Goal: Task Accomplishment & Management: Use online tool/utility

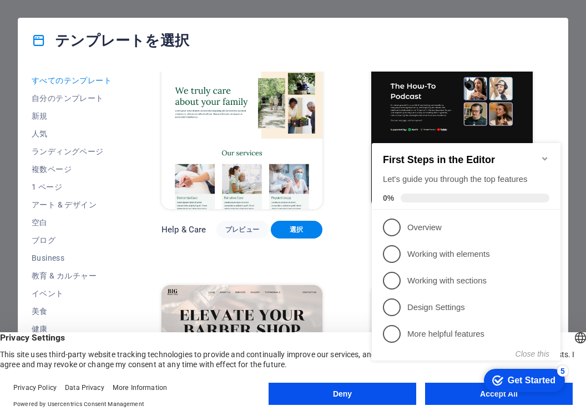
scroll to position [1166, 0]
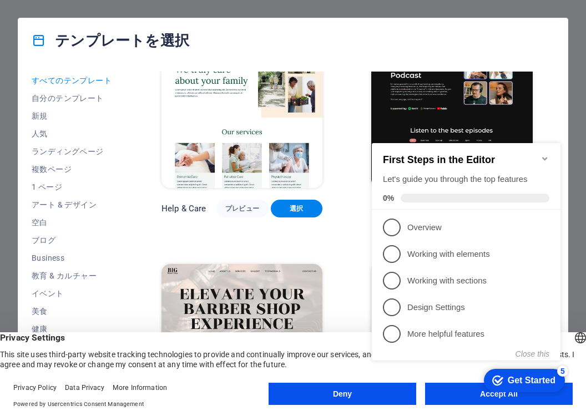
click at [542, 154] on icon "Minimize checklist" at bounding box center [545, 158] width 9 height 9
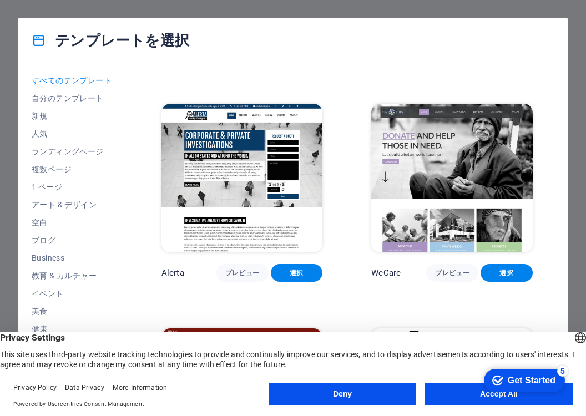
scroll to position [6329, 0]
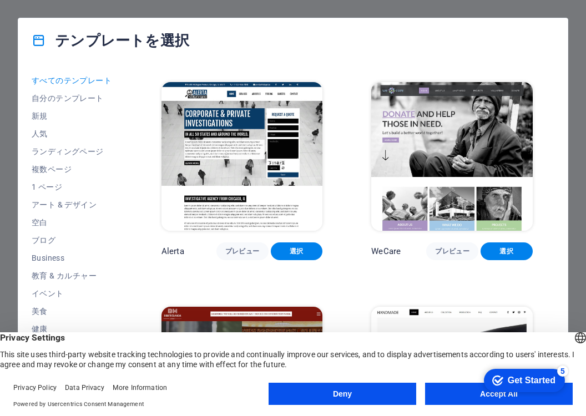
drag, startPoint x: 326, startPoint y: 183, endPoint x: 319, endPoint y: 193, distance: 12.2
click at [318, 193] on div "SugarDough プレビュー 選択 RepairIT プレビュー 選択 Peoneera プレビュー 選択 Art Museum プレビュー 選択 Vit…" at bounding box center [356, 383] width 395 height 13283
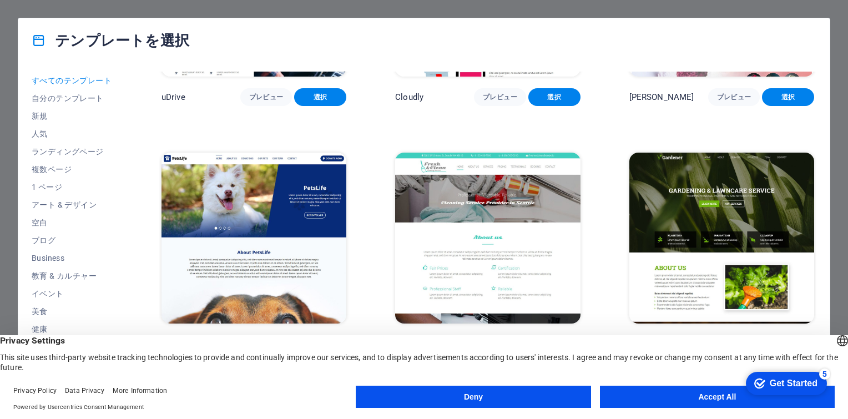
scroll to position [10495, 0]
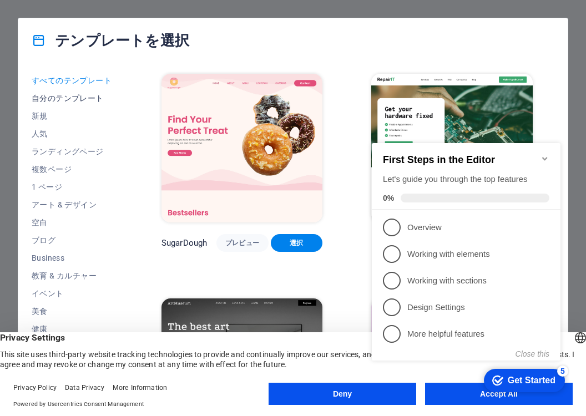
click at [57, 95] on span "自分のテンプレート" at bounding box center [72, 98] width 81 height 9
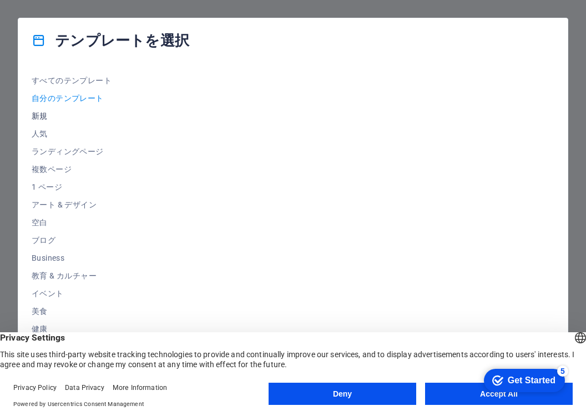
click at [46, 115] on span "新規" at bounding box center [72, 116] width 81 height 9
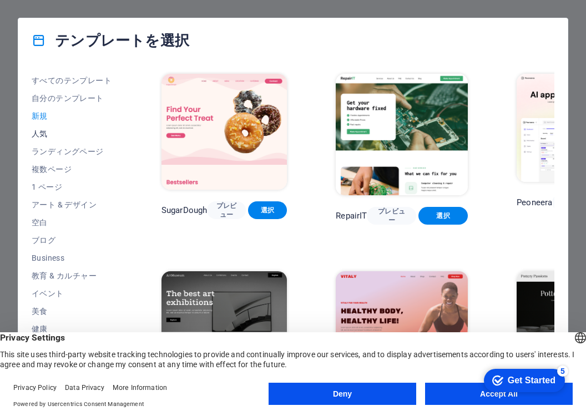
click at [43, 134] on span "人気" at bounding box center [72, 133] width 81 height 9
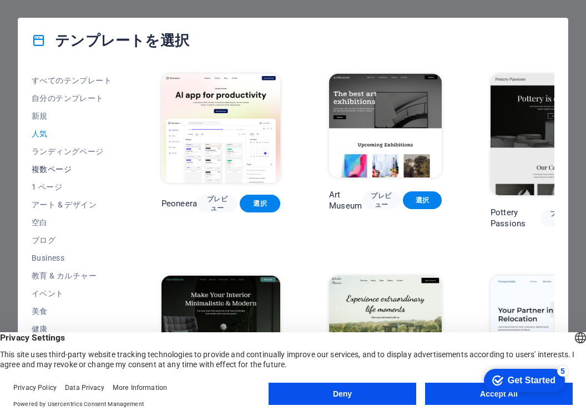
click at [46, 165] on span "複数ページ" at bounding box center [72, 169] width 81 height 9
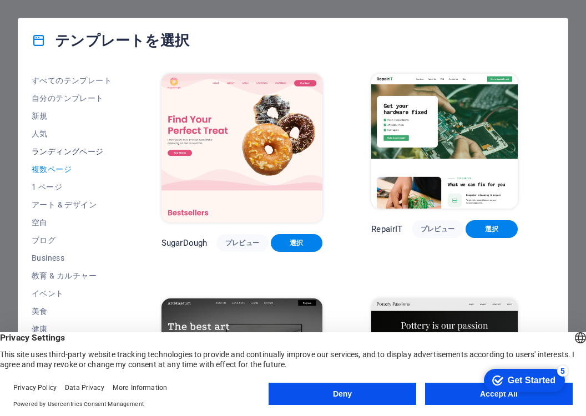
click at [44, 150] on span "ランディングページ" at bounding box center [72, 151] width 81 height 9
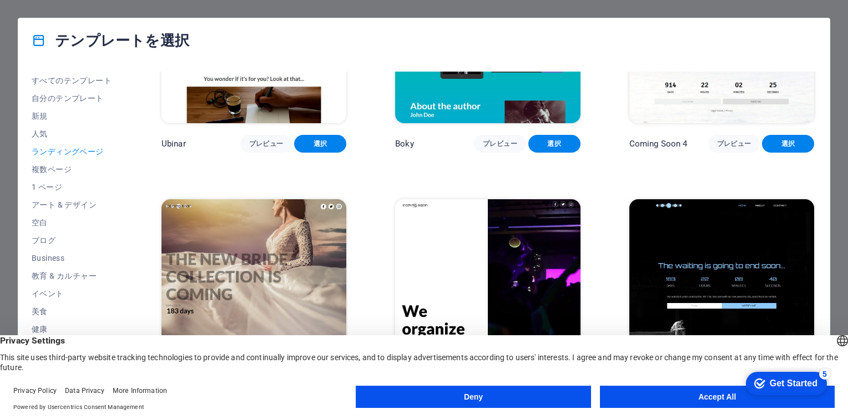
scroll to position [1848, 0]
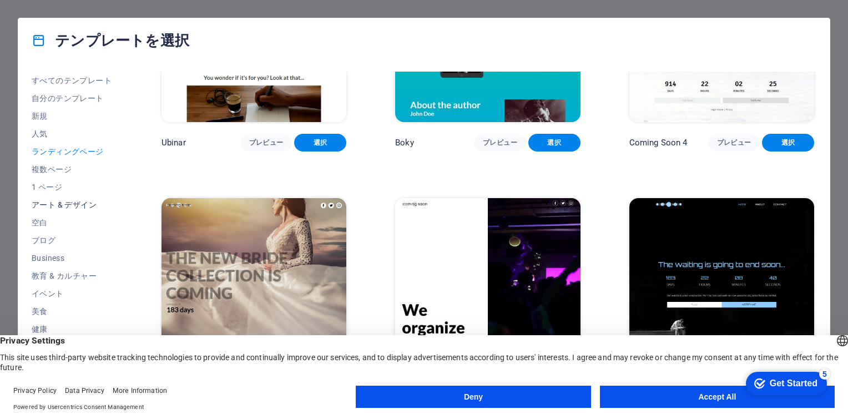
click at [56, 207] on span "アート & デザイン" at bounding box center [72, 204] width 81 height 9
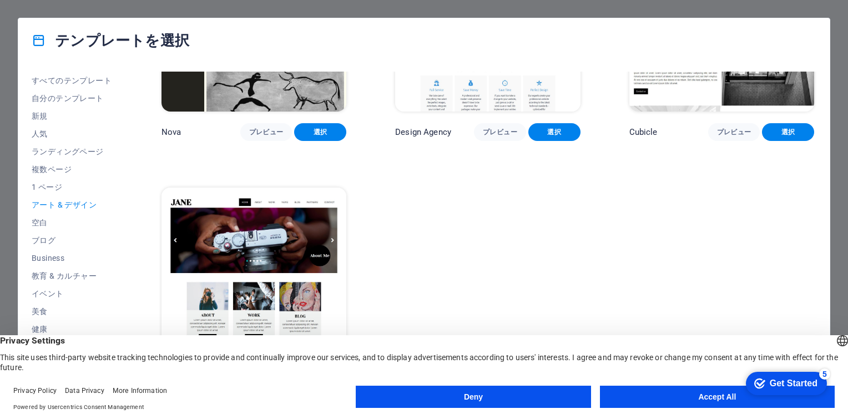
scroll to position [1112, 0]
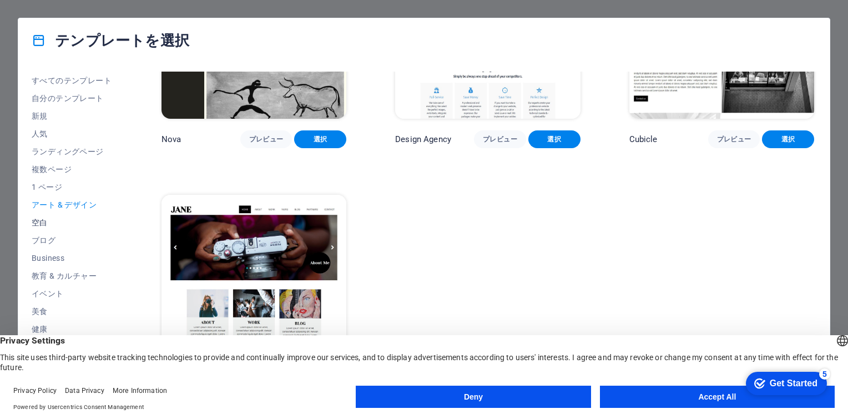
click at [41, 219] on span "空白" at bounding box center [72, 222] width 81 height 9
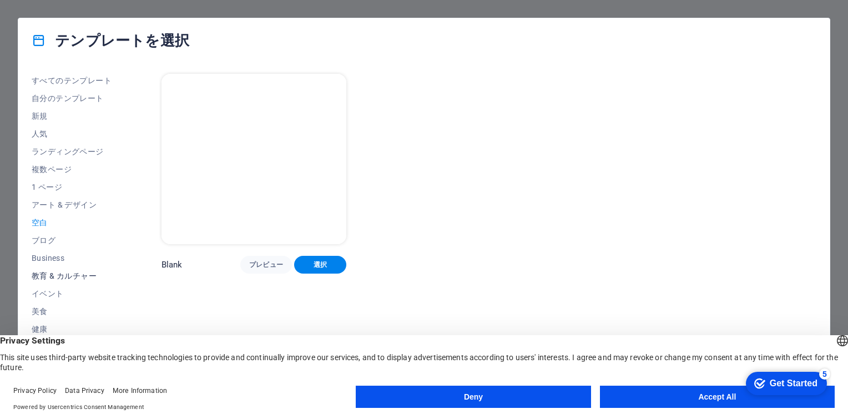
click at [56, 274] on span "教育 & カルチャー" at bounding box center [72, 275] width 81 height 9
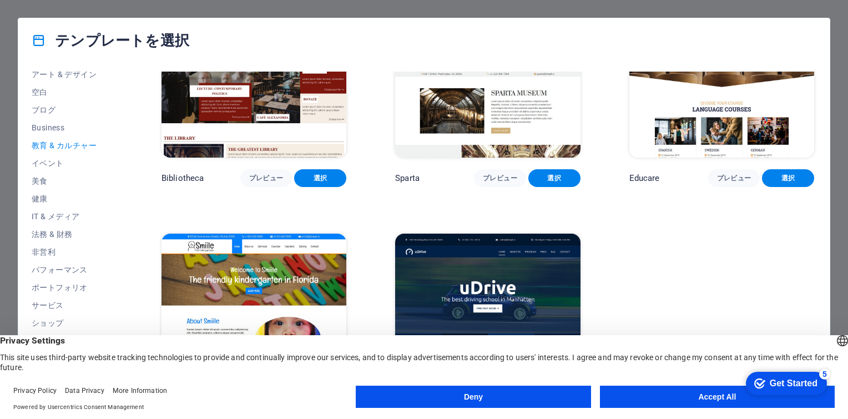
scroll to position [145, 0]
click at [53, 290] on span "サービス" at bounding box center [72, 290] width 81 height 9
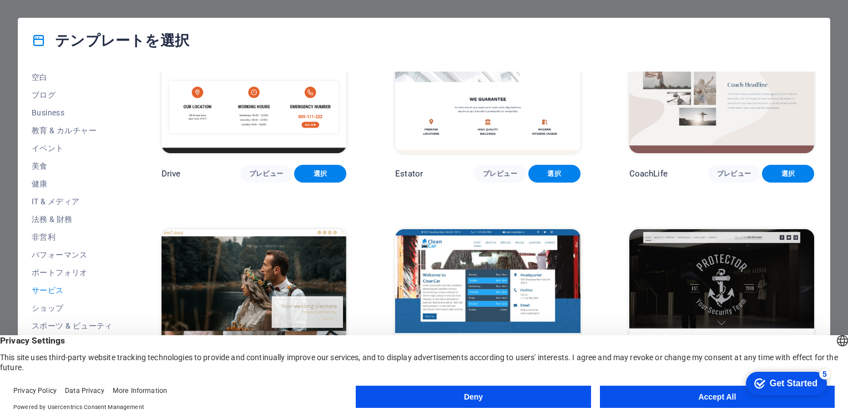
scroll to position [722, 0]
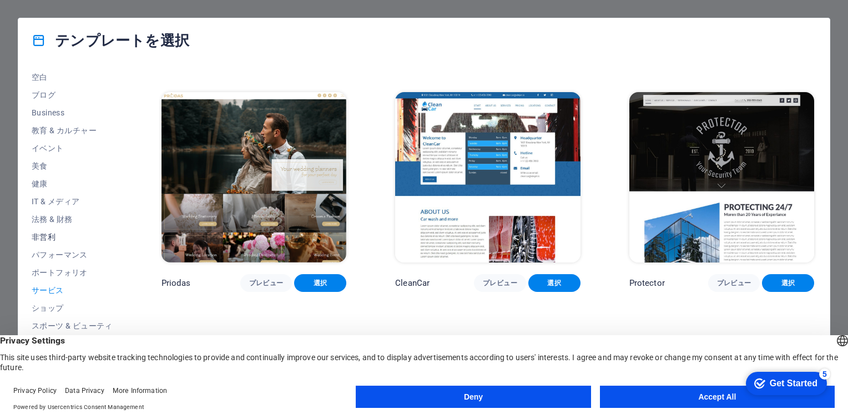
click at [57, 237] on span "非営利" at bounding box center [72, 237] width 81 height 9
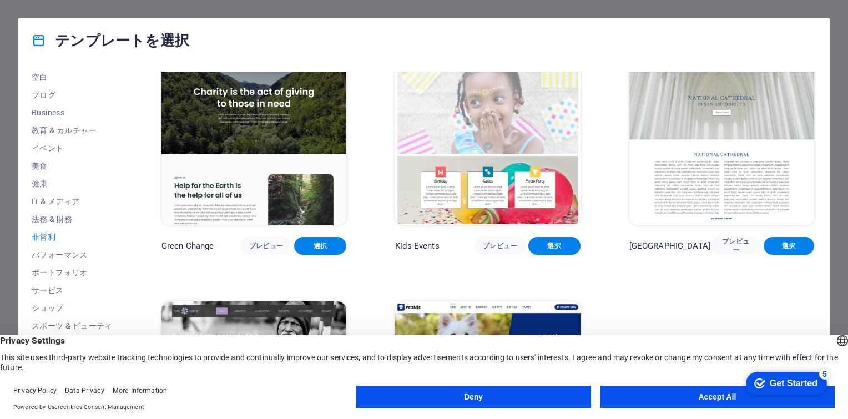
scroll to position [0, 0]
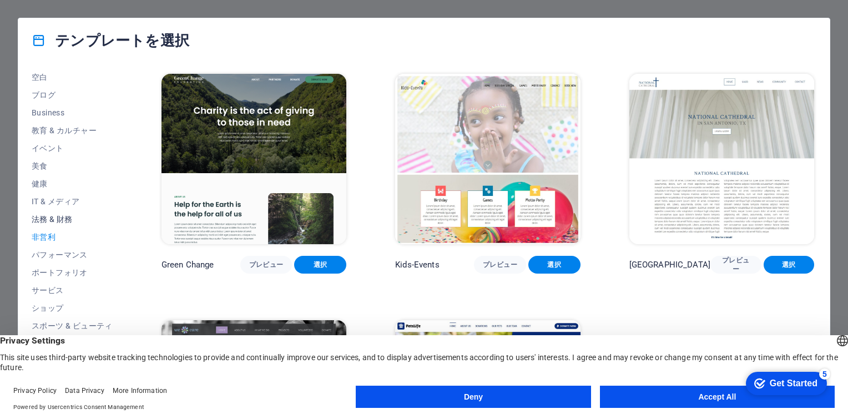
click at [65, 218] on span "法務 & 財務" at bounding box center [72, 219] width 81 height 9
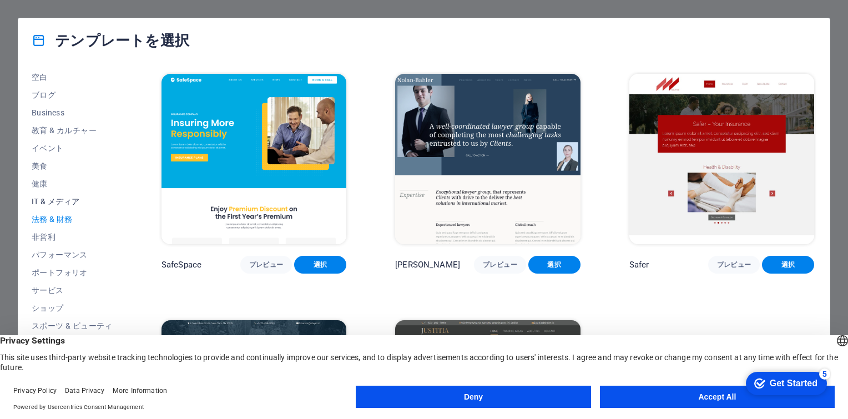
click at [66, 207] on button "IT & メディア" at bounding box center [72, 202] width 81 height 18
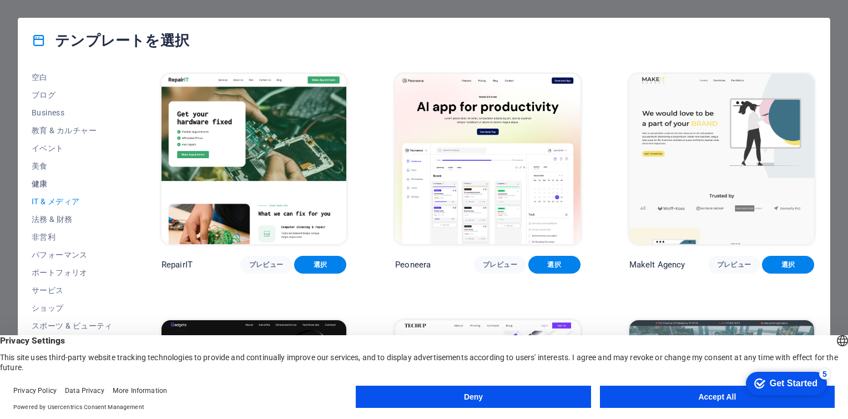
click at [53, 183] on span "健康" at bounding box center [72, 183] width 81 height 9
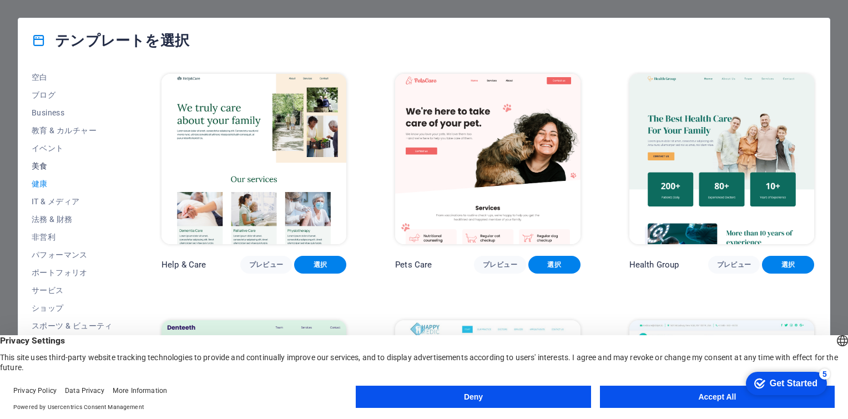
click at [43, 166] on span "美食" at bounding box center [72, 166] width 81 height 9
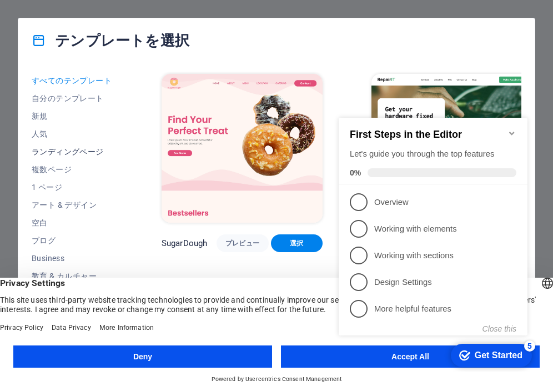
click at [71, 151] on span "ランディングページ" at bounding box center [72, 151] width 81 height 9
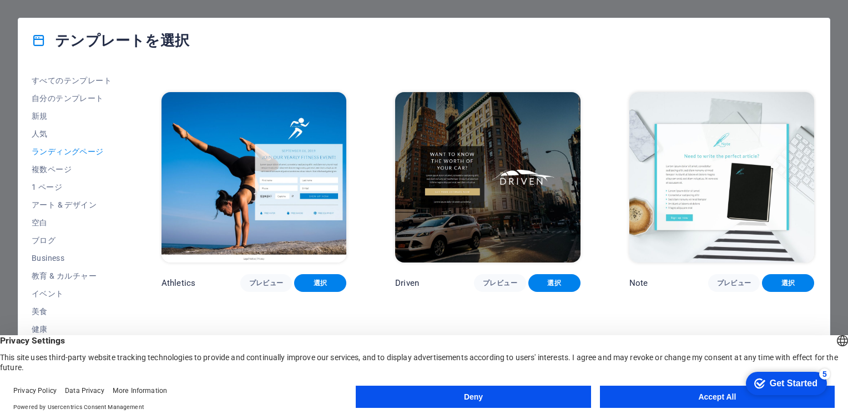
scroll to position [722, 0]
click at [273, 279] on span "プレビュー" at bounding box center [266, 283] width 34 height 9
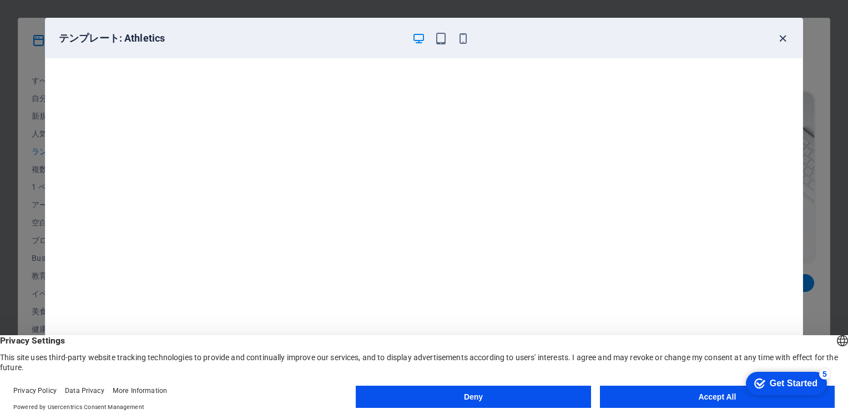
click at [552, 37] on icon "button" at bounding box center [783, 38] width 13 height 13
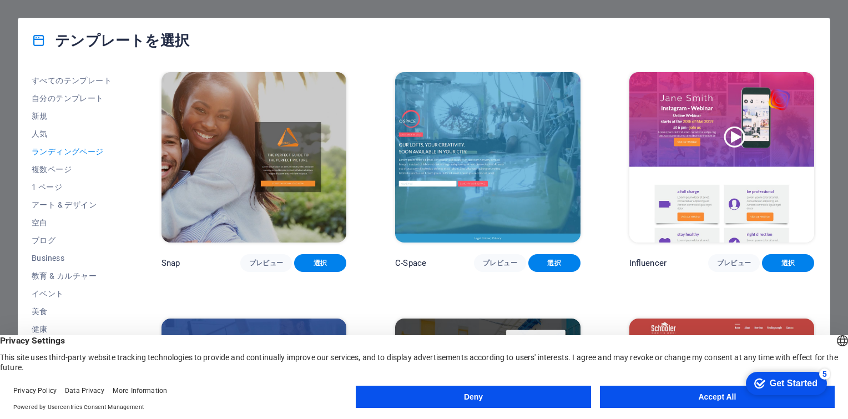
scroll to position [999, 0]
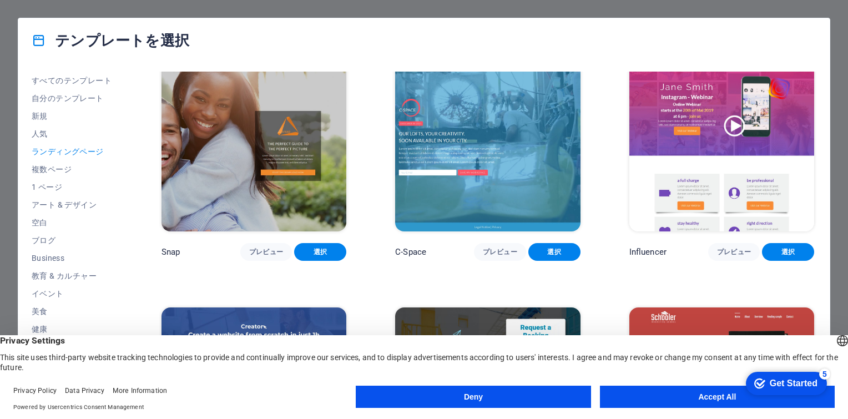
click at [371, 222] on div "Klank プレビュー 選択 Culture プレビュー 選択 Phonic プレビュー 選択 Code プレビュー 選択 Beatbox プレビュー 選択 …" at bounding box center [487, 159] width 657 height 2175
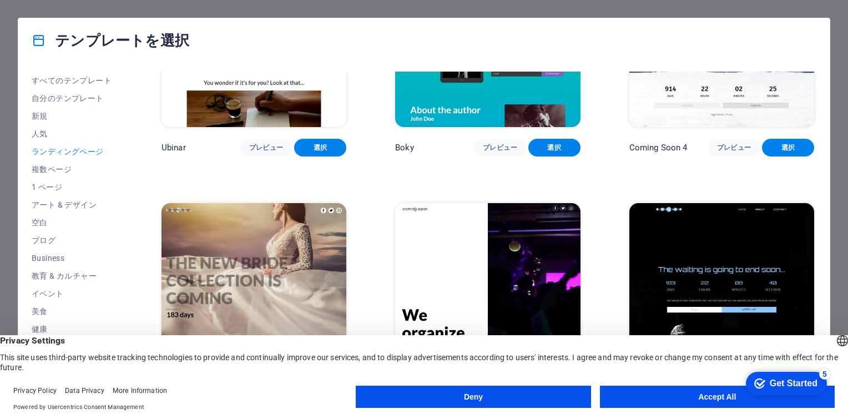
scroll to position [1848, 0]
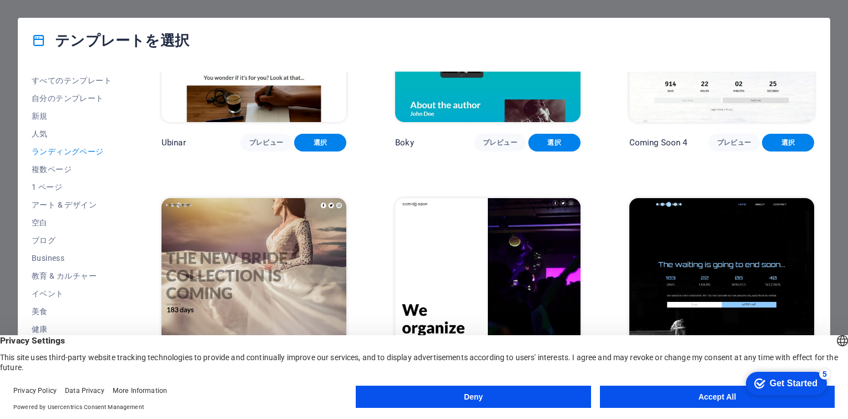
click at [294, 228] on img at bounding box center [254, 283] width 185 height 170
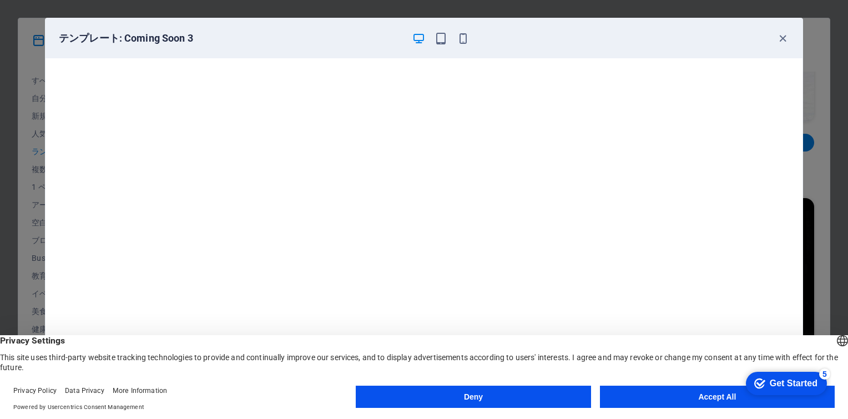
scroll to position [0, 0]
click at [552, 41] on icon "button" at bounding box center [783, 38] width 13 height 13
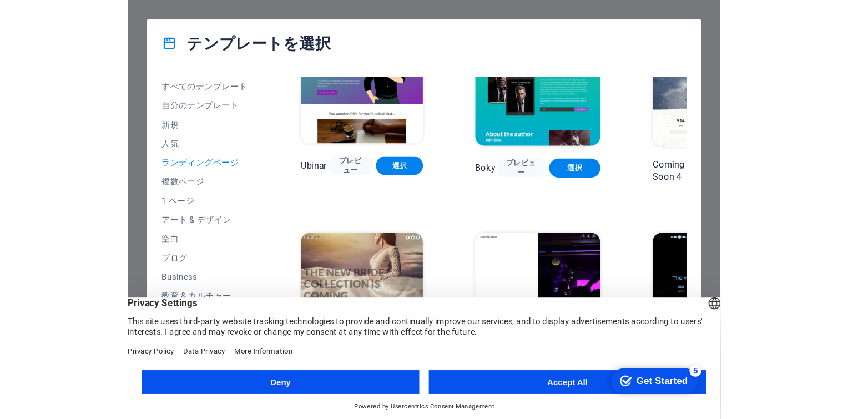
scroll to position [1773, 0]
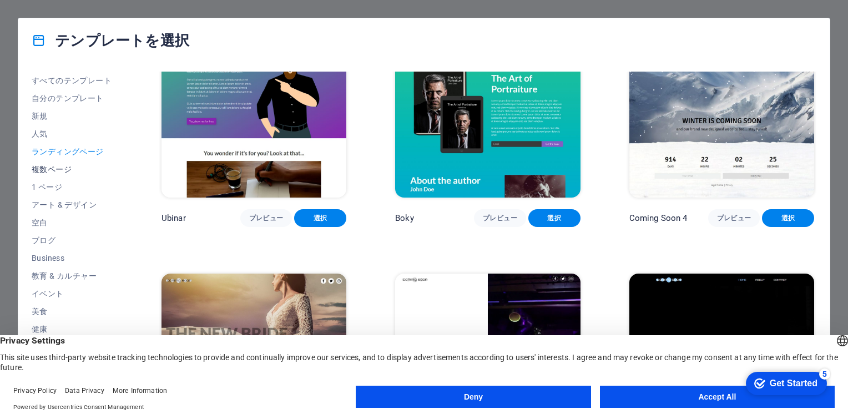
click at [65, 169] on span "複数ページ" at bounding box center [72, 169] width 81 height 9
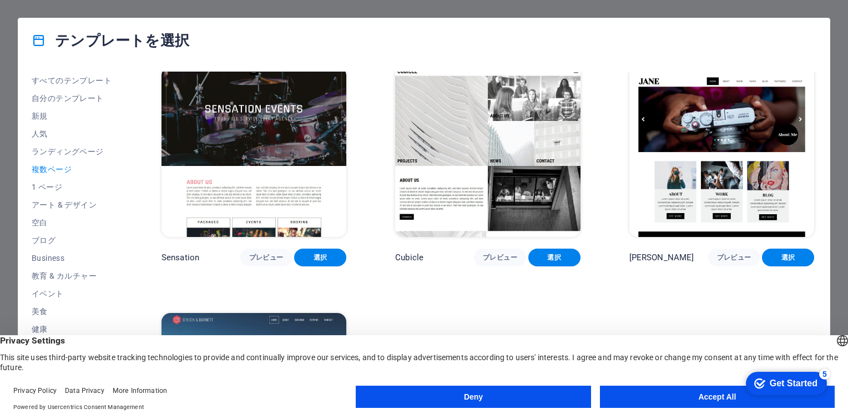
scroll to position [5535, 0]
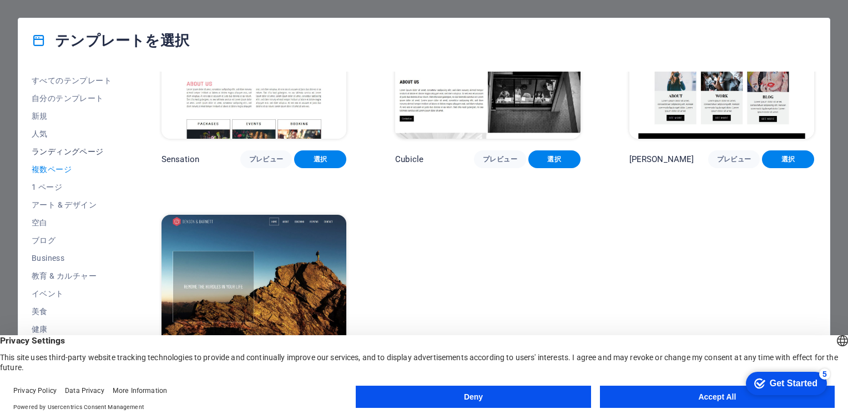
click at [69, 150] on span "ランディングページ" at bounding box center [72, 151] width 81 height 9
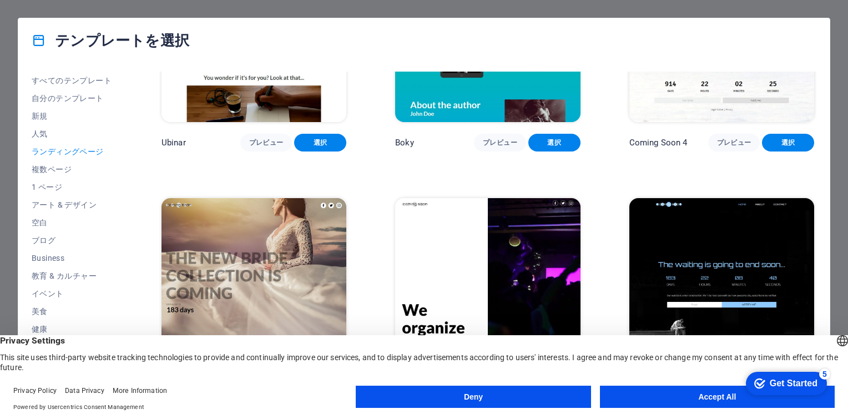
drag, startPoint x: 123, startPoint y: 284, endPoint x: 124, endPoint y: 291, distance: 6.8
click at [124, 299] on div "すべてのテンプレート 自分のテンプレート 新規 人気 ランディングページ 複数ページ 1 ページ アート & デザイン 空白 ブログ Business 教育 …" at bounding box center [79, 230] width 94 height 316
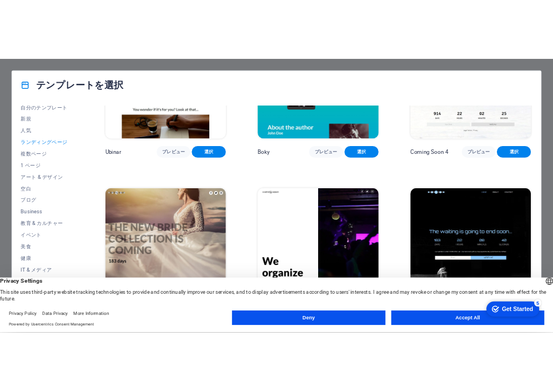
scroll to position [21, 0]
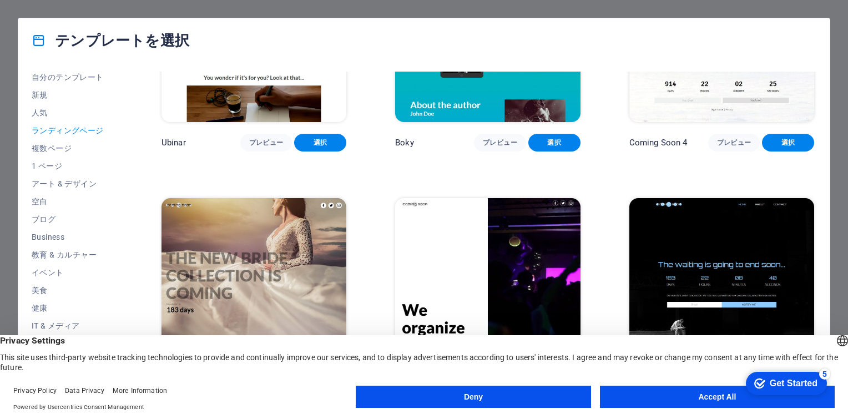
click at [173, 248] on img at bounding box center [254, 283] width 185 height 170
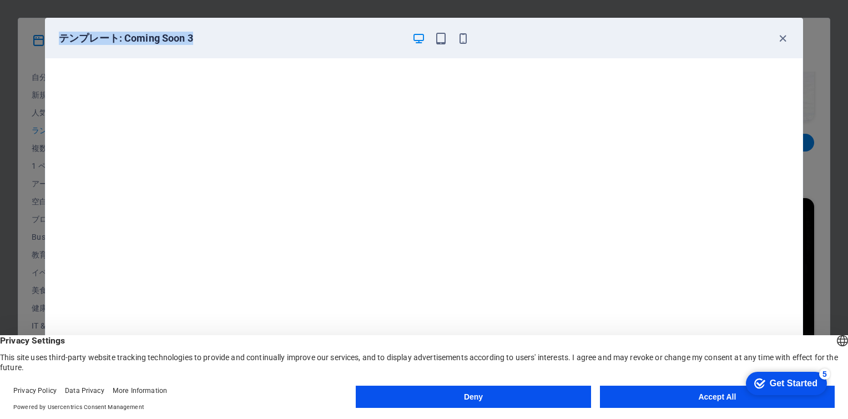
drag, startPoint x: 59, startPoint y: 36, endPoint x: 194, endPoint y: 36, distance: 134.9
click at [194, 36] on h6 "テンプレート: Coming Soon 3" at bounding box center [231, 38] width 344 height 13
drag, startPoint x: 194, startPoint y: 36, endPoint x: 179, endPoint y: 40, distance: 16.2
copy h6 "テンプレート: Coming Soon 3"
click at [552, 38] on icon "button" at bounding box center [783, 38] width 13 height 13
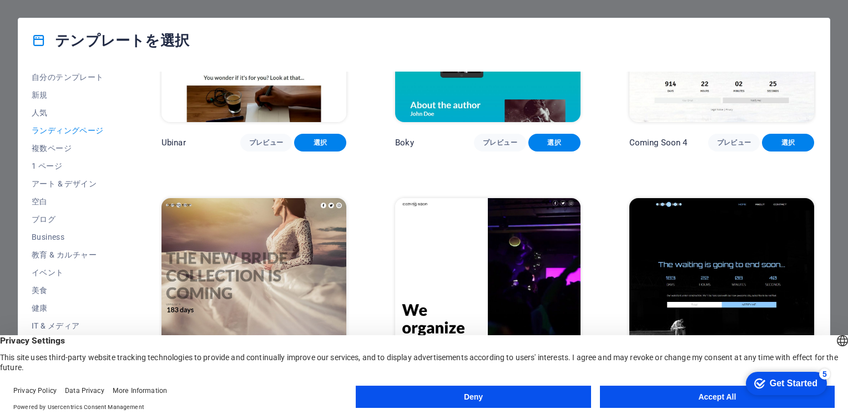
drag, startPoint x: 451, startPoint y: 395, endPoint x: 545, endPoint y: 375, distance: 95.9
click at [542, 379] on footer "Privacy Policy Data Privacy More Information Powered by Usercentrics Consent Ma…" at bounding box center [424, 399] width 848 height 40
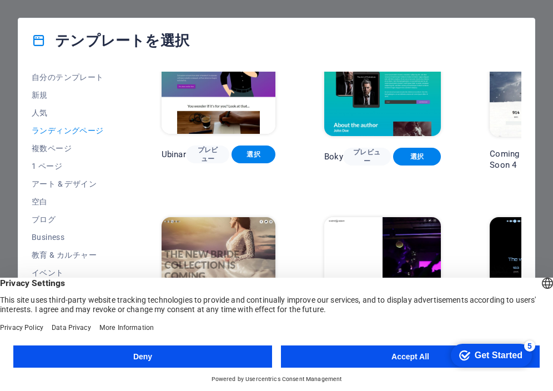
scroll to position [1351, 0]
click at [253, 38] on div "テンプレートを選択" at bounding box center [276, 40] width 516 height 44
click at [419, 353] on button "Accept All" at bounding box center [410, 356] width 259 height 22
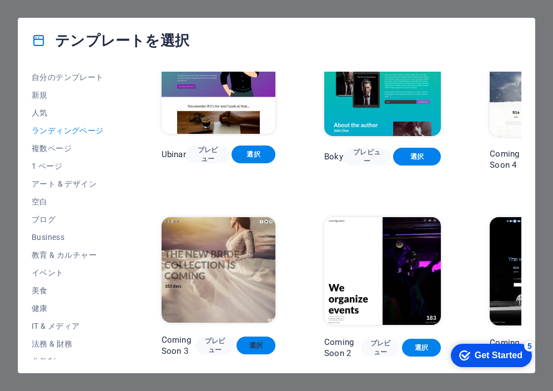
click at [252, 341] on span "選択" at bounding box center [255, 345] width 21 height 9
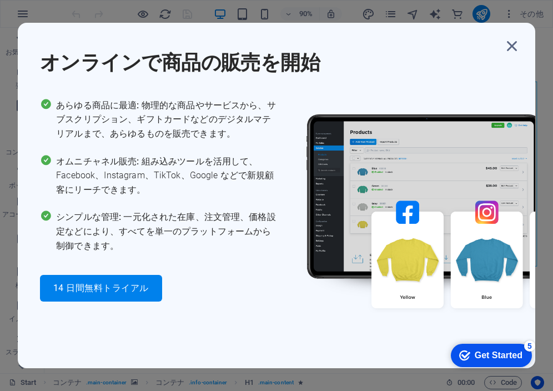
click at [344, 49] on h1 "オンラインで商品の販売を開始" at bounding box center [271, 56] width 462 height 40
click at [343, 74] on h1 "オンラインで商品の販売を開始" at bounding box center [271, 56] width 462 height 40
click at [509, 47] on icon "button" at bounding box center [512, 46] width 20 height 20
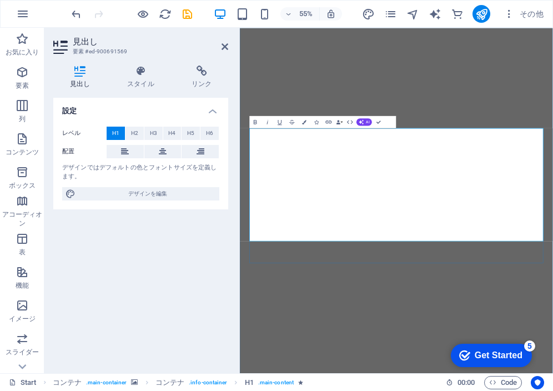
click at [552, 41] on img "1/7" at bounding box center [525, 41] width 570 height 0
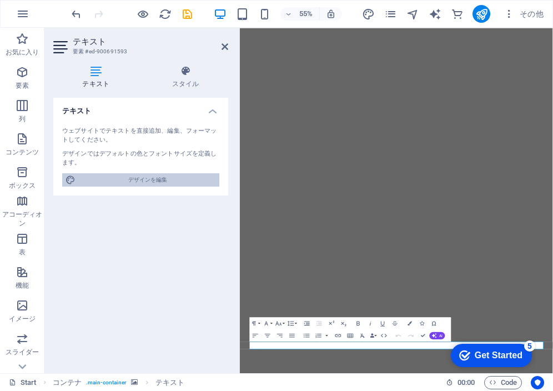
click at [110, 178] on span "デザインを編集" at bounding box center [147, 179] width 137 height 13
select select "px"
select select "300"
select select "px"
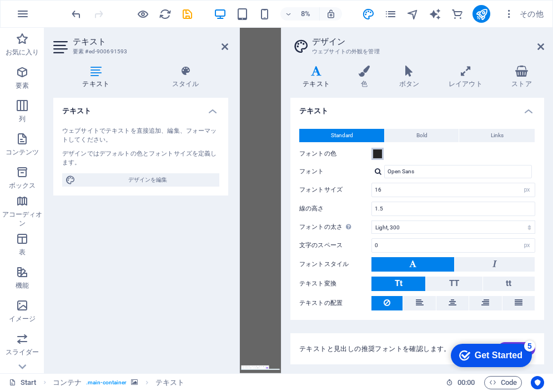
click at [380, 153] on span at bounding box center [377, 153] width 9 height 9
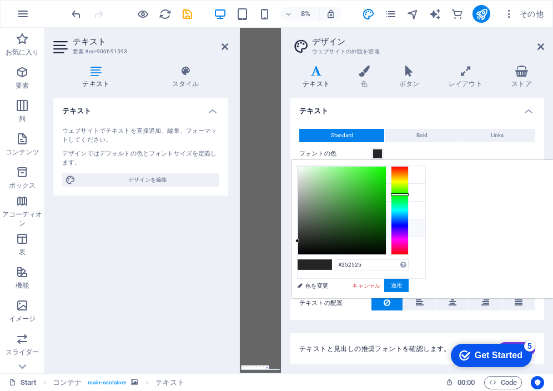
click at [409, 194] on div at bounding box center [400, 210] width 18 height 89
click at [409, 283] on button "適用" at bounding box center [396, 285] width 24 height 13
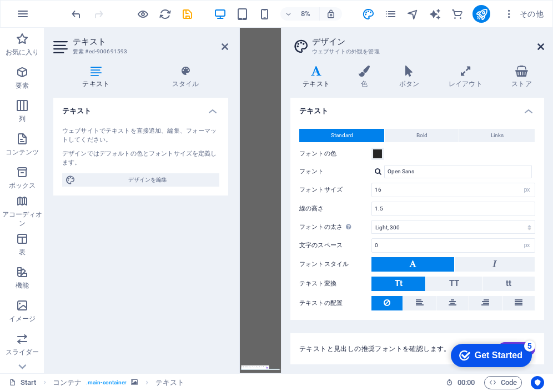
click at [540, 44] on icon at bounding box center [540, 46] width 7 height 9
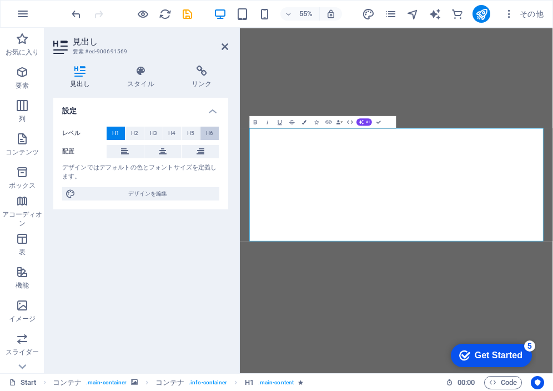
click at [208, 129] on span "H6" at bounding box center [209, 133] width 7 height 13
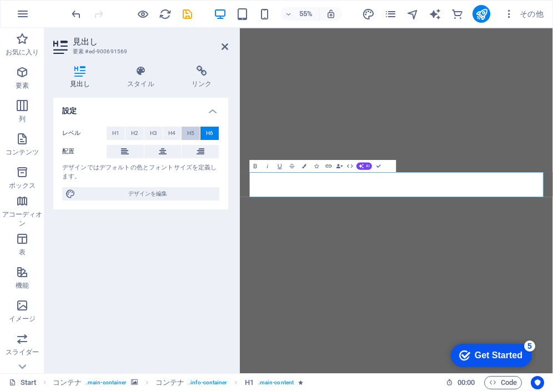
click at [195, 132] on button "H5" at bounding box center [191, 133] width 18 height 13
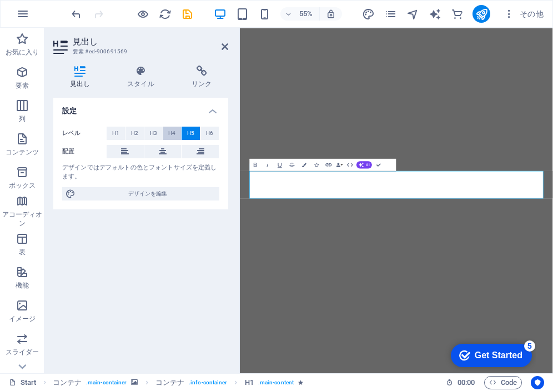
click at [174, 134] on span "H4" at bounding box center [171, 133] width 7 height 13
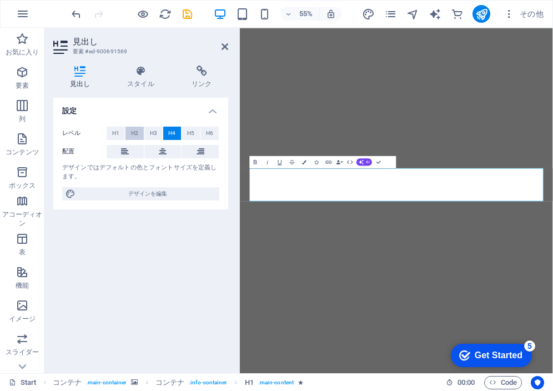
click at [142, 133] on button "H2" at bounding box center [134, 133] width 18 height 13
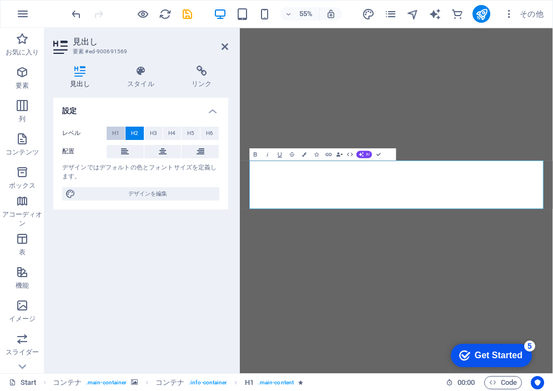
click at [120, 133] on button "H1" at bounding box center [116, 133] width 18 height 13
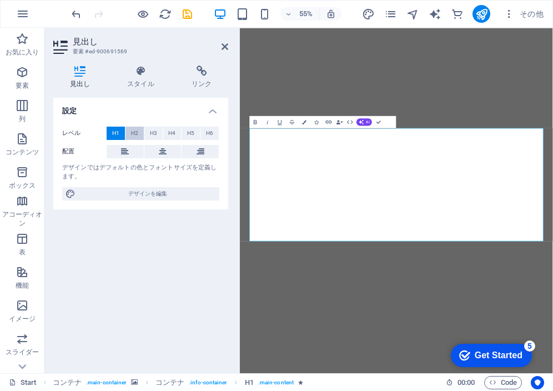
click at [141, 132] on button "H2" at bounding box center [134, 133] width 18 height 13
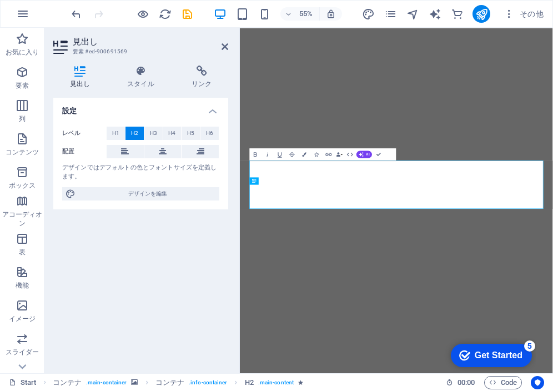
click at [87, 79] on h4 "見出し" at bounding box center [82, 77] width 58 height 23
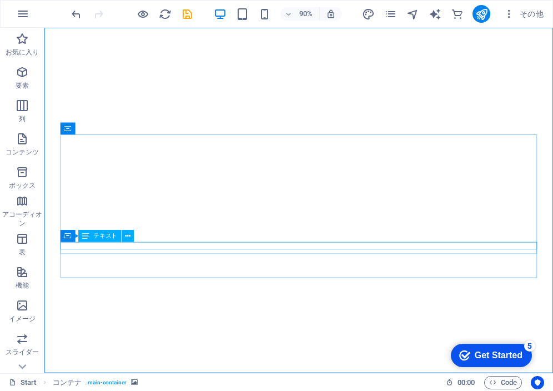
click at [107, 236] on span "テキスト" at bounding box center [105, 236] width 24 height 6
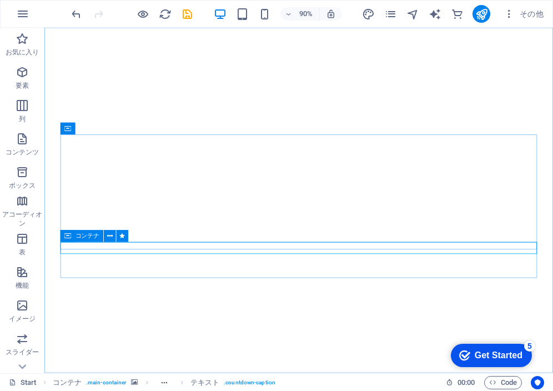
click at [70, 238] on icon at bounding box center [67, 236] width 7 height 12
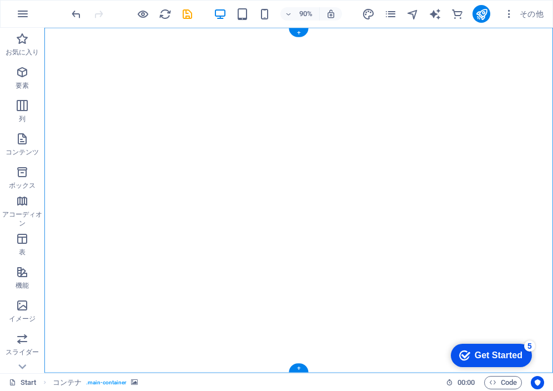
select select "vh"
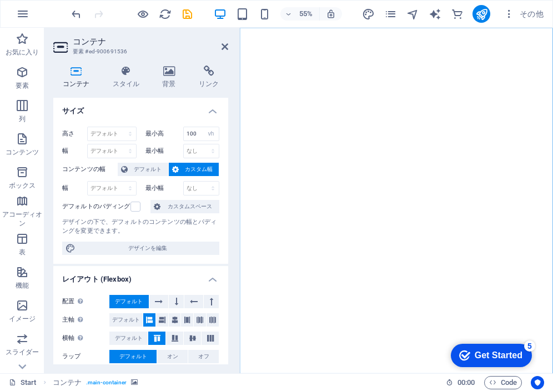
click at [78, 72] on icon at bounding box center [76, 71] width 46 height 11
drag, startPoint x: 315, startPoint y: 446, endPoint x: 317, endPoint y: 467, distance: 21.8
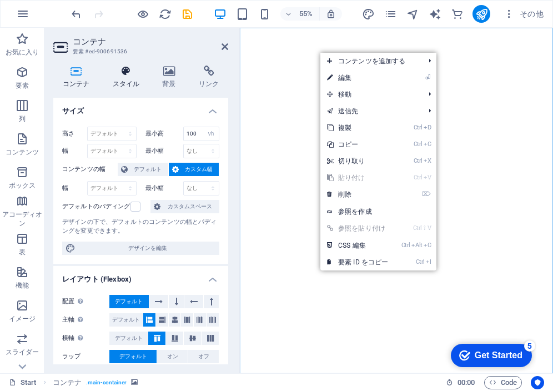
click at [129, 76] on icon at bounding box center [126, 71] width 46 height 11
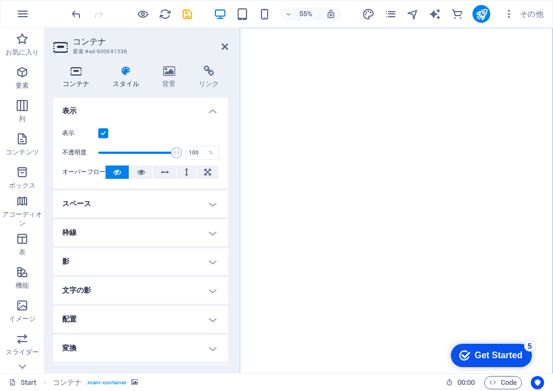
click at [81, 78] on h4 "コンテナ" at bounding box center [78, 77] width 50 height 23
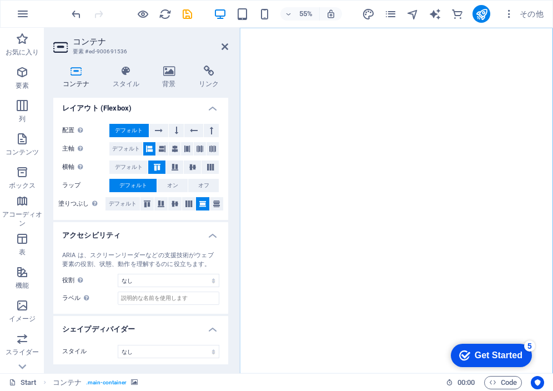
scroll to position [173, 0]
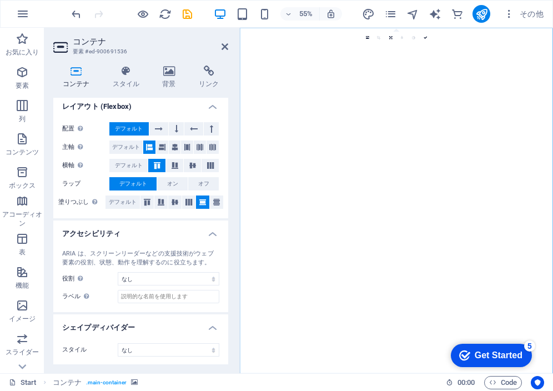
click at [77, 71] on icon at bounding box center [76, 71] width 46 height 11
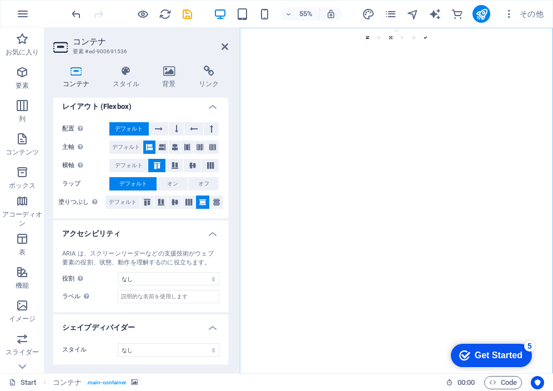
drag, startPoint x: 303, startPoint y: 479, endPoint x: 303, endPoint y: 487, distance: 8.9
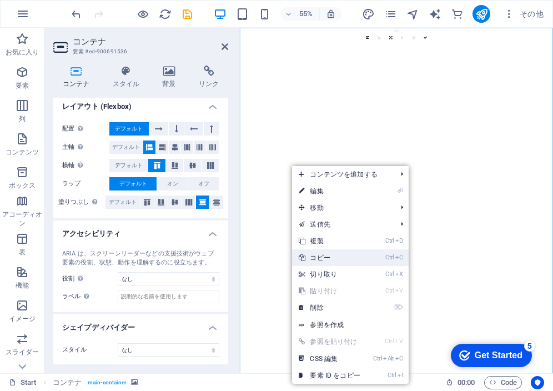
click at [320, 255] on link "Ctrl C コピー" at bounding box center [329, 257] width 74 height 17
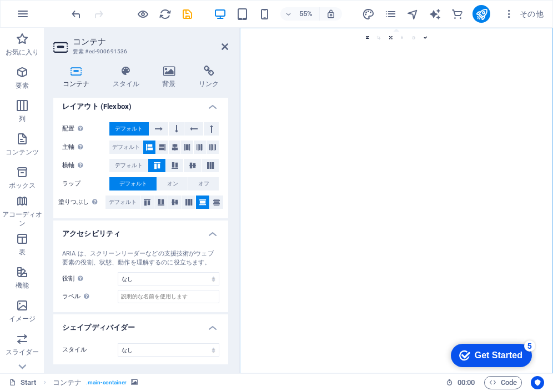
drag, startPoint x: 560, startPoint y: 283, endPoint x: 385, endPoint y: 441, distance: 235.8
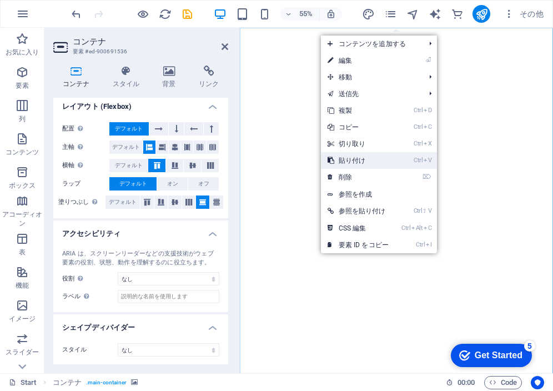
click at [339, 163] on link "Ctrl V 貼り付け" at bounding box center [358, 160] width 74 height 17
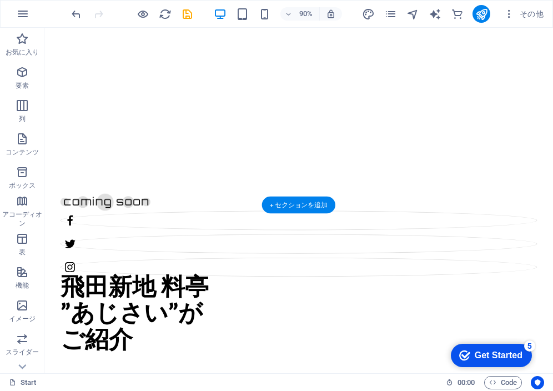
scroll to position [222, 0]
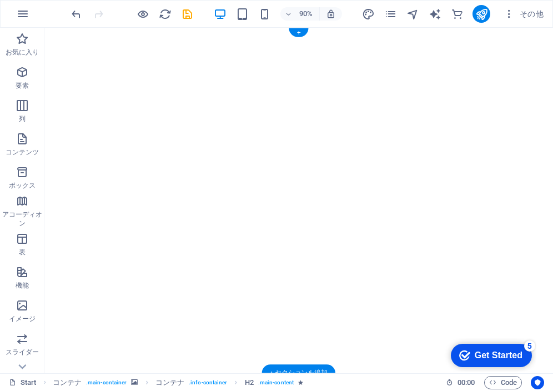
scroll to position [0, 0]
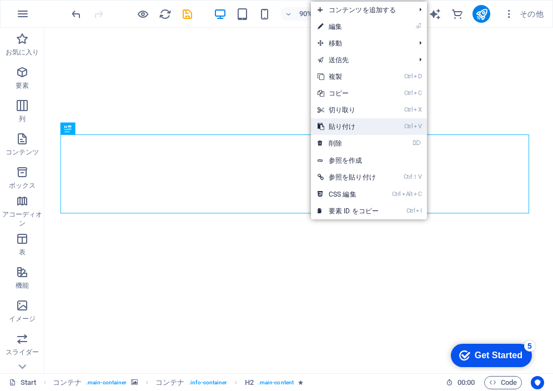
click at [329, 124] on link "Ctrl V 貼り付け" at bounding box center [348, 126] width 74 height 17
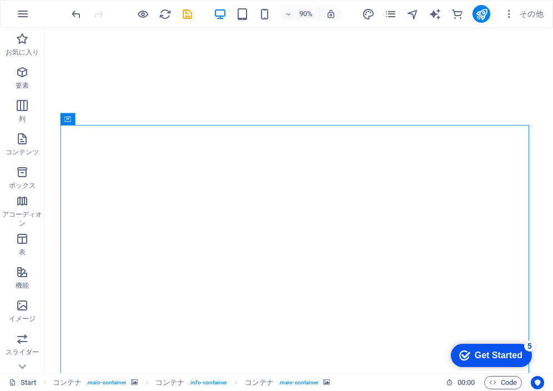
scroll to position [56, 0]
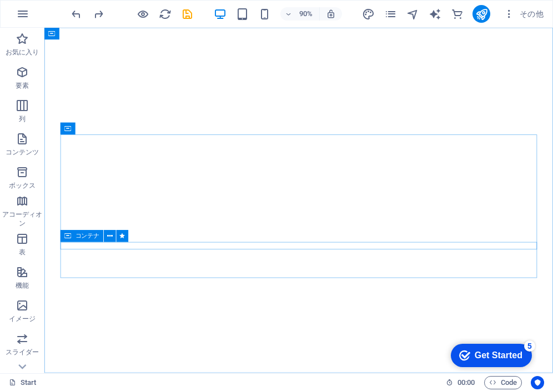
click at [74, 236] on div "コンテナ" at bounding box center [82, 236] width 43 height 12
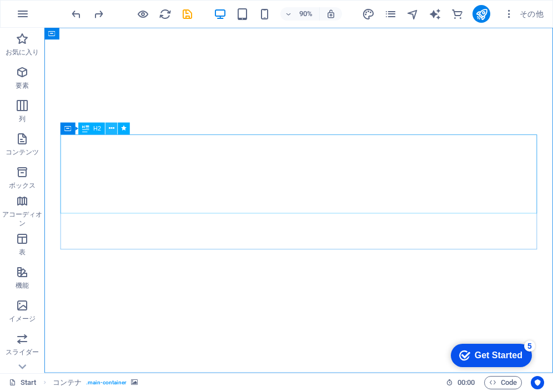
click at [111, 128] on icon at bounding box center [112, 128] width 6 height 11
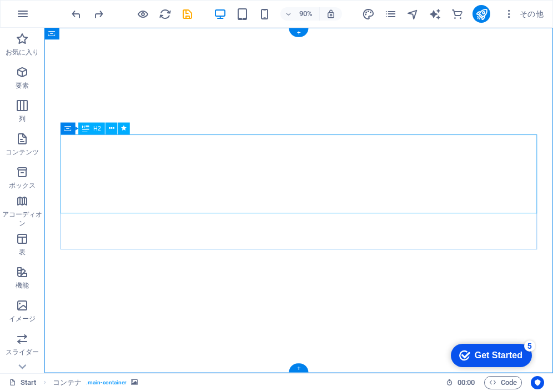
drag, startPoint x: 133, startPoint y: 160, endPoint x: 92, endPoint y: 164, distance: 41.2
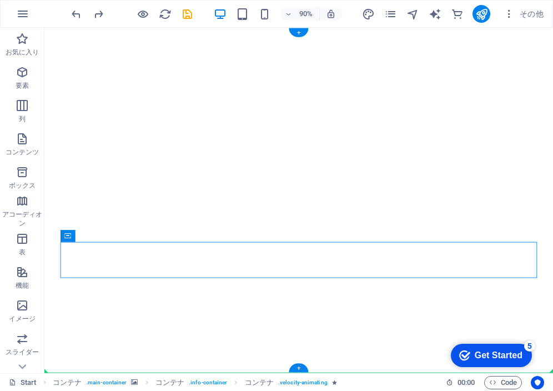
drag, startPoint x: 114, startPoint y: 264, endPoint x: 73, endPoint y: 284, distance: 45.4
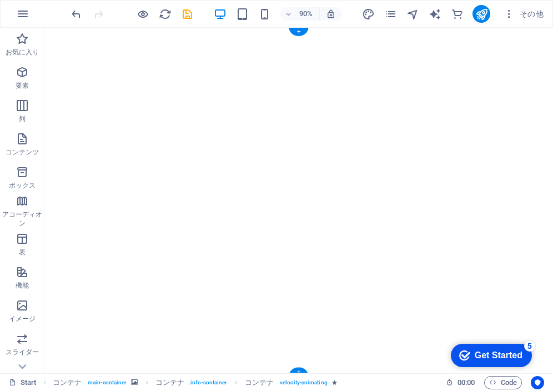
scroll to position [71, 0]
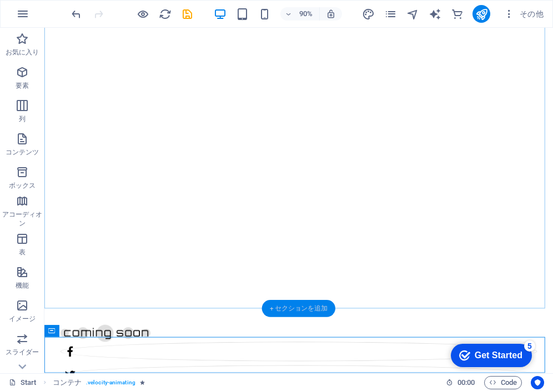
click at [282, 306] on div "+ セクションを追加" at bounding box center [299, 308] width 74 height 17
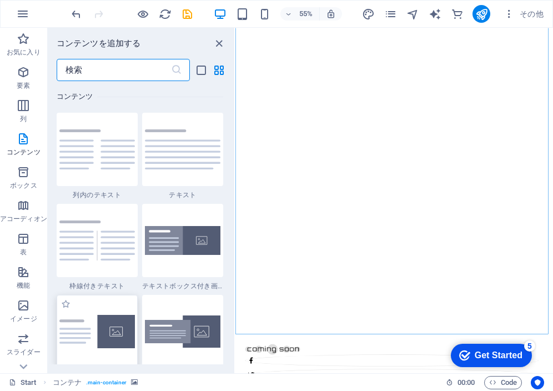
scroll to position [1887, 0]
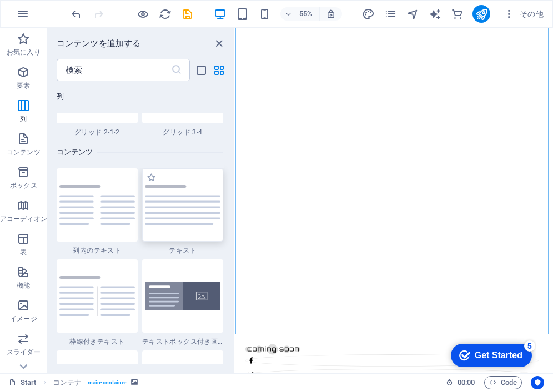
click at [177, 227] on div at bounding box center [182, 204] width 81 height 73
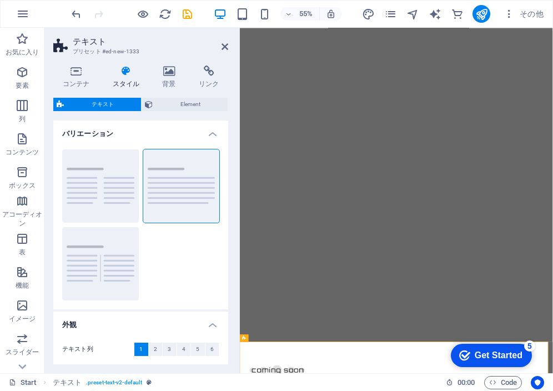
scroll to position [0, 0]
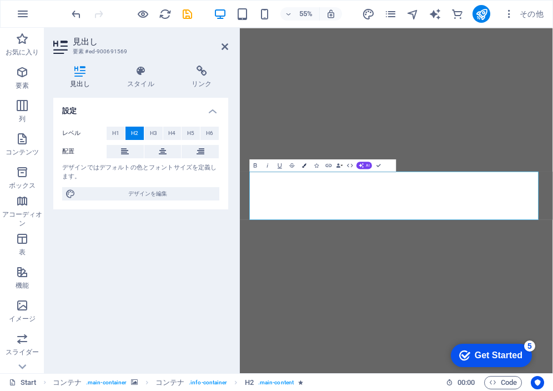
click at [302, 165] on icon "button" at bounding box center [304, 165] width 4 height 4
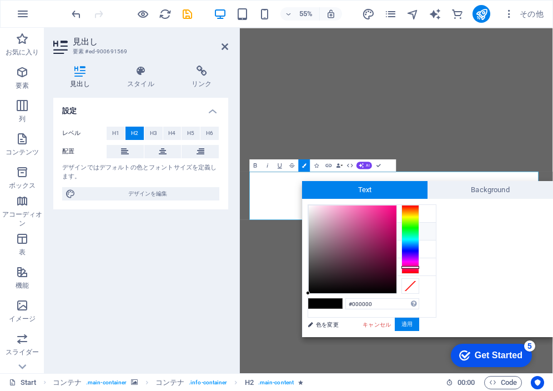
click at [409, 267] on div at bounding box center [410, 239] width 18 height 69
click at [405, 325] on button "適用" at bounding box center [407, 324] width 24 height 13
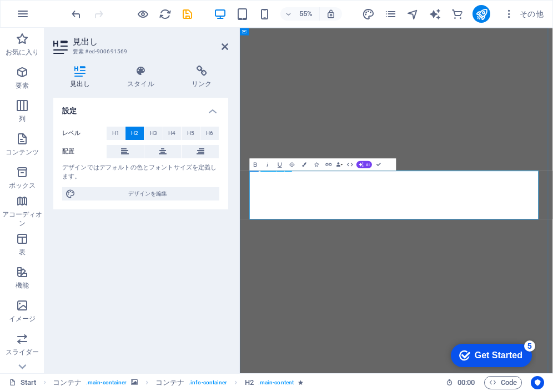
scroll to position [1, 0]
click at [509, 41] on img "1/7" at bounding box center [520, 41] width 561 height 0
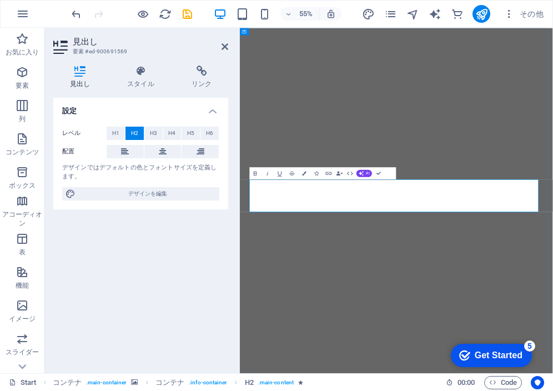
click at [77, 14] on icon "undo" at bounding box center [76, 14] width 13 height 13
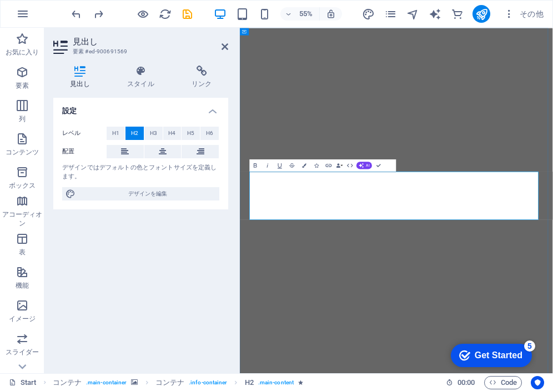
drag, startPoint x: 442, startPoint y: 359, endPoint x: 532, endPoint y: 354, distance: 89.5
click at [303, 165] on icon "button" at bounding box center [304, 165] width 4 height 4
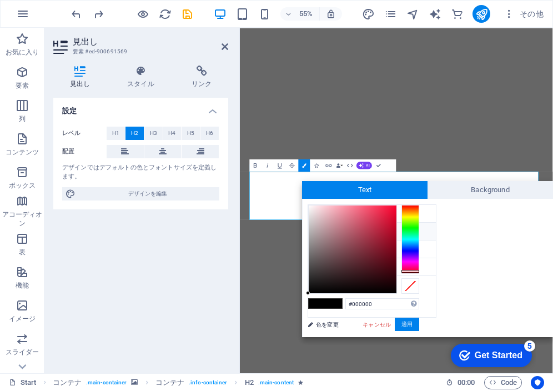
drag, startPoint x: 414, startPoint y: 219, endPoint x: 414, endPoint y: 271, distance: 52.2
click at [414, 271] on div at bounding box center [410, 239] width 18 height 69
click at [372, 258] on div at bounding box center [353, 249] width 88 height 88
drag, startPoint x: 372, startPoint y: 258, endPoint x: 382, endPoint y: 242, distance: 19.4
click at [381, 243] on div at bounding box center [380, 245] width 4 height 4
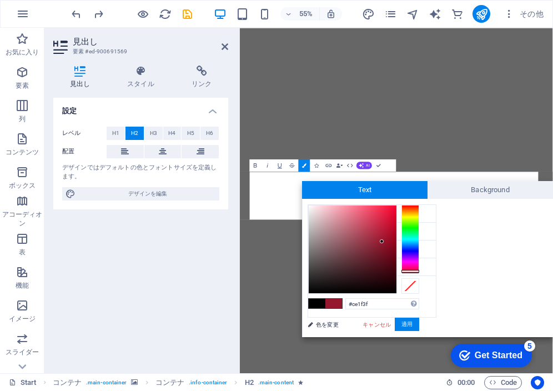
click at [383, 222] on div at bounding box center [353, 249] width 88 height 88
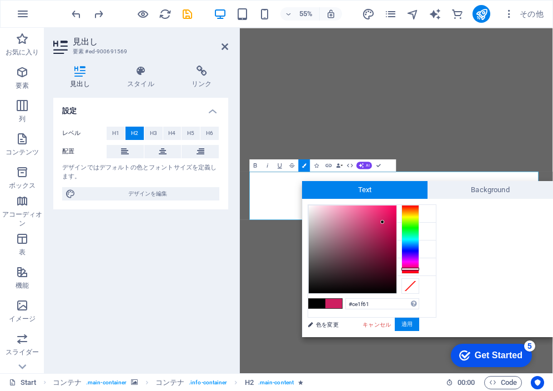
click at [410, 269] on div at bounding box center [410, 239] width 18 height 69
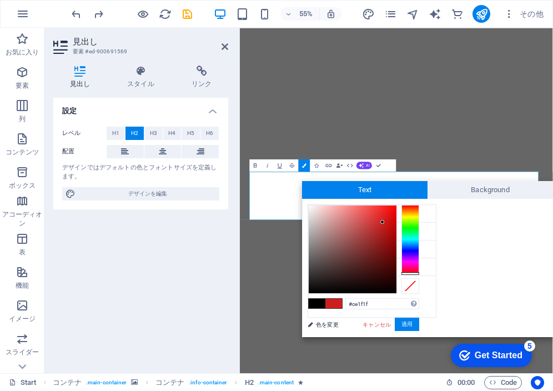
drag, startPoint x: 410, startPoint y: 269, endPoint x: 409, endPoint y: 275, distance: 6.1
click at [410, 276] on div at bounding box center [363, 249] width 111 height 89
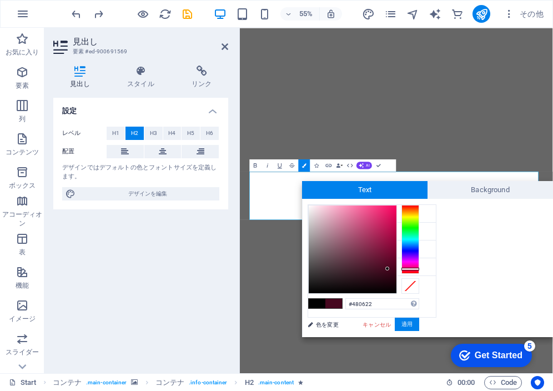
type input "#4a0726"
drag, startPoint x: 382, startPoint y: 218, endPoint x: 388, endPoint y: 268, distance: 49.8
click at [388, 268] on div at bounding box center [353, 249] width 88 height 88
drag, startPoint x: 299, startPoint y: 538, endPoint x: 404, endPoint y: 324, distance: 238.9
click at [404, 324] on button "適用" at bounding box center [407, 324] width 24 height 13
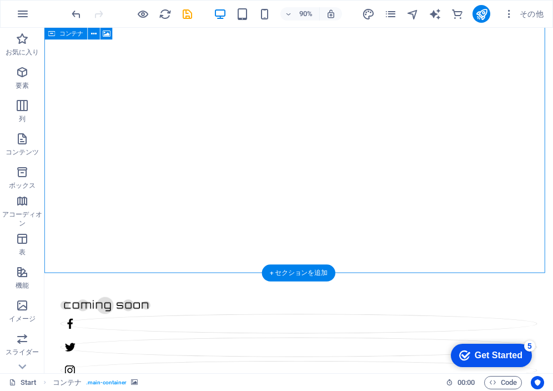
scroll to position [111, 0]
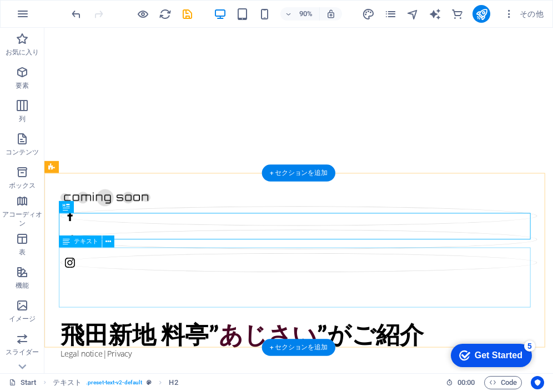
scroll to position [265, 0]
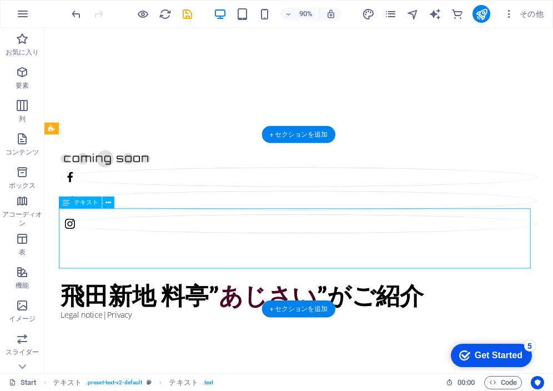
drag, startPoint x: 62, startPoint y: 235, endPoint x: 97, endPoint y: 240, distance: 35.4
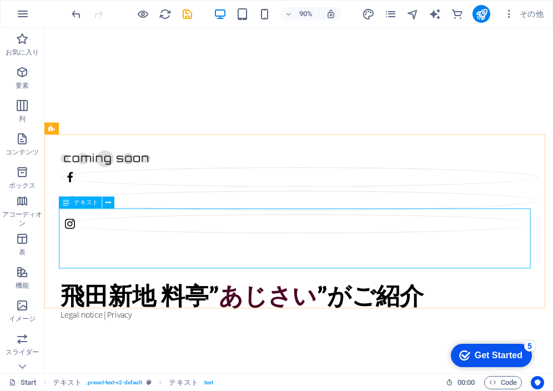
click at [90, 200] on span "テキスト" at bounding box center [86, 203] width 24 height 6
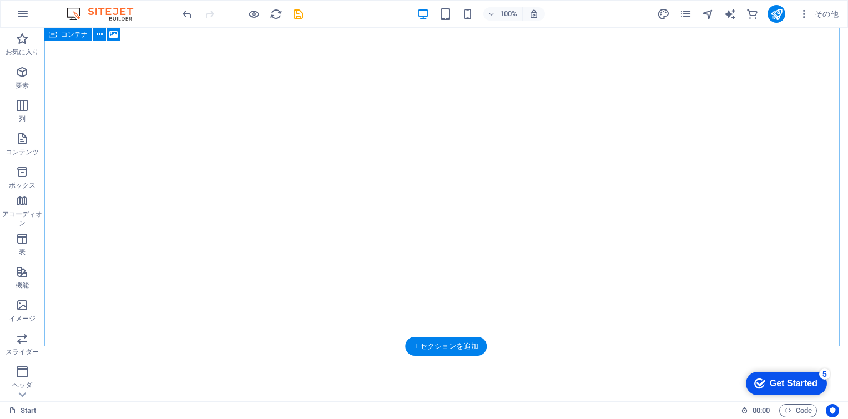
scroll to position [0, 0]
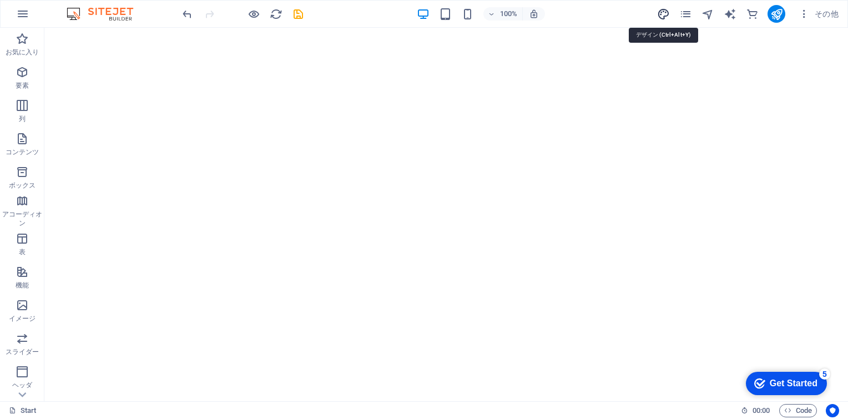
click at [552, 13] on icon "design" at bounding box center [663, 14] width 13 height 13
select select "px"
select select "300"
select select "px"
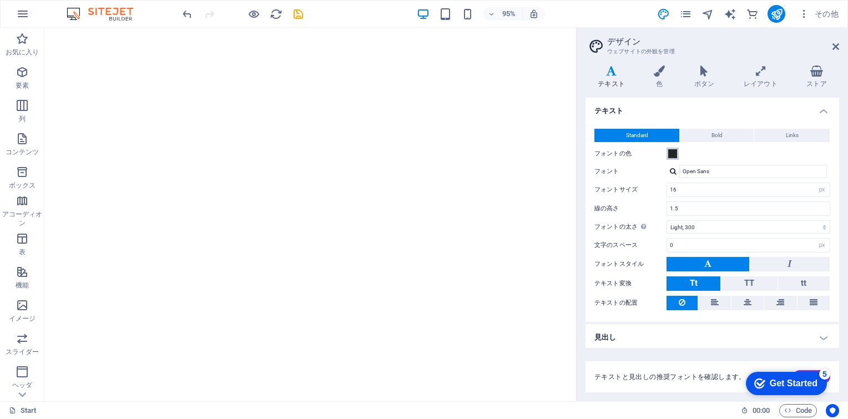
click at [552, 152] on span at bounding box center [672, 153] width 9 height 9
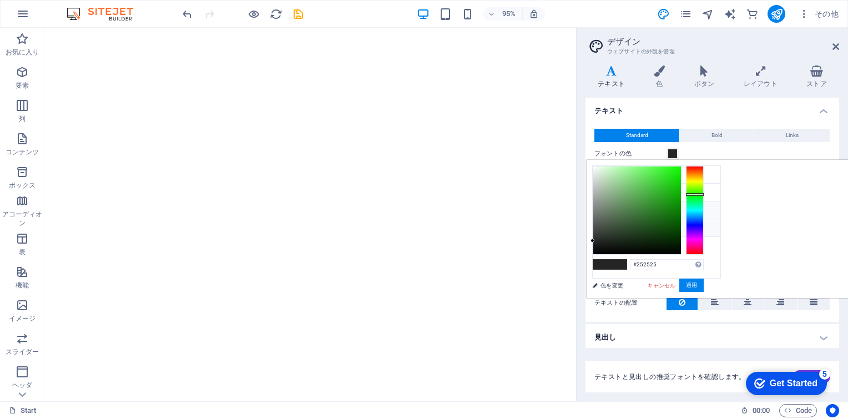
click at [552, 210] on li "サブカラー #dfdfdf" at bounding box center [657, 211] width 128 height 18
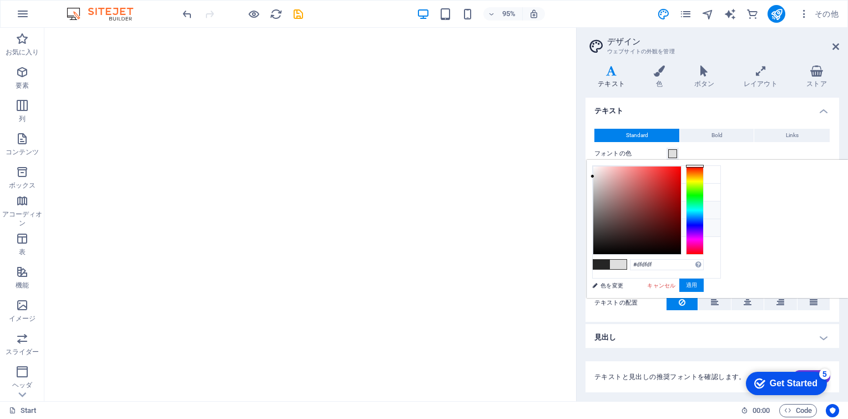
click at [552, 224] on li "フォントの色 #252525" at bounding box center [657, 228] width 128 height 18
drag, startPoint x: 731, startPoint y: 238, endPoint x: 777, endPoint y: 182, distance: 72.6
click at [552, 182] on div at bounding box center [638, 182] width 4 height 4
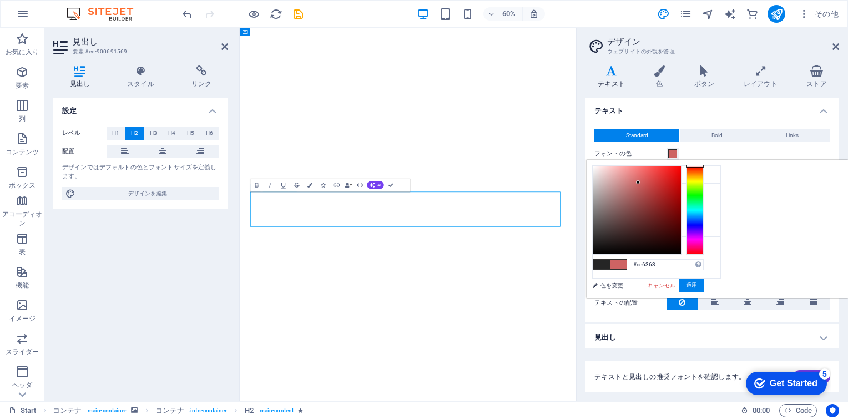
click at [184, 11] on icon "undo" at bounding box center [187, 14] width 13 height 13
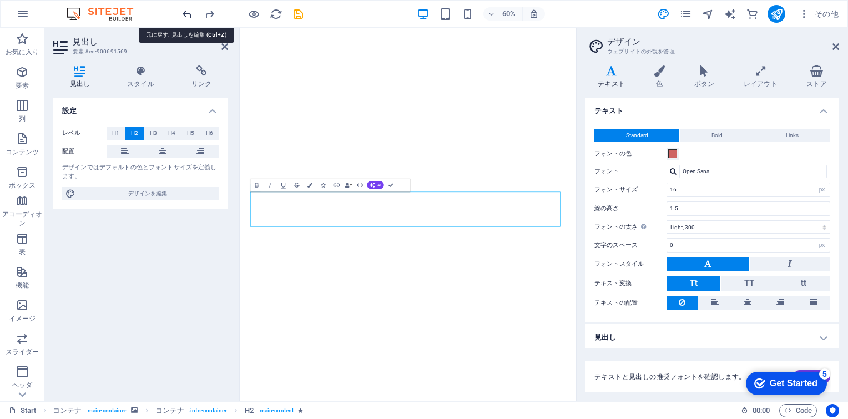
click at [189, 16] on icon "undo" at bounding box center [187, 14] width 13 height 13
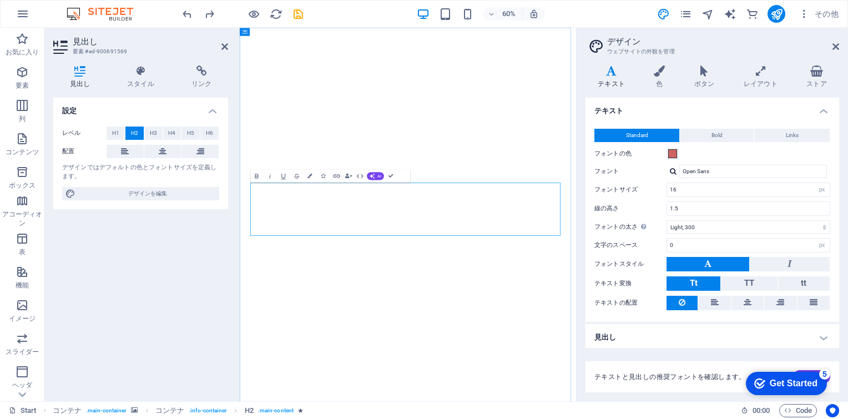
drag, startPoint x: 451, startPoint y: 356, endPoint x: 539, endPoint y: 363, distance: 87.4
click at [552, 151] on span at bounding box center [672, 153] width 9 height 9
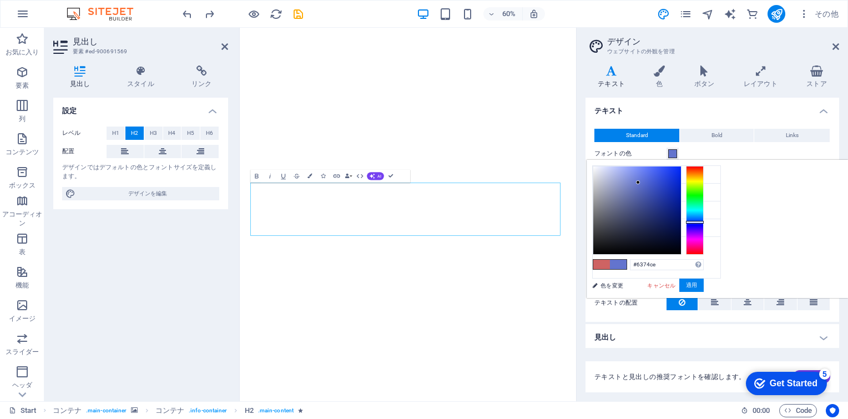
drag, startPoint x: 833, startPoint y: 164, endPoint x: 831, endPoint y: 222, distance: 57.2
click at [552, 222] on div at bounding box center [695, 222] width 18 height 3
drag, startPoint x: 775, startPoint y: 180, endPoint x: 797, endPoint y: 173, distance: 23.0
click at [552, 173] on div at bounding box center [658, 173] width 4 height 4
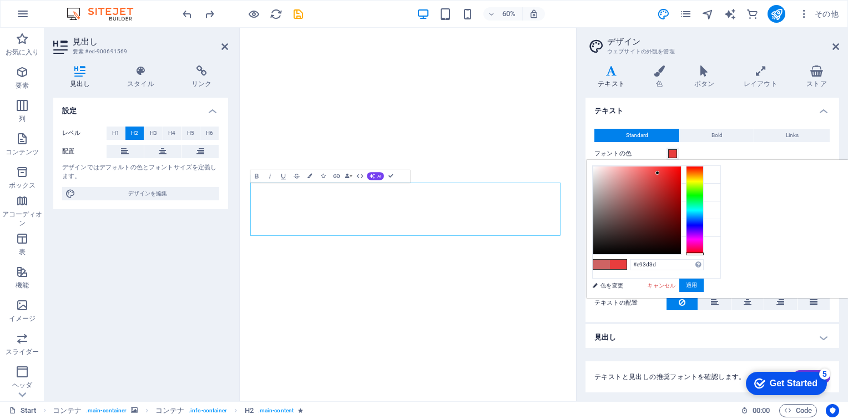
drag, startPoint x: 834, startPoint y: 219, endPoint x: 832, endPoint y: 255, distance: 36.1
click at [552, 255] on div "#e93d3d サポートされる形式 #0852ed rgb(8, 82, 237) rgba(8, 82, 237, 90%) hsv(221,97,93) …" at bounding box center [648, 309] width 123 height 299
drag, startPoint x: 797, startPoint y: 172, endPoint x: 808, endPoint y: 176, distance: 12.5
click at [552, 176] on div at bounding box center [669, 176] width 4 height 4
click at [552, 290] on div "キャンセル 適用" at bounding box center [675, 286] width 58 height 14
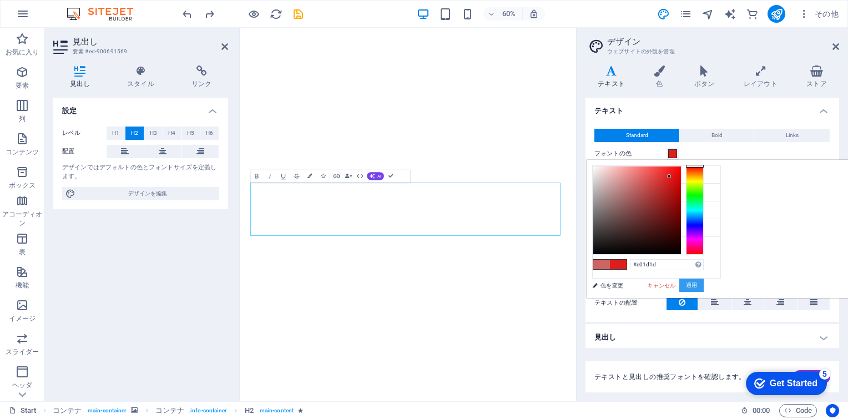
click at [552, 284] on button "適用" at bounding box center [692, 285] width 24 height 13
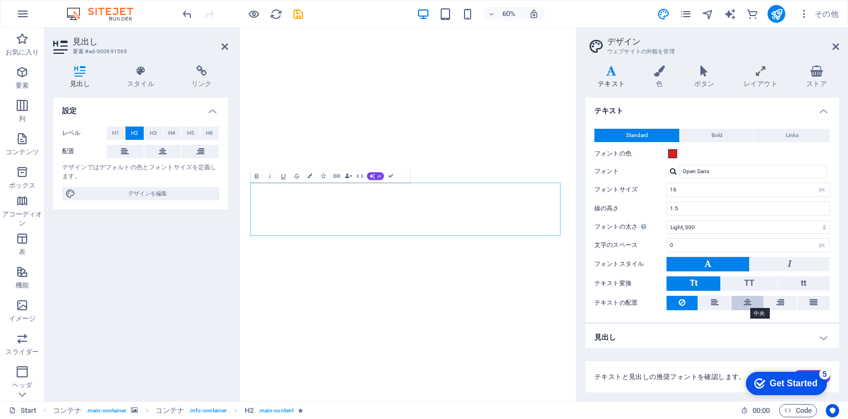
click at [552, 301] on icon at bounding box center [748, 302] width 8 height 13
click at [552, 301] on icon at bounding box center [781, 302] width 8 height 13
click at [552, 300] on icon at bounding box center [814, 302] width 8 height 13
click at [552, 301] on button at bounding box center [748, 303] width 32 height 14
click at [552, 301] on icon at bounding box center [715, 302] width 8 height 13
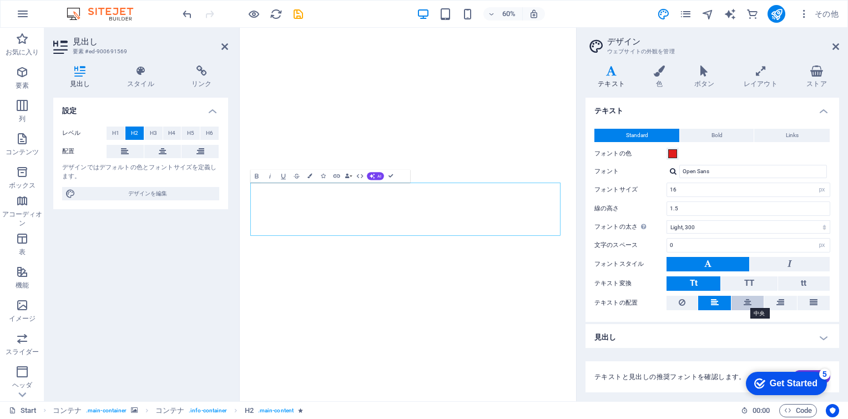
click at [552, 301] on icon at bounding box center [748, 302] width 8 height 13
click at [552, 302] on icon at bounding box center [682, 302] width 7 height 13
click at [552, 284] on span "TT" at bounding box center [750, 283] width 10 height 10
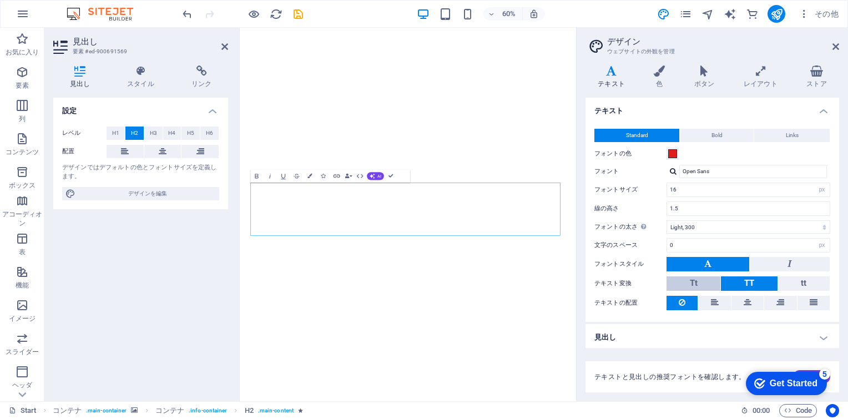
click at [552, 281] on button "Tt" at bounding box center [694, 283] width 54 height 14
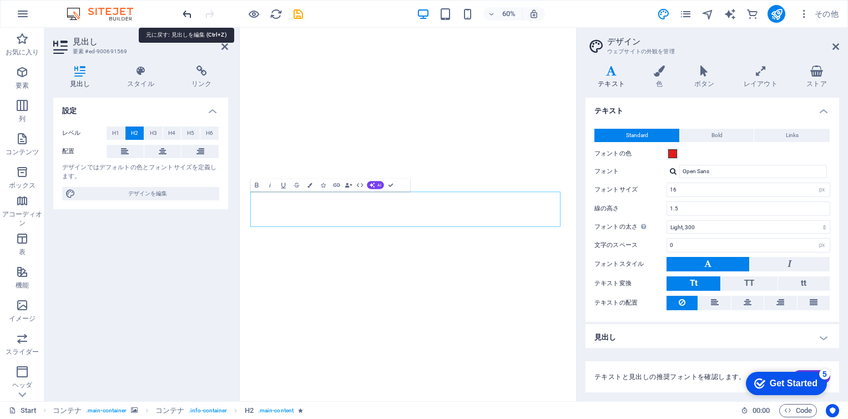
click at [186, 13] on icon "undo" at bounding box center [187, 14] width 13 height 13
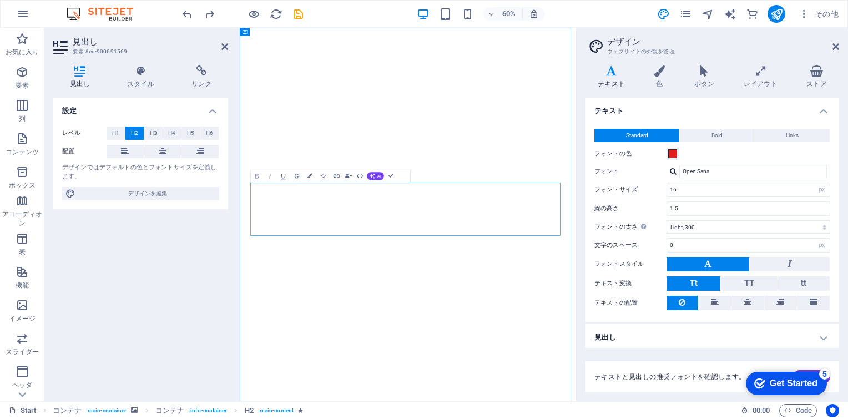
drag, startPoint x: 438, startPoint y: 355, endPoint x: 543, endPoint y: 359, distance: 105.0
click at [552, 132] on span "Bold" at bounding box center [717, 135] width 11 height 13
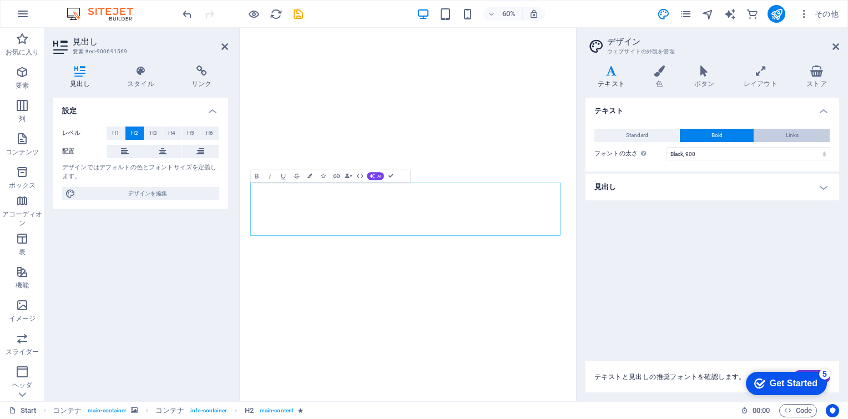
click at [552, 133] on button "Links" at bounding box center [793, 135] width 76 height 13
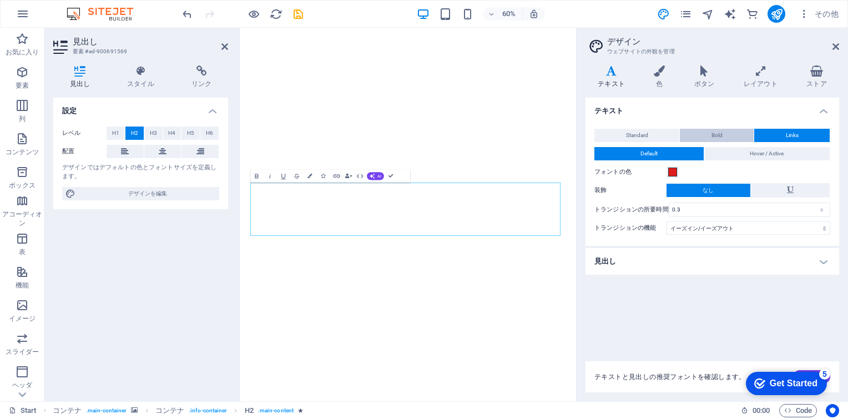
click at [552, 136] on button "Bold" at bounding box center [717, 135] width 74 height 13
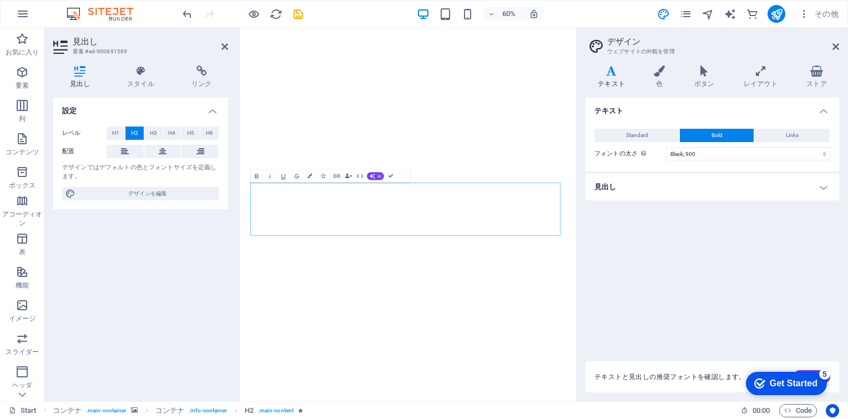
click at [552, 188] on h4 "見出し" at bounding box center [713, 187] width 254 height 27
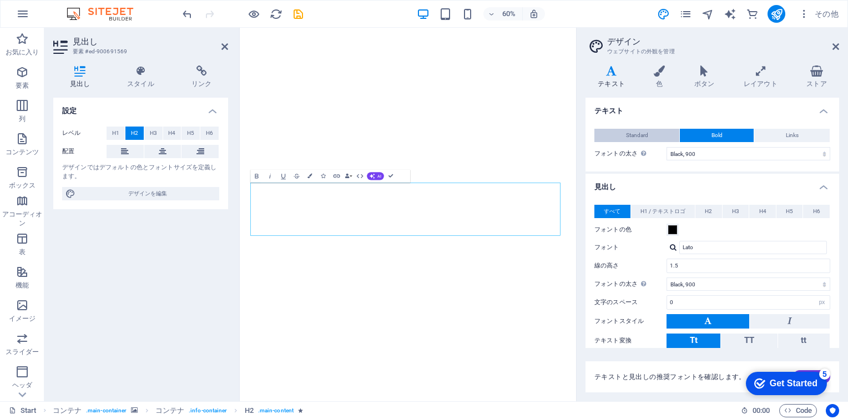
click at [552, 135] on span "Standard" at bounding box center [637, 135] width 22 height 13
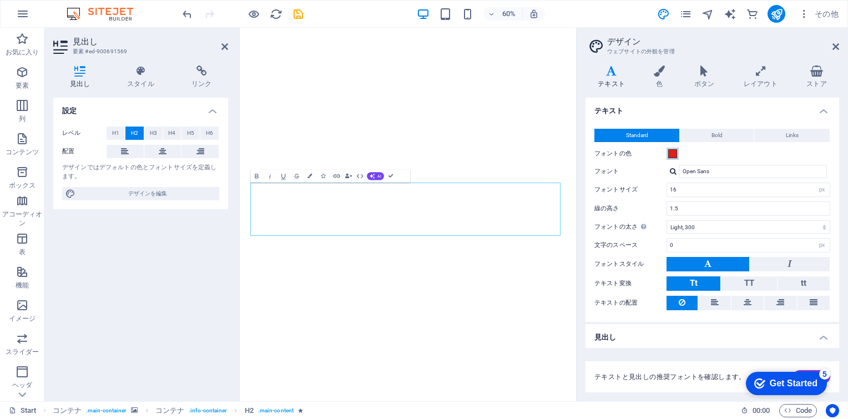
click at [552, 155] on span at bounding box center [672, 153] width 9 height 9
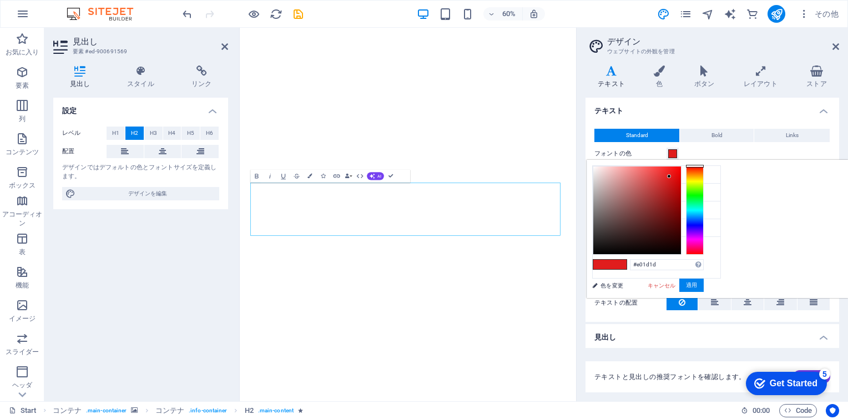
type input "#1de029"
click at [552, 196] on div at bounding box center [695, 210] width 18 height 89
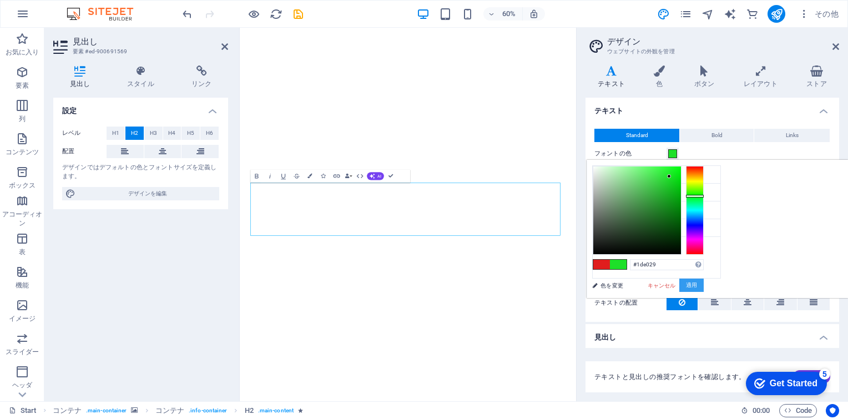
click at [552, 286] on button "適用" at bounding box center [692, 285] width 24 height 13
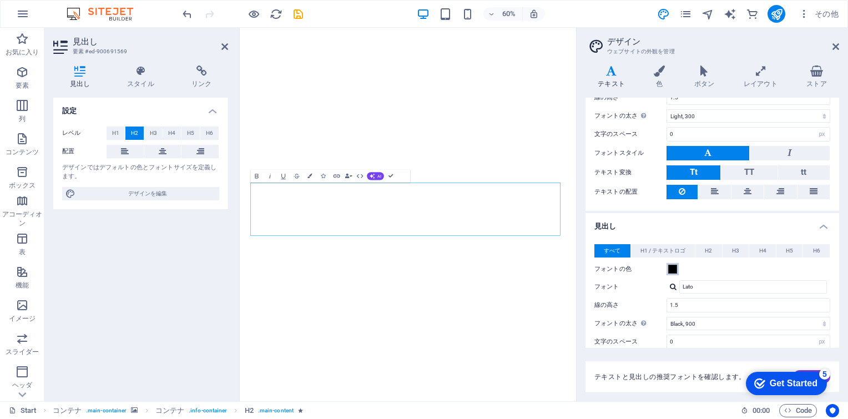
scroll to position [167, 0]
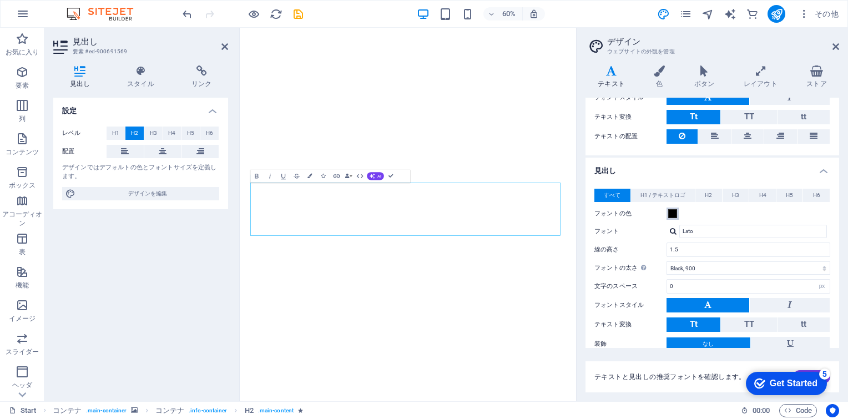
click at [552, 212] on span at bounding box center [672, 213] width 9 height 9
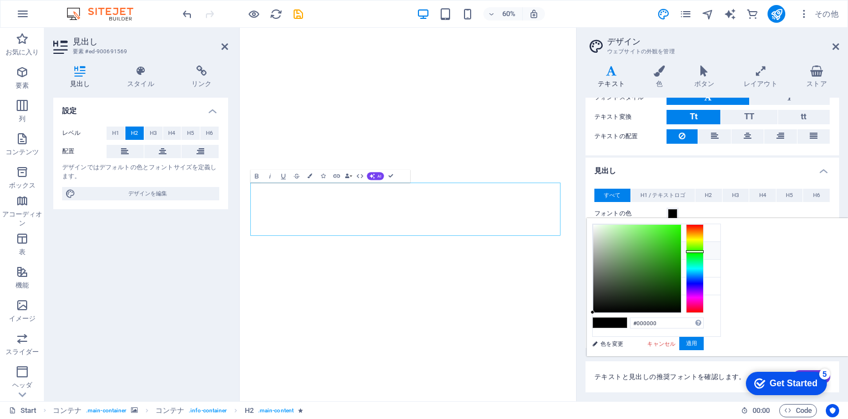
click at [552, 251] on div at bounding box center [695, 268] width 18 height 89
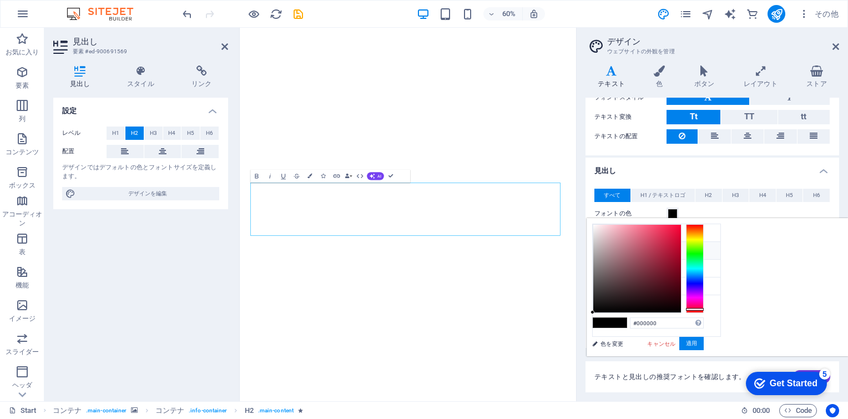
drag, startPoint x: 837, startPoint y: 251, endPoint x: 837, endPoint y: 309, distance: 57.7
click at [552, 309] on div at bounding box center [695, 309] width 18 height 3
click at [552, 343] on button "適用" at bounding box center [692, 343] width 24 height 13
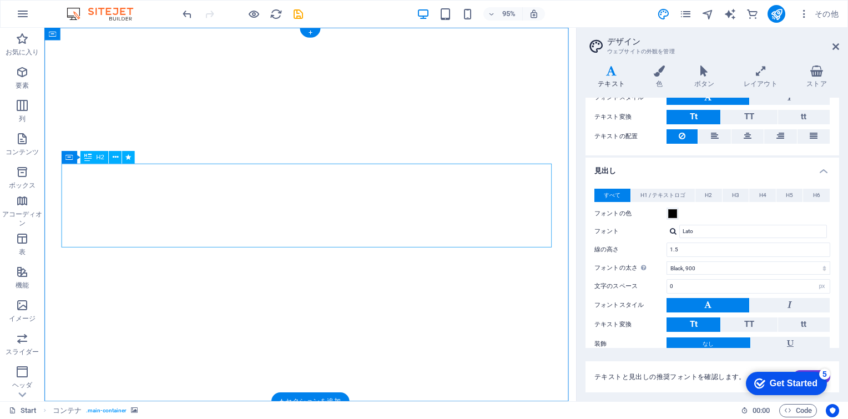
drag, startPoint x: 314, startPoint y: 179, endPoint x: 145, endPoint y: 269, distance: 190.5
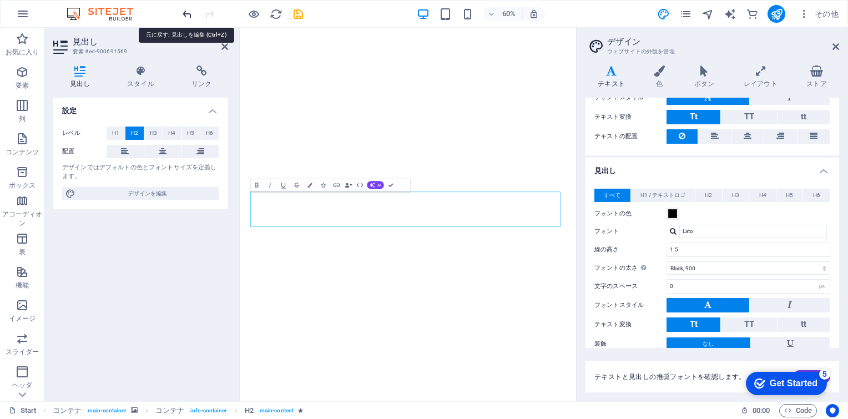
click at [187, 11] on icon "undo" at bounding box center [187, 14] width 13 height 13
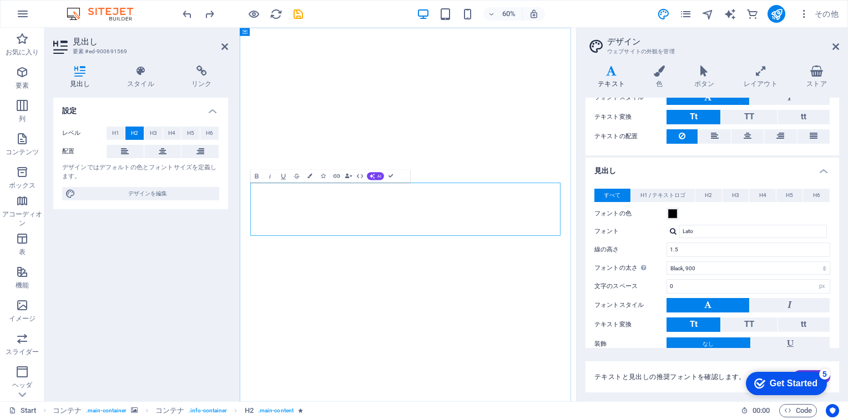
drag, startPoint x: 446, startPoint y: 360, endPoint x: 540, endPoint y: 365, distance: 94.0
click at [552, 210] on span at bounding box center [672, 213] width 9 height 9
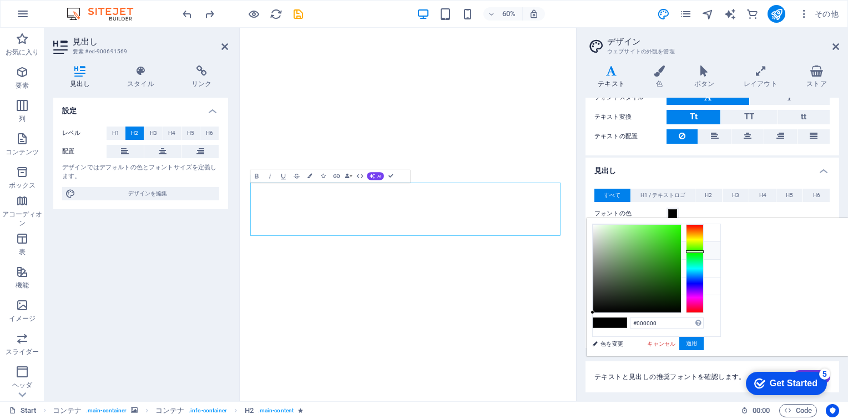
drag, startPoint x: 833, startPoint y: 308, endPoint x: 832, endPoint y: 251, distance: 57.2
click at [552, 251] on div at bounding box center [695, 251] width 18 height 3
drag, startPoint x: 730, startPoint y: 309, endPoint x: 758, endPoint y: 288, distance: 35.0
click at [552, 288] on div "#000000 サポートされる形式 #0852ed rgb(8, 82, 237) rgba(8, 82, 237, 90%) hsv(221,97,93) …" at bounding box center [648, 368] width 123 height 299
drag, startPoint x: 799, startPoint y: 253, endPoint x: 811, endPoint y: 233, distance: 23.4
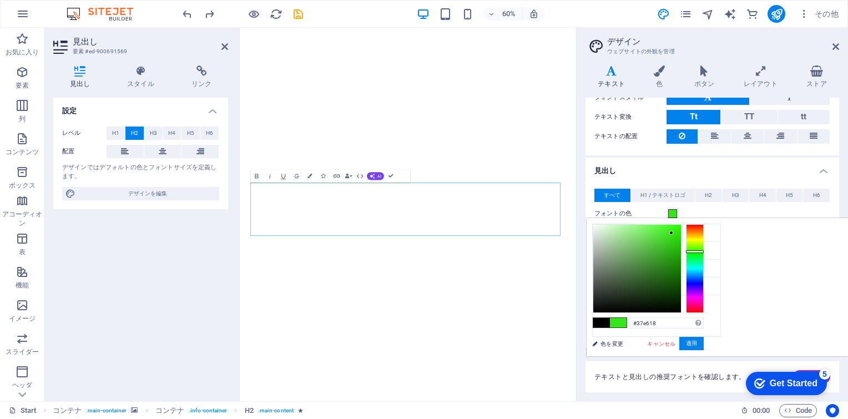
click at [552, 233] on div at bounding box center [638, 269] width 88 height 88
click at [552, 341] on button "適用" at bounding box center [692, 343] width 24 height 13
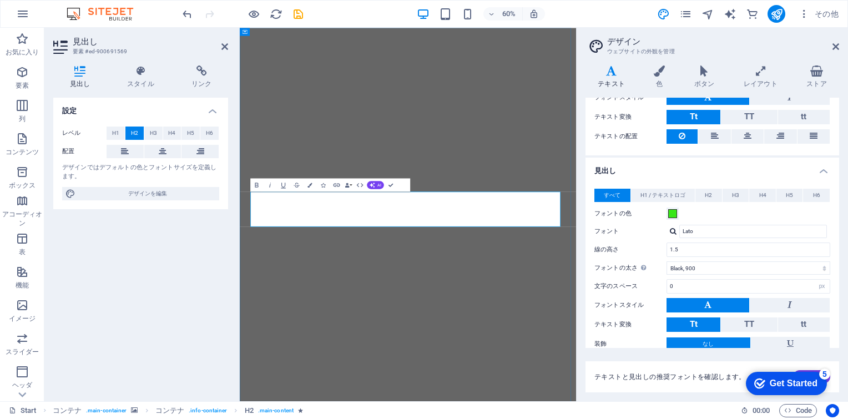
click at [186, 11] on icon "undo" at bounding box center [187, 14] width 13 height 13
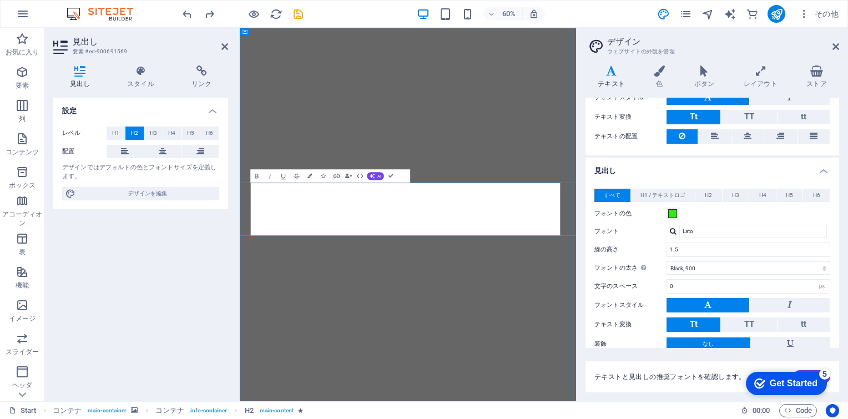
drag, startPoint x: 443, startPoint y: 365, endPoint x: 531, endPoint y: 369, distance: 88.3
click at [552, 213] on span at bounding box center [672, 213] width 9 height 9
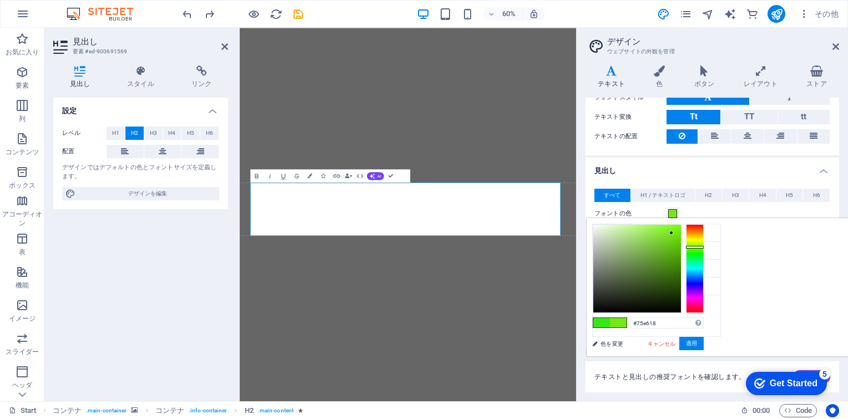
click at [552, 247] on div at bounding box center [695, 268] width 18 height 89
type input "#72f207"
drag, startPoint x: 671, startPoint y: 232, endPoint x: 678, endPoint y: 229, distance: 7.7
click at [552, 229] on div at bounding box center [678, 229] width 4 height 4
click at [552, 342] on button "適用" at bounding box center [692, 343] width 24 height 13
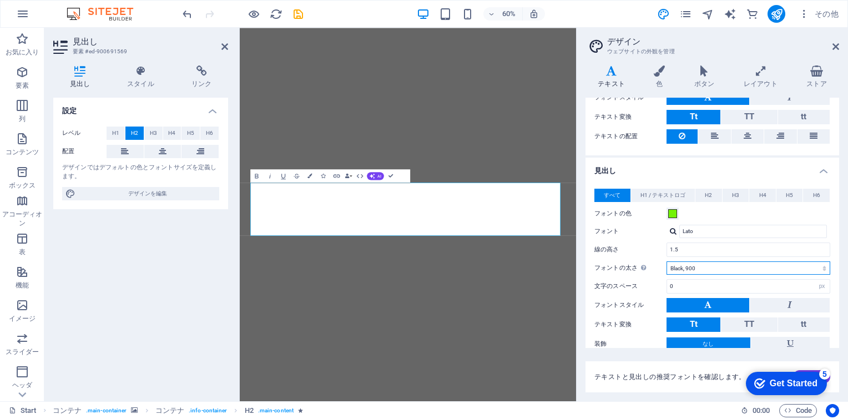
click at [552, 264] on select "Thin, 100 Extra-light, 200 Light, 300 Regular, 400 Medium, 500 Semi-bold, 600 B…" at bounding box center [749, 267] width 164 height 13
select select "400"
click at [552, 261] on select "Thin, 100 Extra-light, 200 Light, 300 Regular, 400 Medium, 500 Semi-bold, 600 B…" at bounding box center [749, 267] width 164 height 13
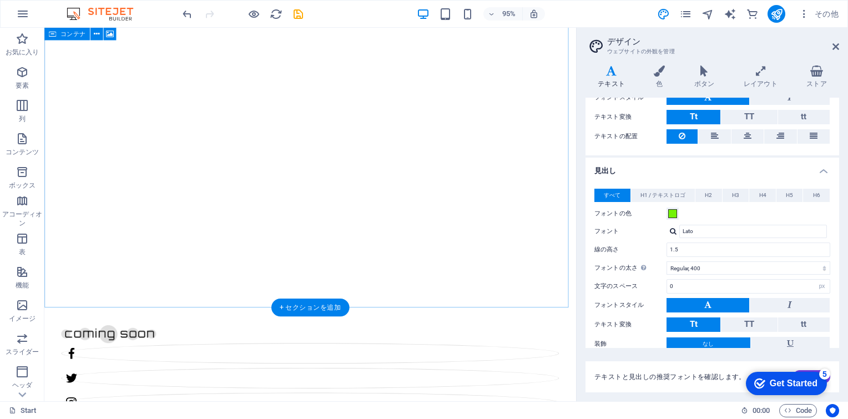
scroll to position [43, 0]
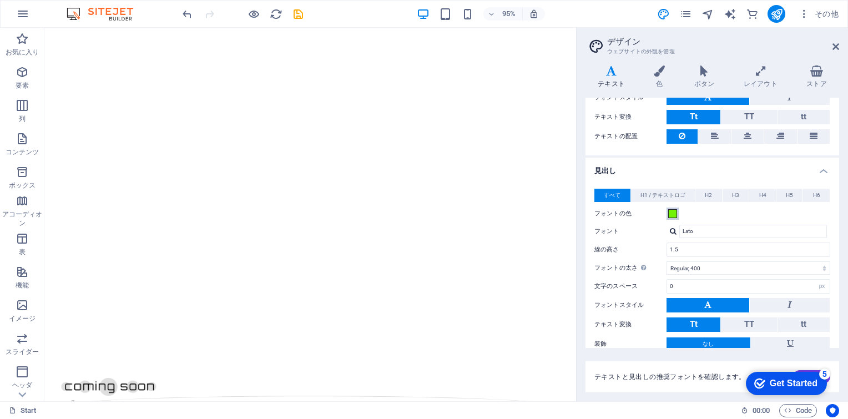
click at [552, 214] on span at bounding box center [672, 213] width 9 height 9
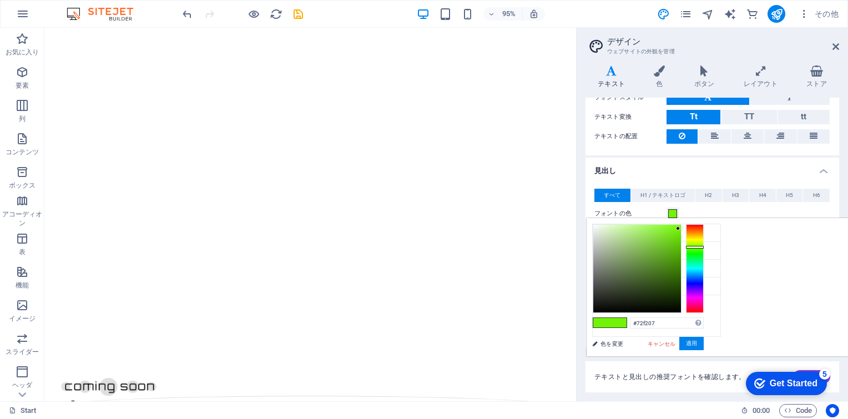
type input "#0770f2"
click at [552, 276] on div at bounding box center [695, 268] width 18 height 89
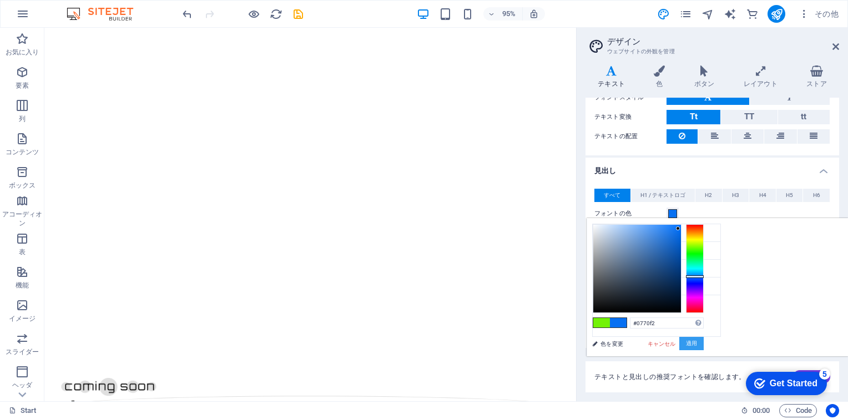
drag, startPoint x: 828, startPoint y: 341, endPoint x: 806, endPoint y: 343, distance: 22.2
click at [552, 342] on button "適用" at bounding box center [692, 343] width 24 height 13
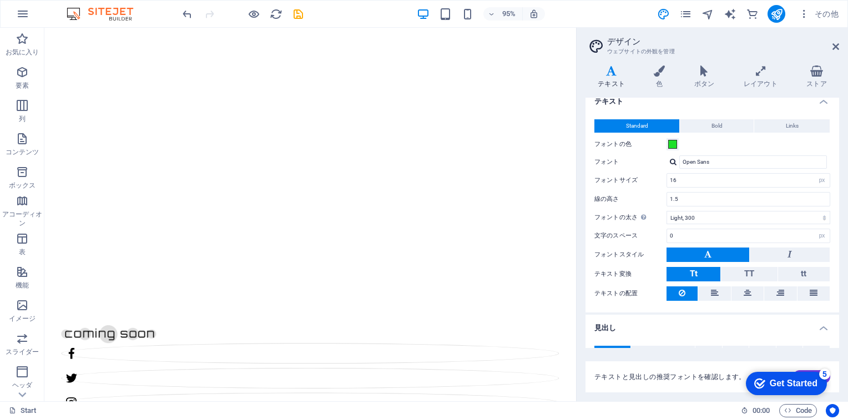
scroll to position [0, 0]
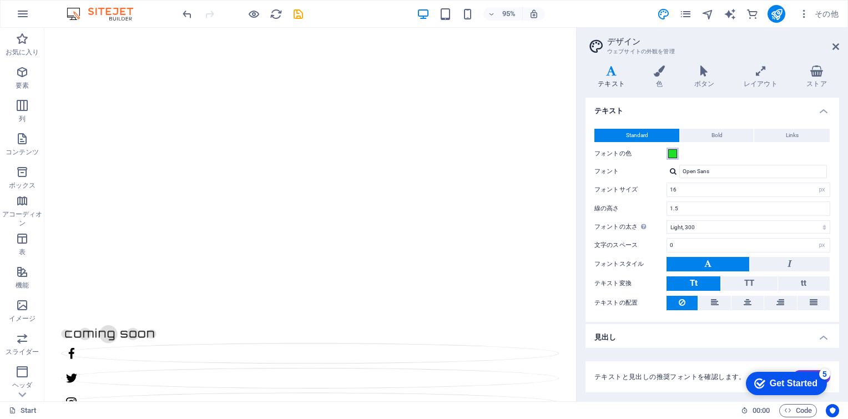
click at [552, 154] on span at bounding box center [672, 153] width 9 height 9
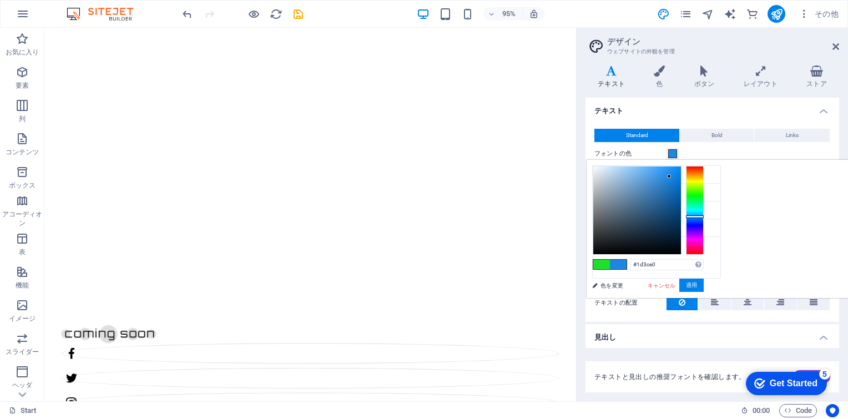
type input "#1d34e0"
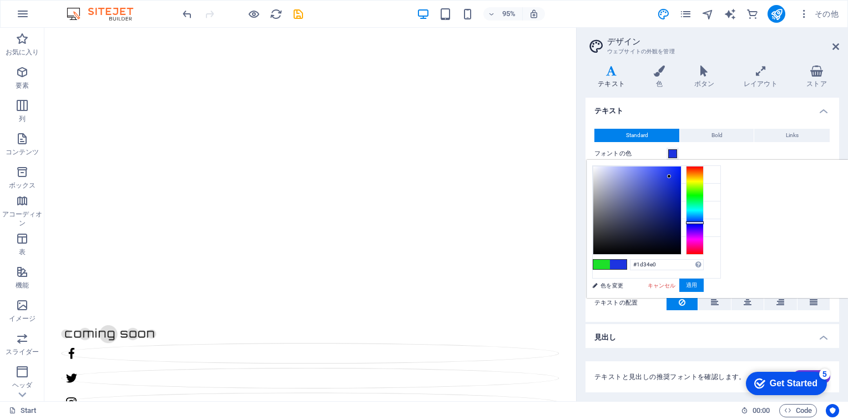
drag, startPoint x: 833, startPoint y: 192, endPoint x: 828, endPoint y: 222, distance: 30.9
click at [552, 222] on div at bounding box center [695, 210] width 18 height 89
click at [552, 285] on button "適用" at bounding box center [692, 285] width 24 height 13
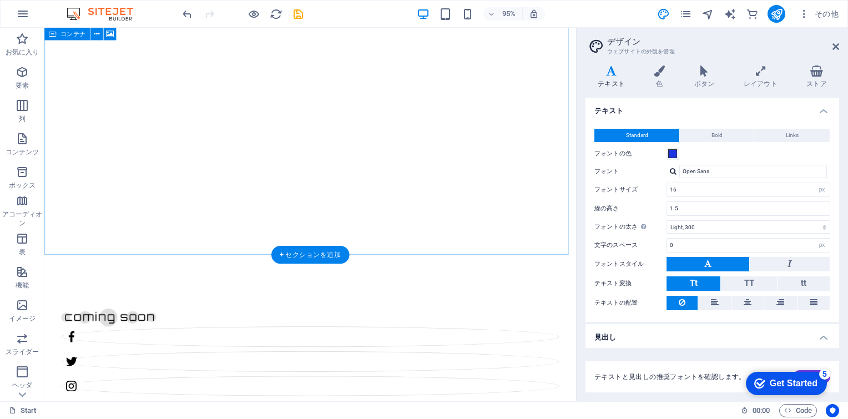
scroll to position [98, 0]
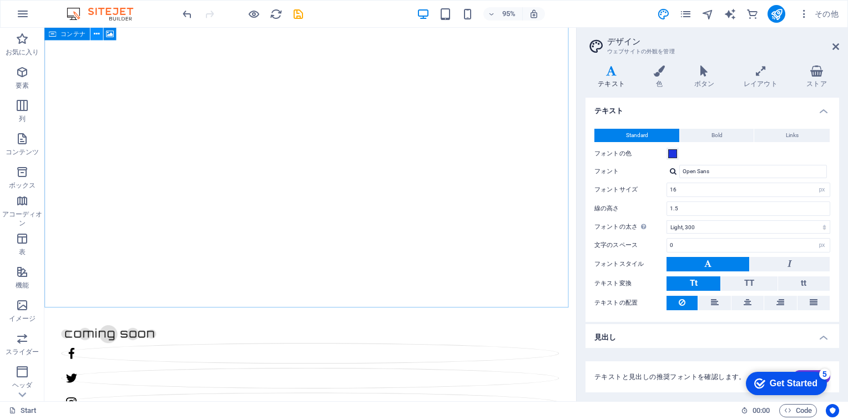
click at [98, 36] on icon at bounding box center [97, 33] width 6 height 11
click at [95, 34] on icon at bounding box center [97, 33] width 6 height 11
click at [98, 33] on icon at bounding box center [97, 33] width 6 height 11
click at [96, 33] on icon at bounding box center [97, 33] width 6 height 11
click at [94, 36] on icon at bounding box center [97, 33] width 6 height 11
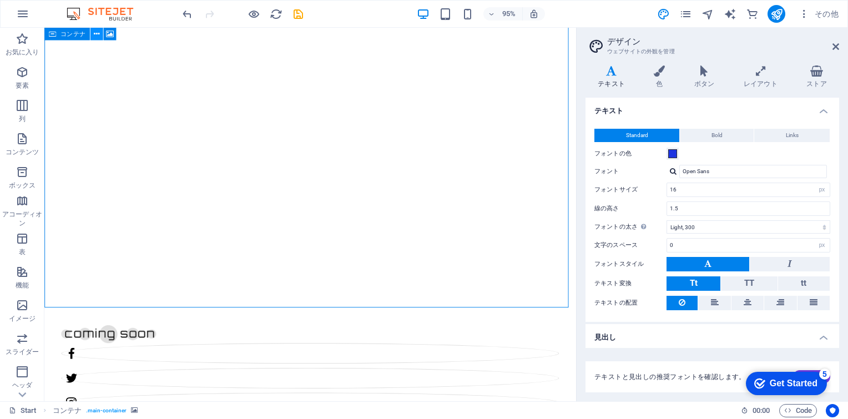
click at [95, 36] on icon at bounding box center [97, 33] width 6 height 11
click at [95, 31] on icon at bounding box center [97, 33] width 6 height 11
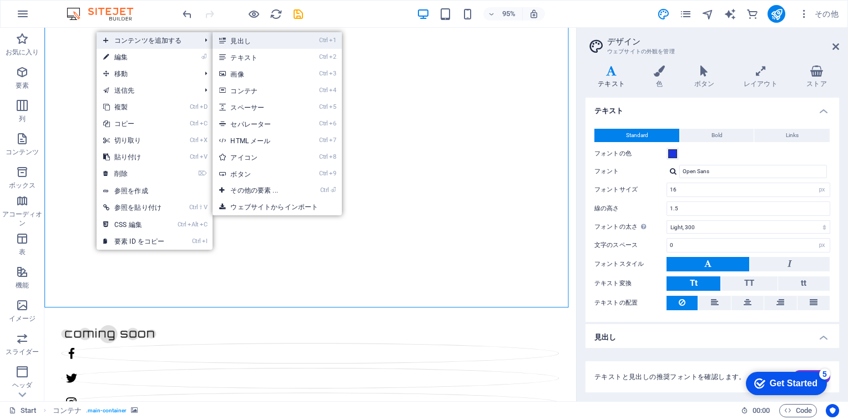
click at [252, 39] on link "Ctrl 1 見出し" at bounding box center [256, 40] width 87 height 17
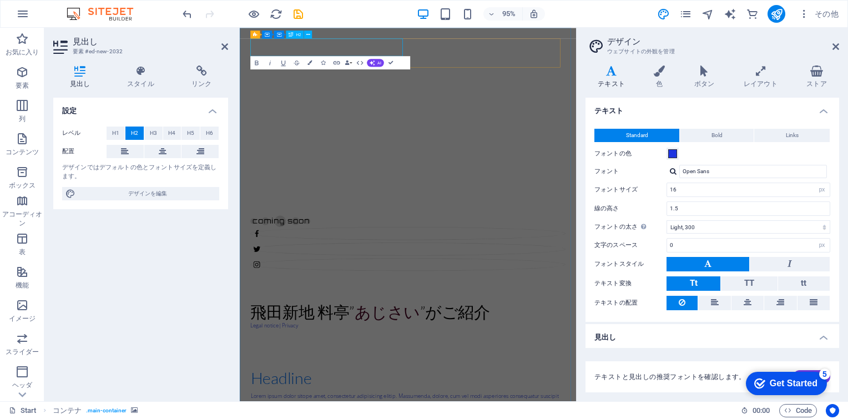
scroll to position [0, 0]
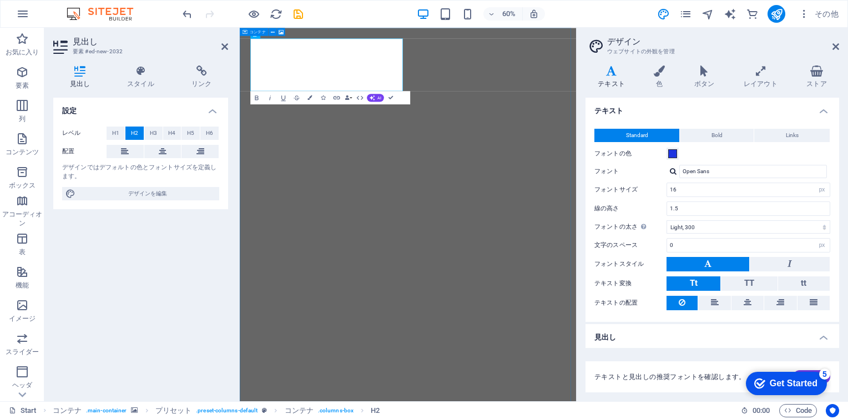
scroll to position [0, 8]
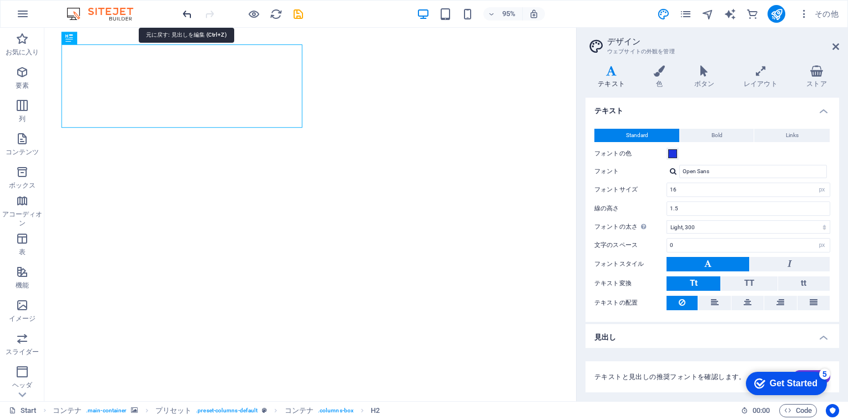
click at [182, 13] on icon "undo" at bounding box center [187, 14] width 13 height 13
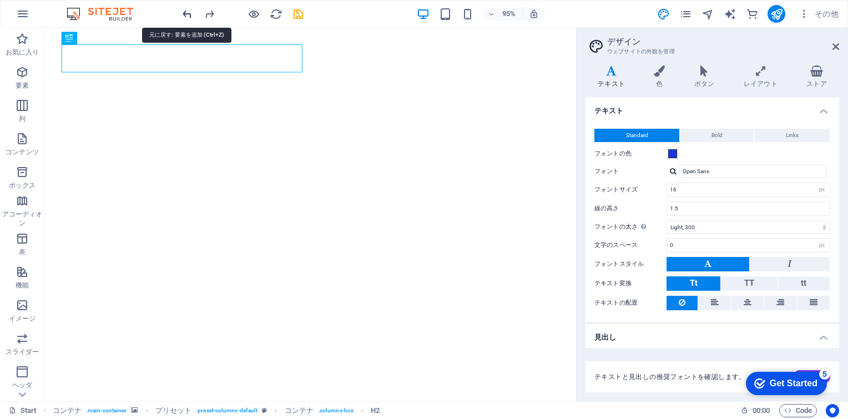
click at [183, 13] on icon "undo" at bounding box center [187, 14] width 13 height 13
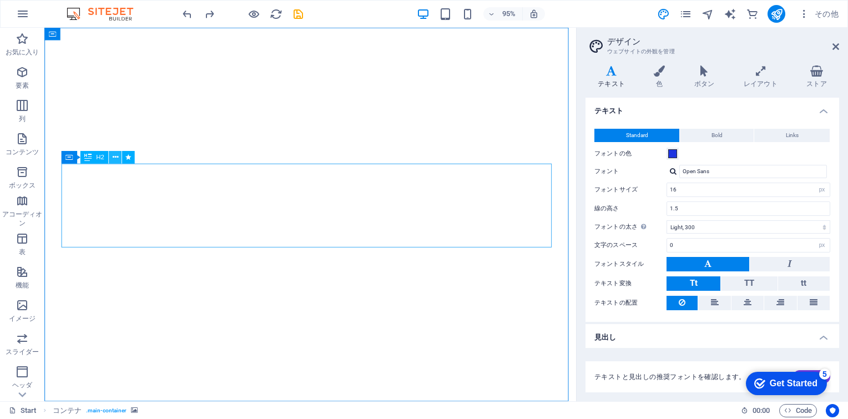
click at [115, 159] on icon at bounding box center [115, 157] width 6 height 11
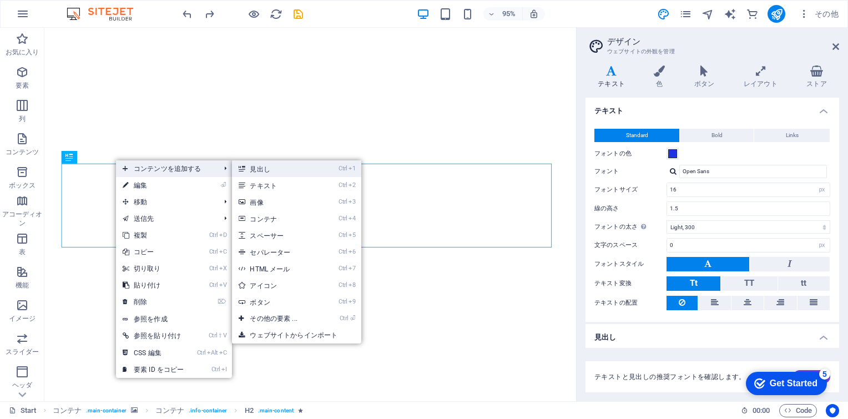
click at [266, 169] on link "Ctrl 1 見出し" at bounding box center [275, 168] width 87 height 17
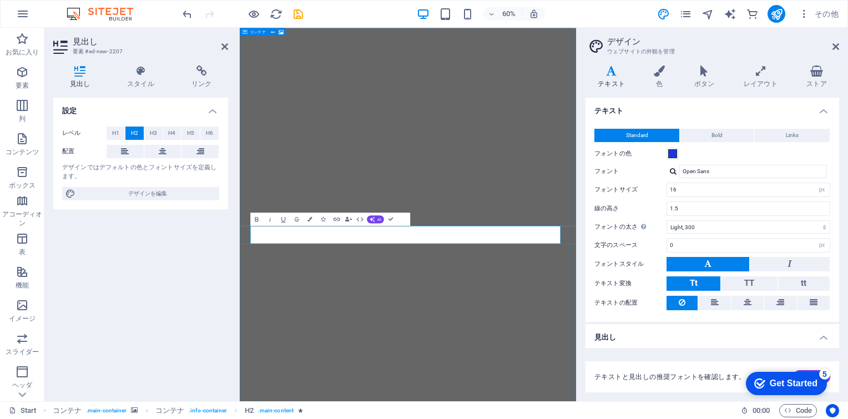
scroll to position [1, 0]
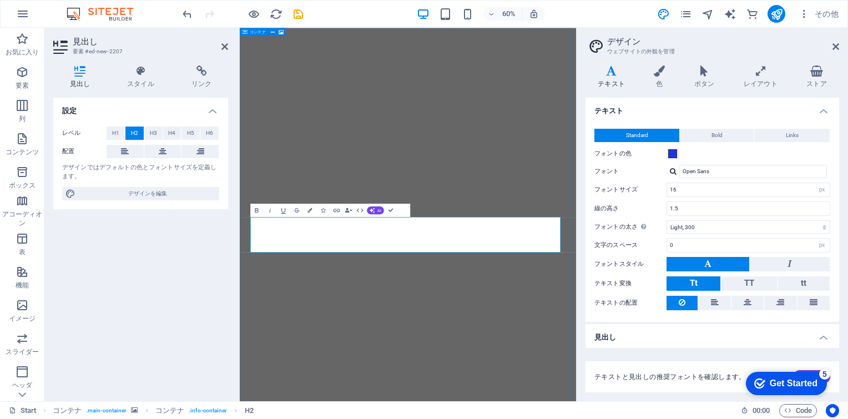
scroll to position [0, 8]
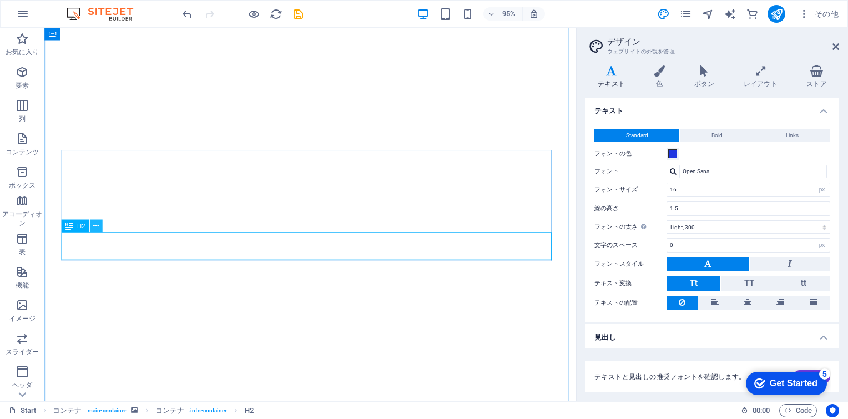
click at [98, 221] on icon at bounding box center [96, 225] width 6 height 11
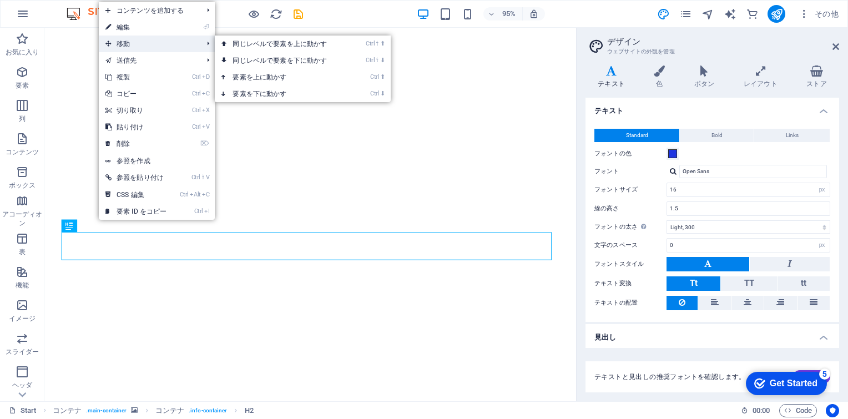
click at [139, 40] on span "移動" at bounding box center [148, 44] width 99 height 17
click at [246, 46] on link "Ctrl ⇧ ⬆ 同じレベルで要素を上に動かす" at bounding box center [282, 44] width 134 height 17
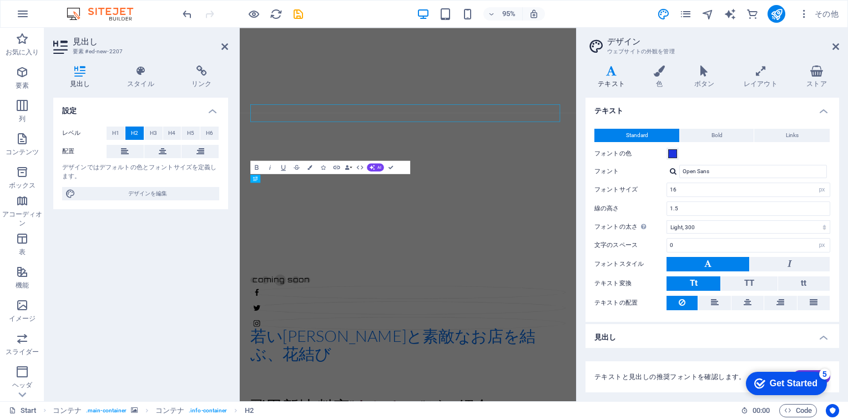
scroll to position [0, 0]
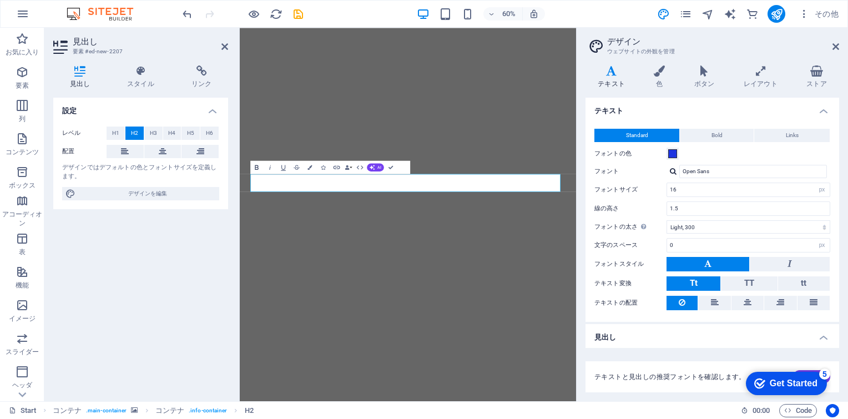
click at [257, 169] on icon "button" at bounding box center [257, 167] width 8 height 8
click at [271, 168] on icon "button" at bounding box center [270, 167] width 8 height 8
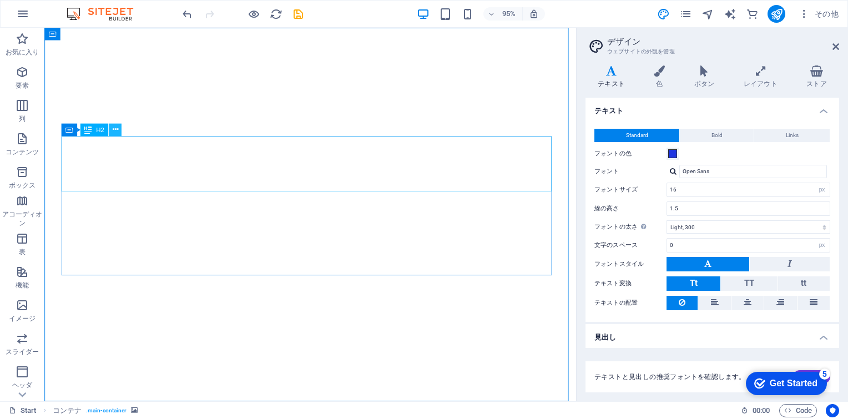
click at [115, 130] on icon at bounding box center [115, 129] width 6 height 11
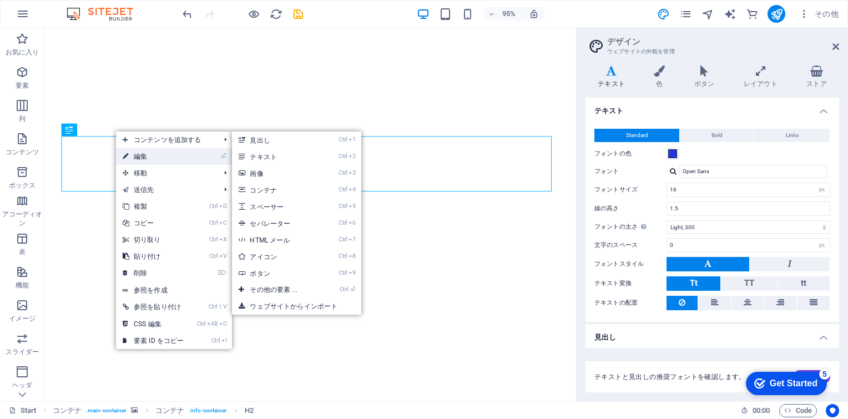
click at [138, 153] on link "⏎ 編集" at bounding box center [153, 156] width 74 height 17
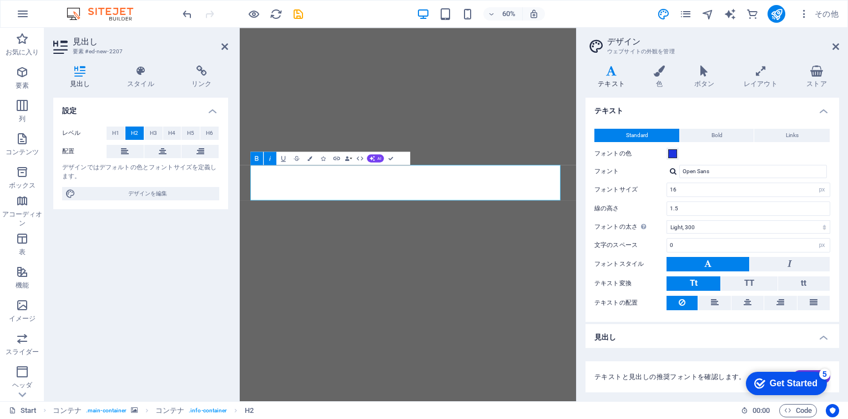
click at [269, 158] on icon "button" at bounding box center [270, 158] width 8 height 8
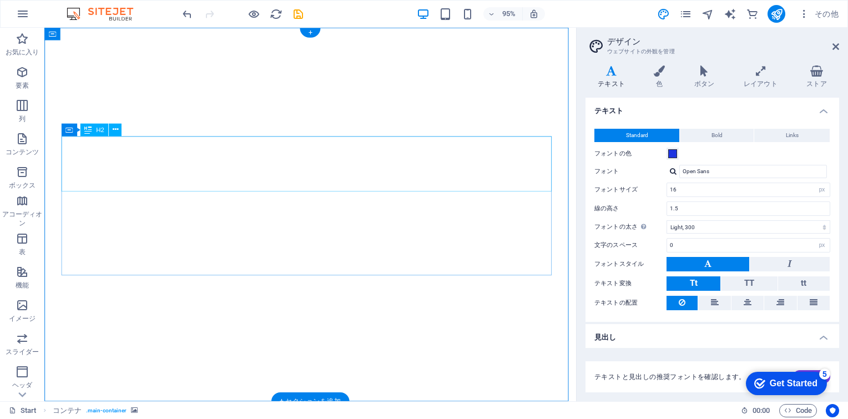
drag, startPoint x: 403, startPoint y: 159, endPoint x: 286, endPoint y: 235, distance: 138.7
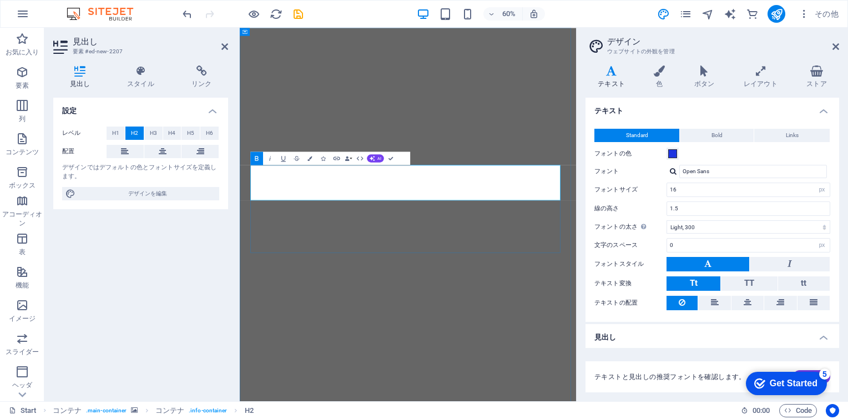
select select "vh"
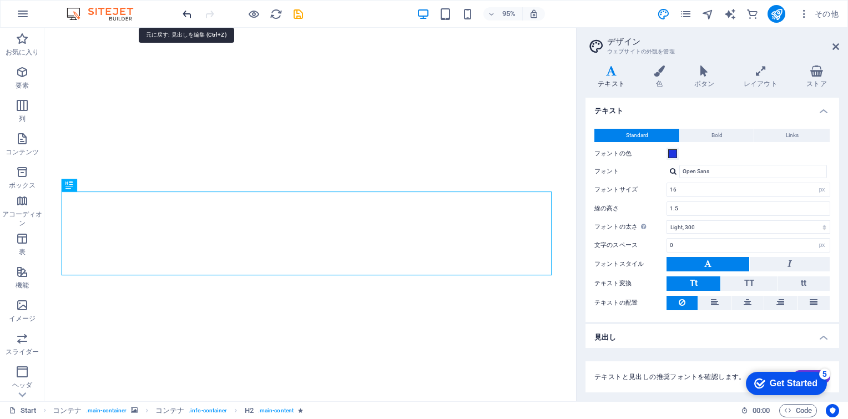
click at [184, 14] on icon "undo" at bounding box center [187, 14] width 13 height 13
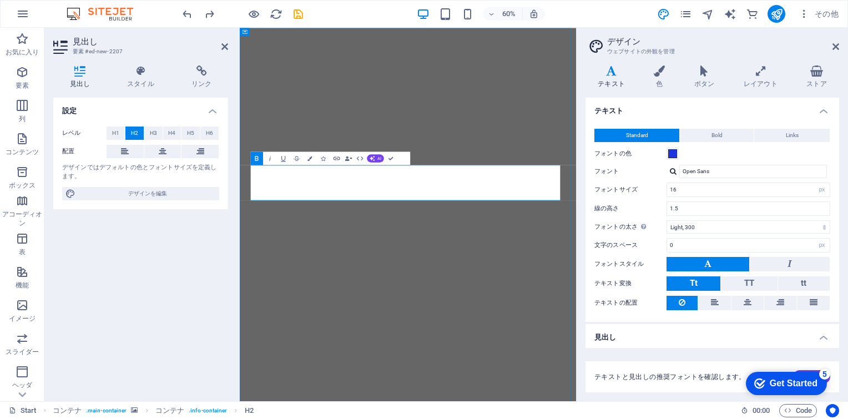
click at [274, 160] on icon "button" at bounding box center [270, 158] width 8 height 8
click at [282, 159] on icon "button" at bounding box center [283, 159] width 4 height 6
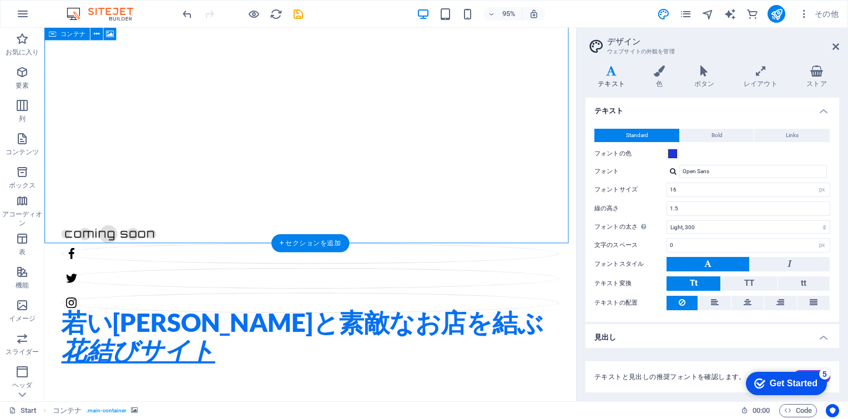
scroll to position [222, 0]
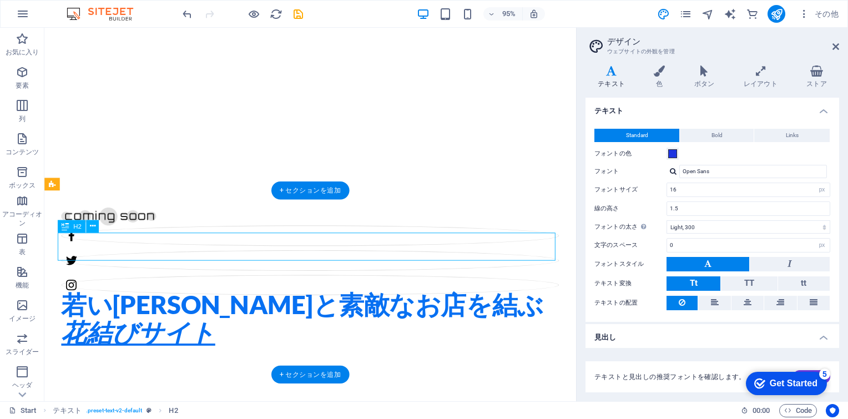
drag, startPoint x: 165, startPoint y: 262, endPoint x: 105, endPoint y: 263, distance: 60.0
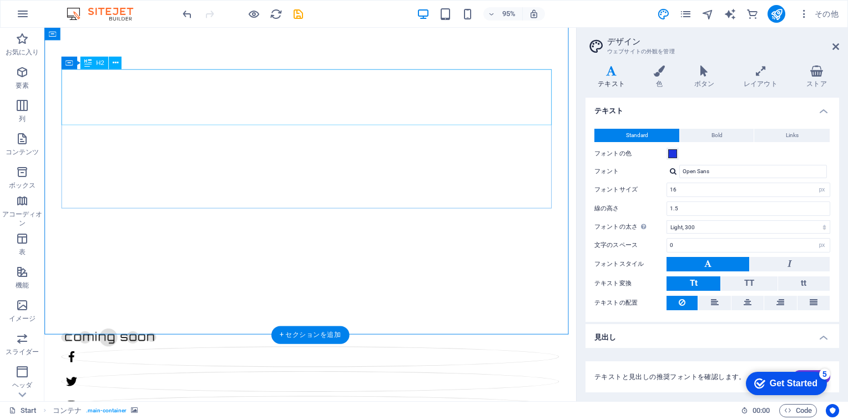
scroll to position [111, 0]
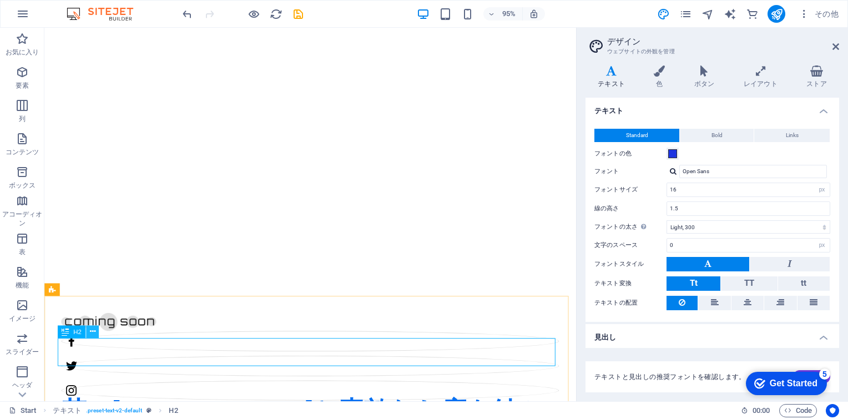
click at [95, 330] on button at bounding box center [92, 332] width 13 height 13
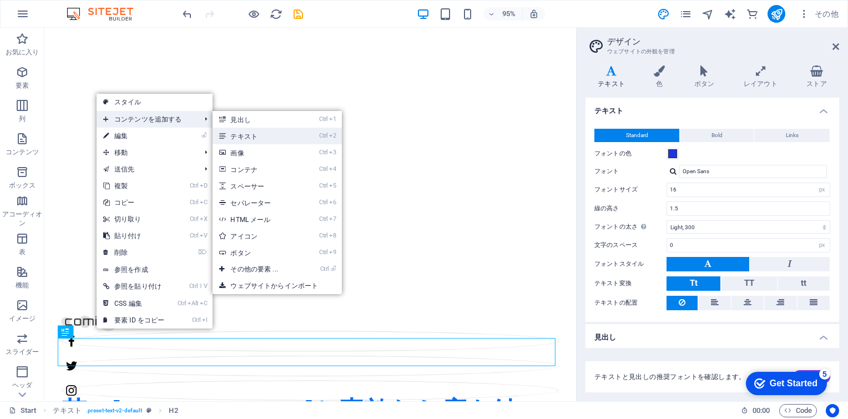
click at [233, 137] on link "Ctrl 2 テキスト" at bounding box center [256, 136] width 87 height 17
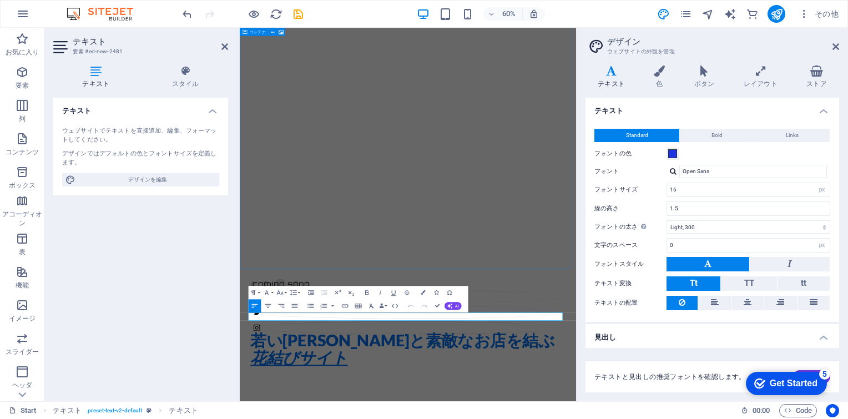
scroll to position [278, 0]
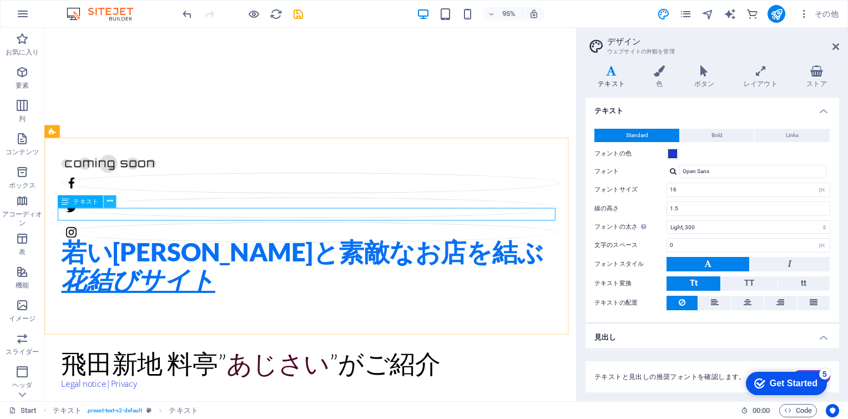
click at [108, 201] on icon at bounding box center [110, 201] width 6 height 11
click at [113, 199] on button at bounding box center [109, 201] width 13 height 13
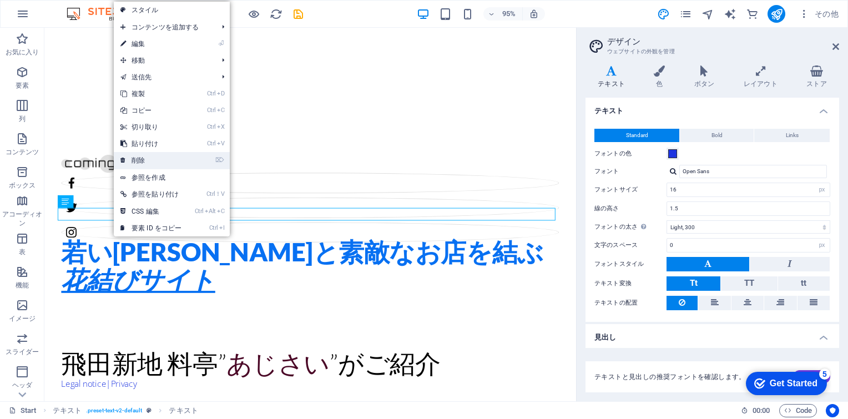
click at [142, 159] on link "⌦ 削除" at bounding box center [151, 160] width 74 height 17
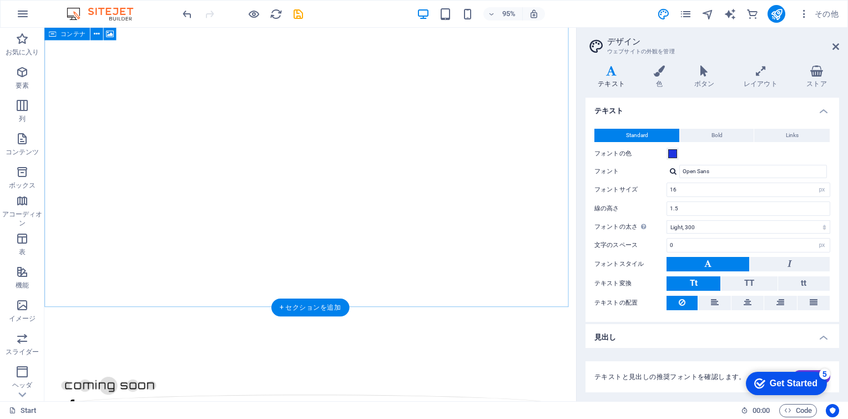
scroll to position [43, 0]
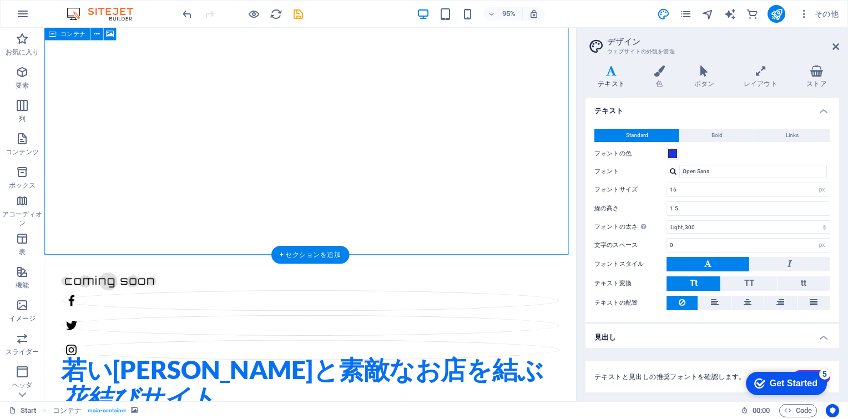
scroll to position [209, 0]
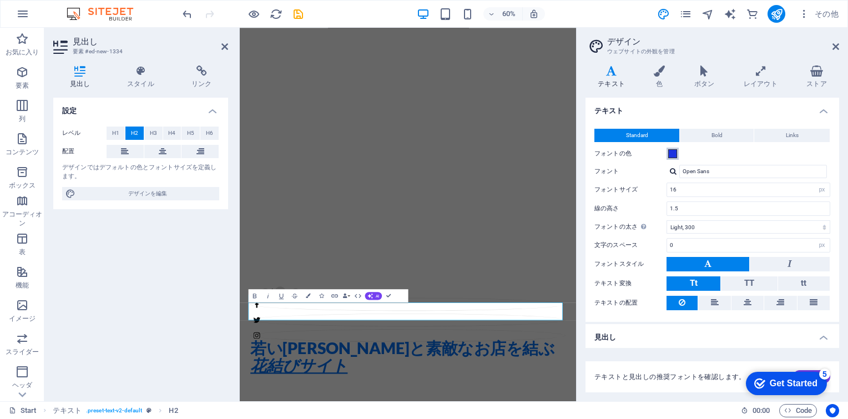
click at [552, 155] on span at bounding box center [672, 153] width 9 height 9
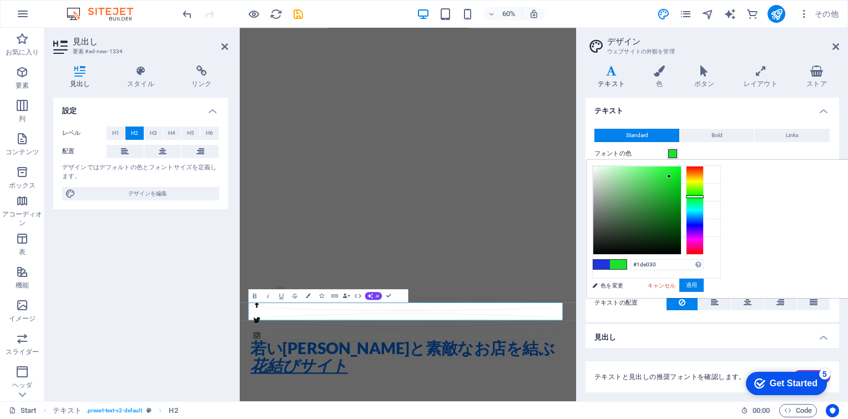
drag, startPoint x: 831, startPoint y: 219, endPoint x: 834, endPoint y: 198, distance: 22.0
click at [552, 196] on div at bounding box center [695, 210] width 18 height 89
click at [552, 282] on button "適用" at bounding box center [692, 285] width 24 height 13
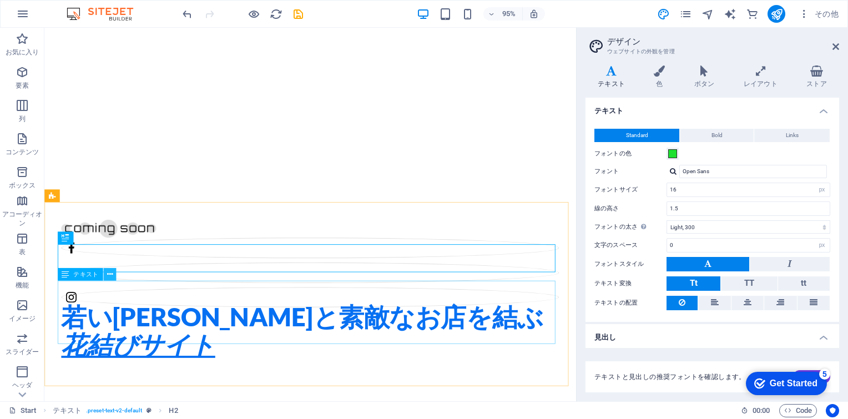
click at [109, 276] on icon at bounding box center [110, 274] width 6 height 11
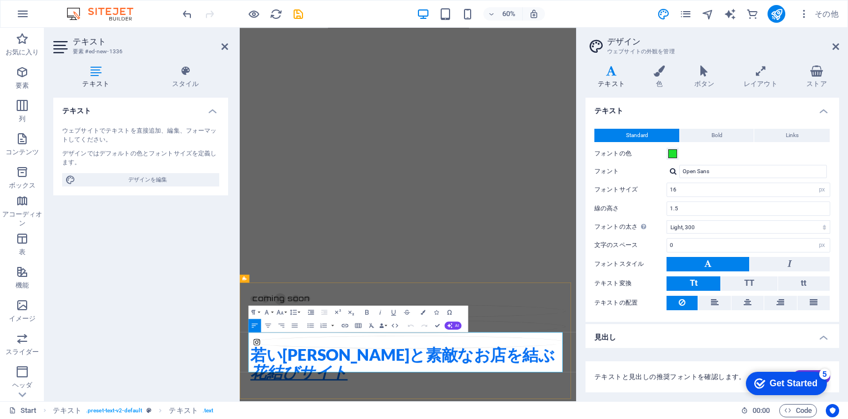
drag, startPoint x: 652, startPoint y: 590, endPoint x: 248, endPoint y: 540, distance: 407.2
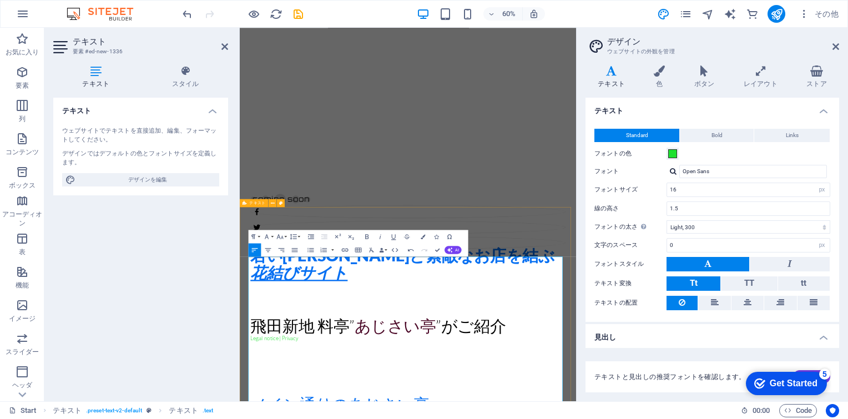
scroll to position [420, 0]
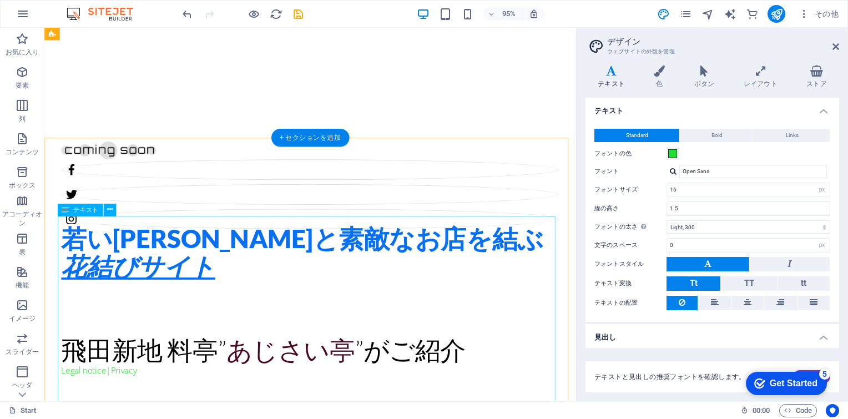
scroll to position [278, 0]
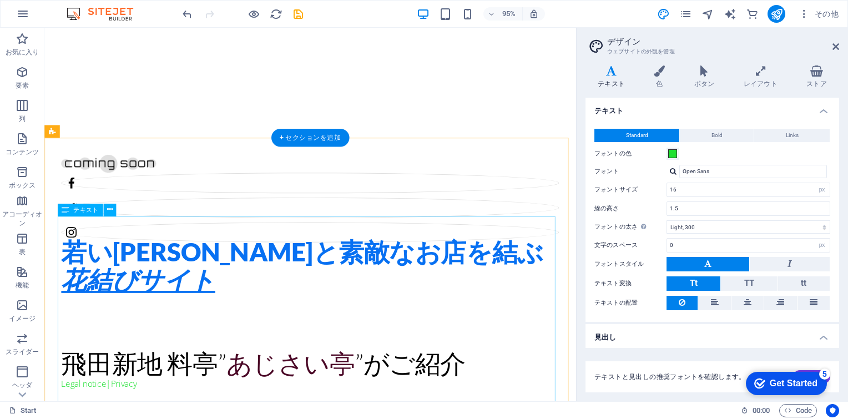
drag, startPoint x: 62, startPoint y: 232, endPoint x: 75, endPoint y: 233, distance: 12.9
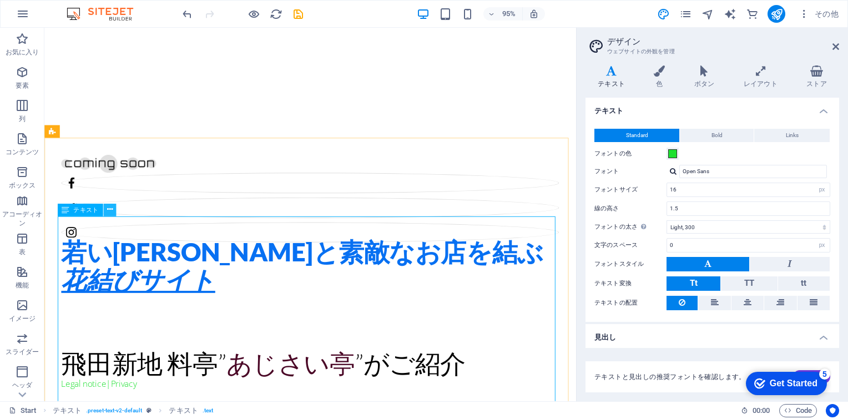
click at [108, 208] on icon at bounding box center [110, 209] width 6 height 11
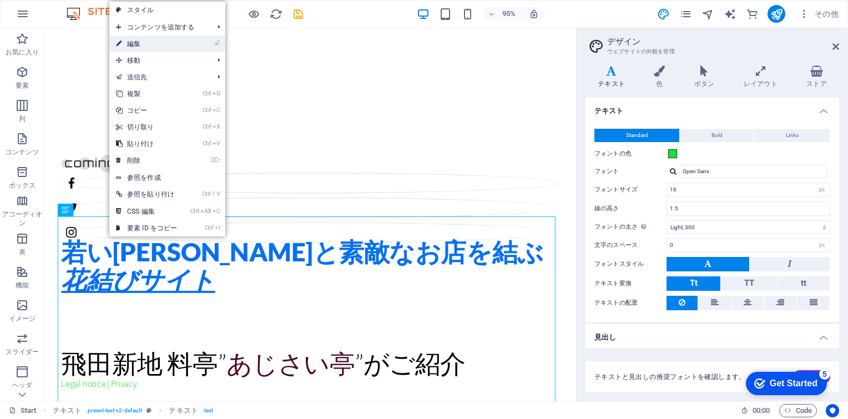
click at [153, 40] on link "⏎ 編集" at bounding box center [146, 44] width 74 height 17
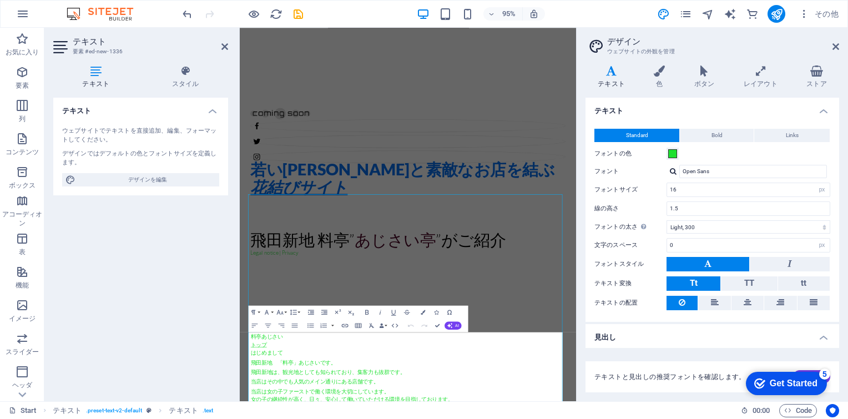
scroll to position [198, 0]
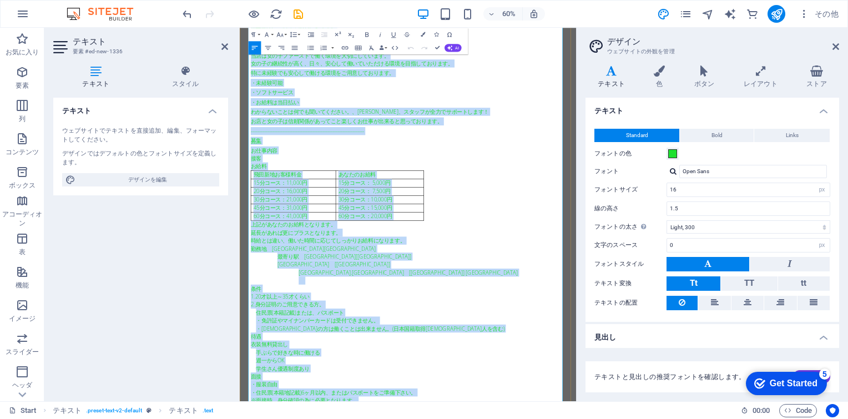
scroll to position [1200, 0]
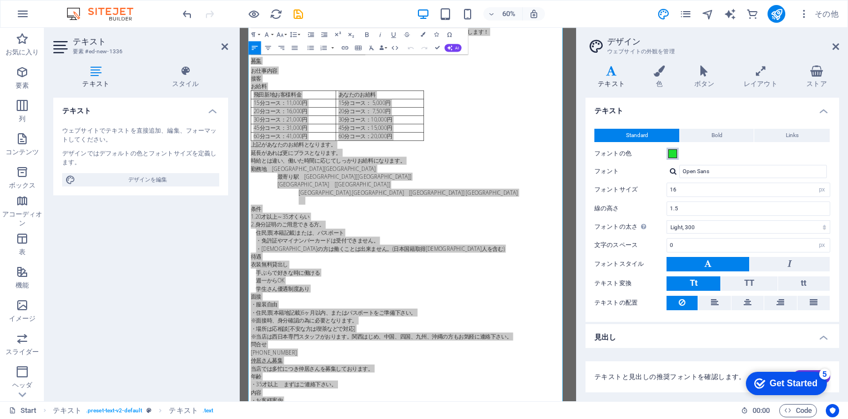
click at [552, 155] on span at bounding box center [672, 153] width 9 height 9
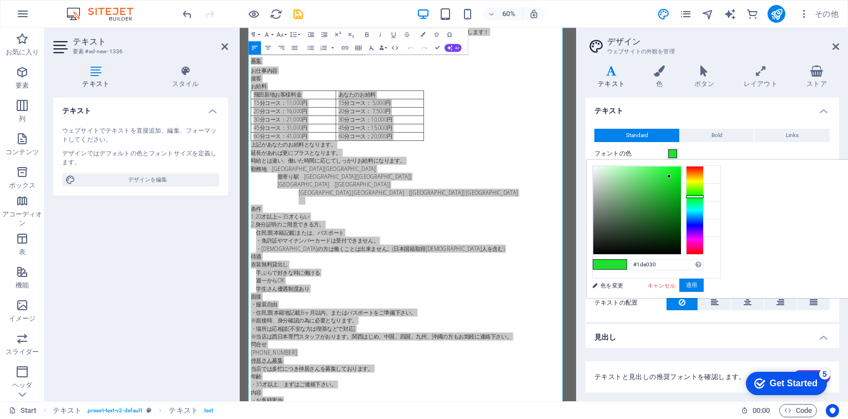
type input "#e04c1d"
click at [552, 169] on div at bounding box center [695, 210] width 18 height 89
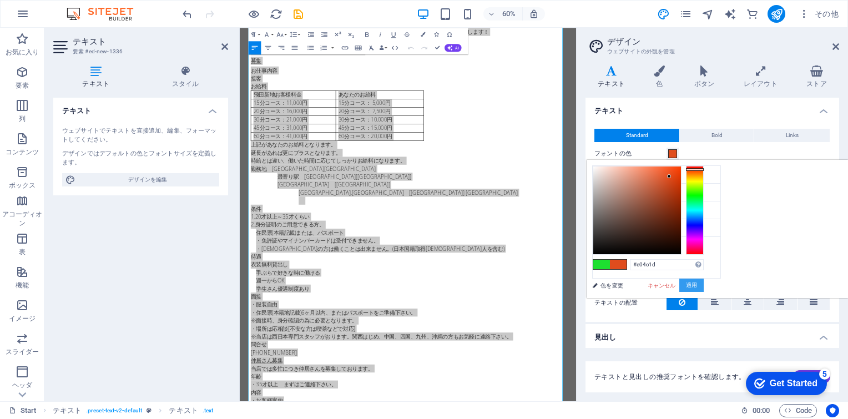
click at [552, 283] on button "適用" at bounding box center [692, 285] width 24 height 13
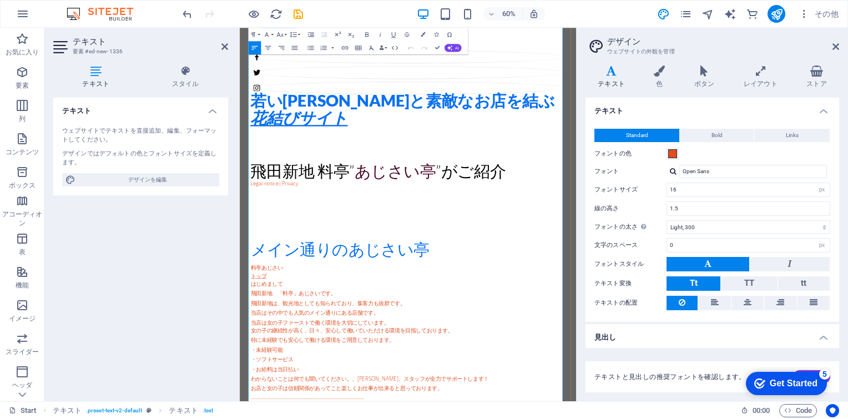
scroll to position [590, 0]
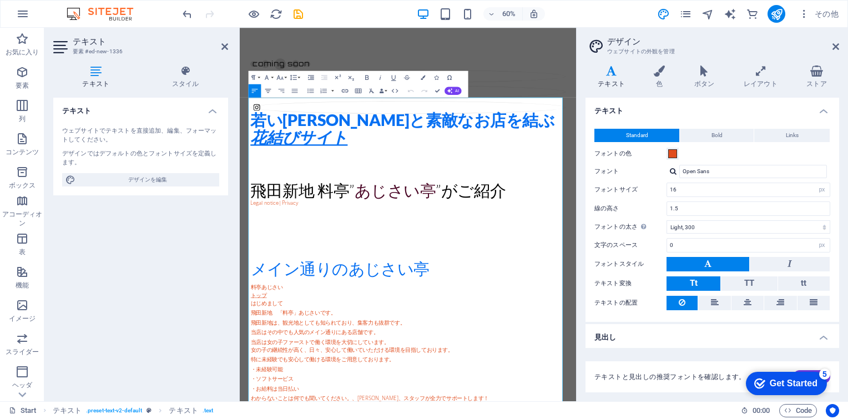
click at [269, 90] on icon "button" at bounding box center [268, 91] width 8 height 8
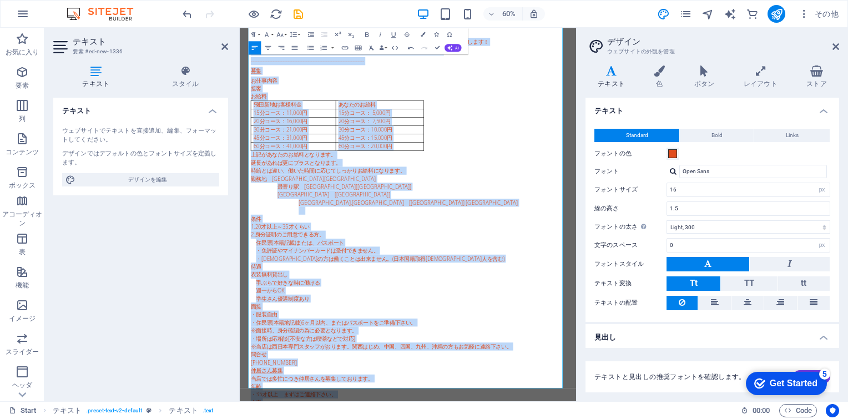
scroll to position [1317, 0]
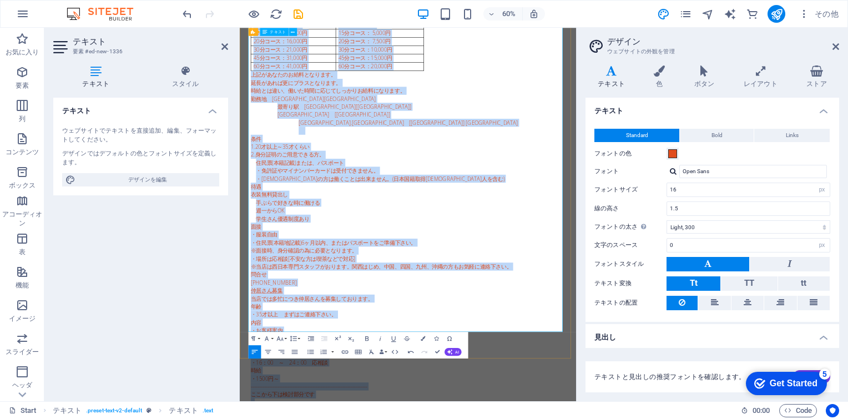
drag, startPoint x: 257, startPoint y: 152, endPoint x: 383, endPoint y: 526, distance: 395.0
click at [383, 390] on div "料亭あじさい トップ　 はじめまして 飛田新地　「料亭」あじさいです。 飛田新地は、観光地としても知られており、集客力も抜群です。 当店はその中でも人気のメイ…" at bounding box center [520, 285] width 524 height 1119
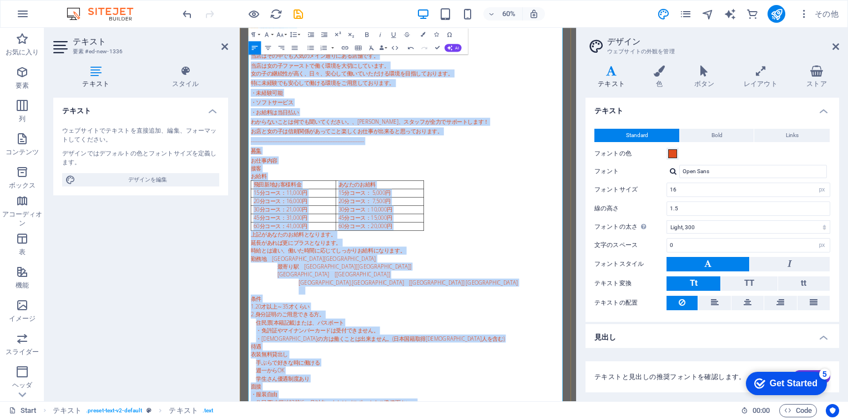
scroll to position [984, 0]
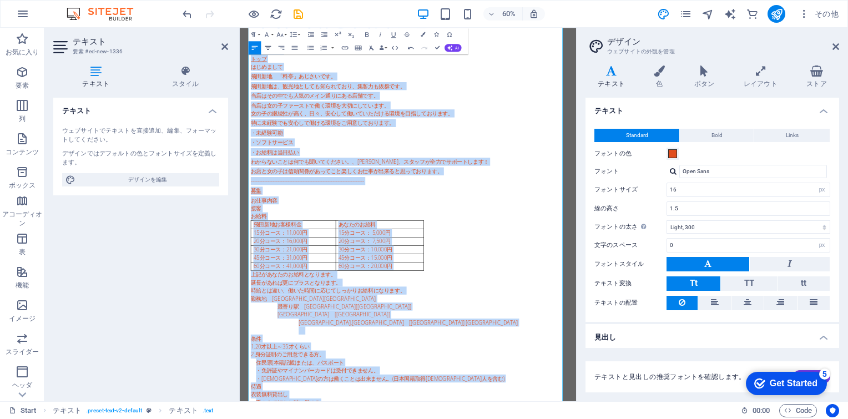
click at [270, 47] on icon "button" at bounding box center [268, 48] width 6 height 4
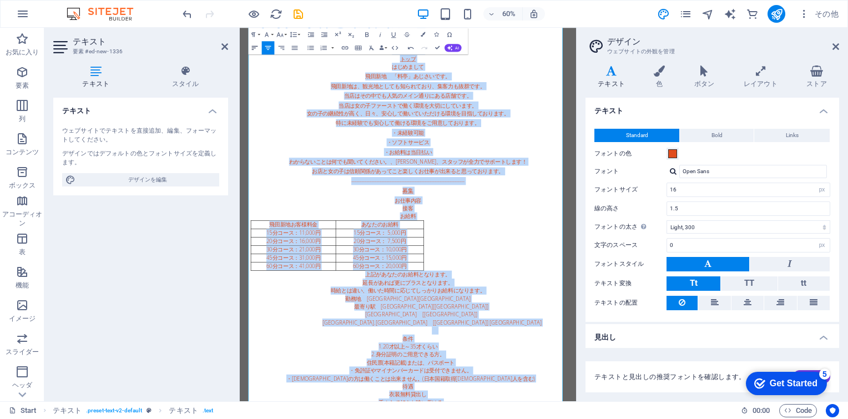
click at [259, 49] on button "Align Left" at bounding box center [254, 47] width 13 height 13
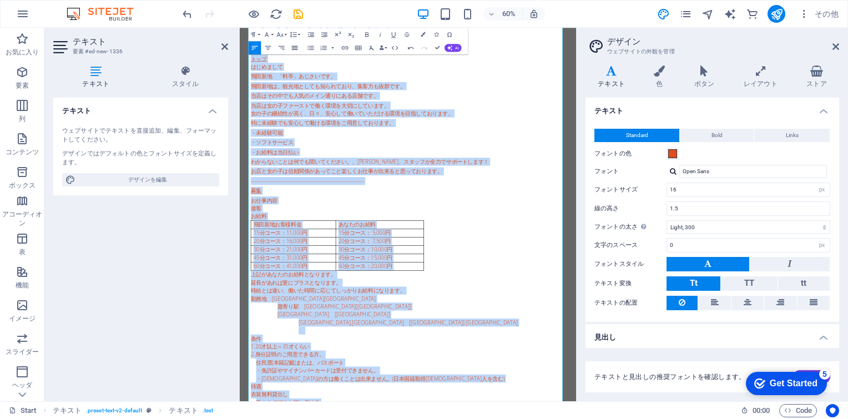
click at [297, 46] on icon "button" at bounding box center [294, 48] width 6 height 4
click at [256, 47] on icon "button" at bounding box center [255, 48] width 8 height 8
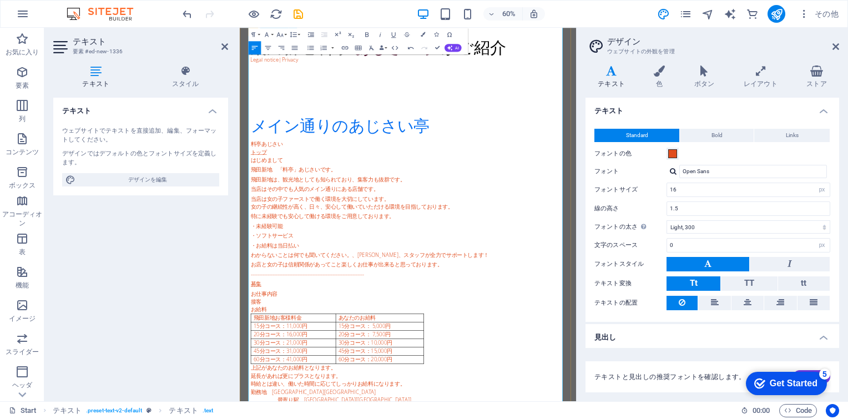
scroll to position [817, 0]
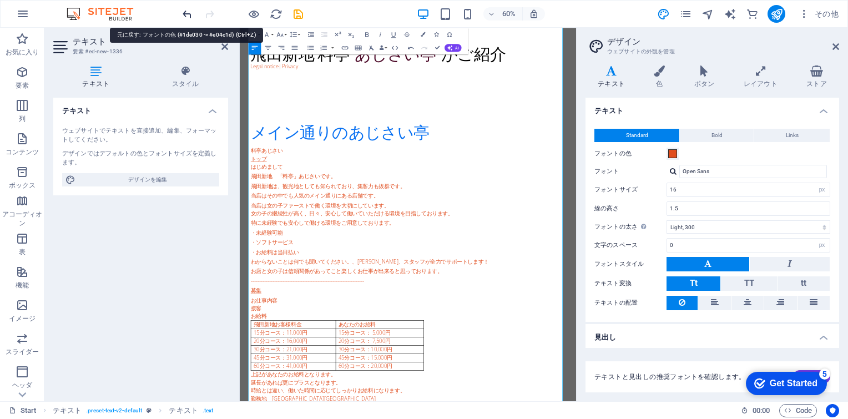
click at [186, 9] on icon "undo" at bounding box center [187, 14] width 13 height 13
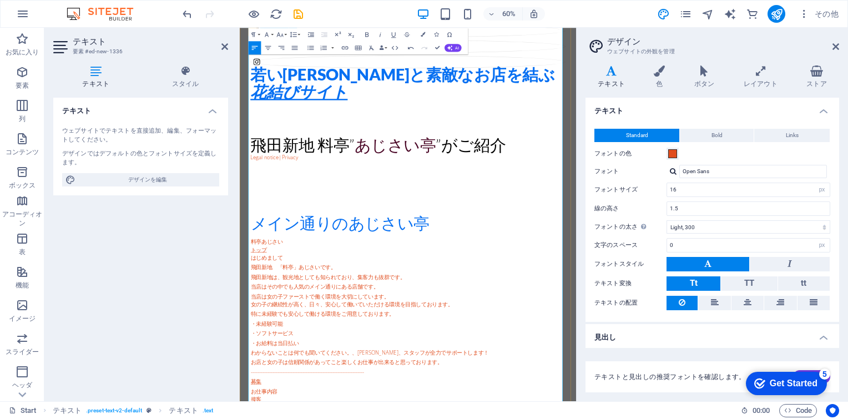
scroll to position [651, 0]
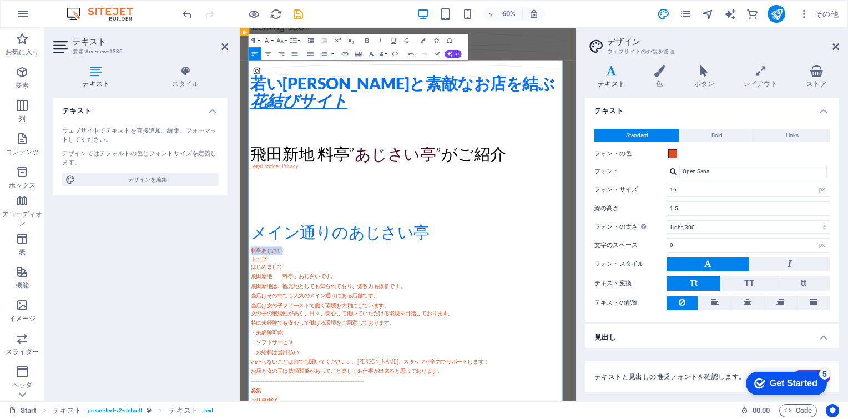
drag, startPoint x: 258, startPoint y: 90, endPoint x: 308, endPoint y: 89, distance: 50.0
click at [308, 390] on p "料亭あじさい" at bounding box center [520, 399] width 524 height 13
click at [285, 40] on button "Font Size" at bounding box center [281, 40] width 13 height 13
click at [275, 111] on link "18" at bounding box center [276, 113] width 24 height 10
click at [286, 40] on button "Font Size" at bounding box center [281, 40] width 13 height 13
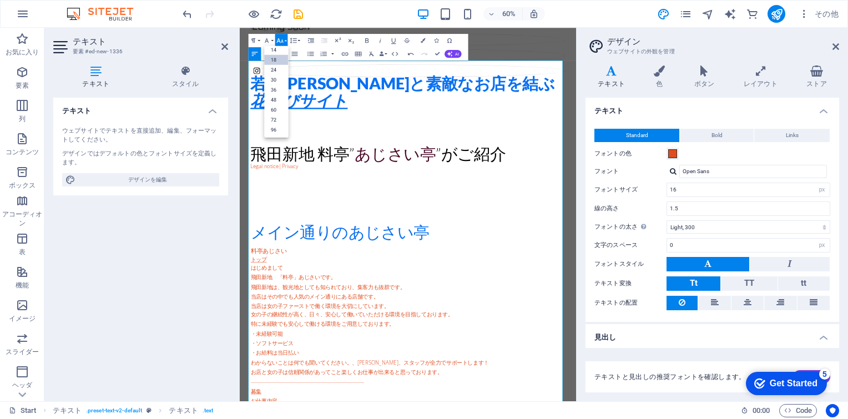
scroll to position [89, 0]
click at [279, 93] on link "36" at bounding box center [276, 90] width 24 height 10
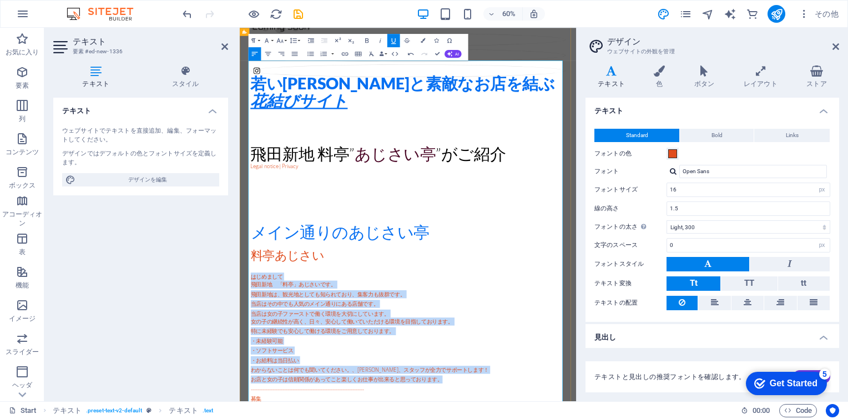
drag, startPoint x: 256, startPoint y: 132, endPoint x: 577, endPoint y: 309, distance: 366.8
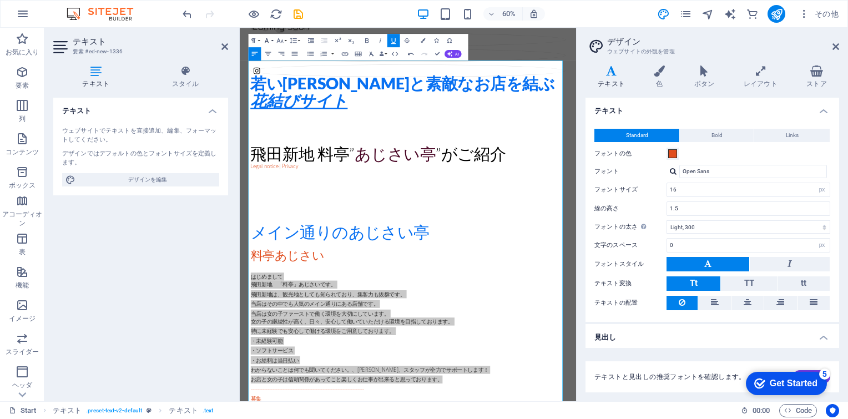
click at [271, 40] on button "Font Family" at bounding box center [267, 40] width 13 height 13
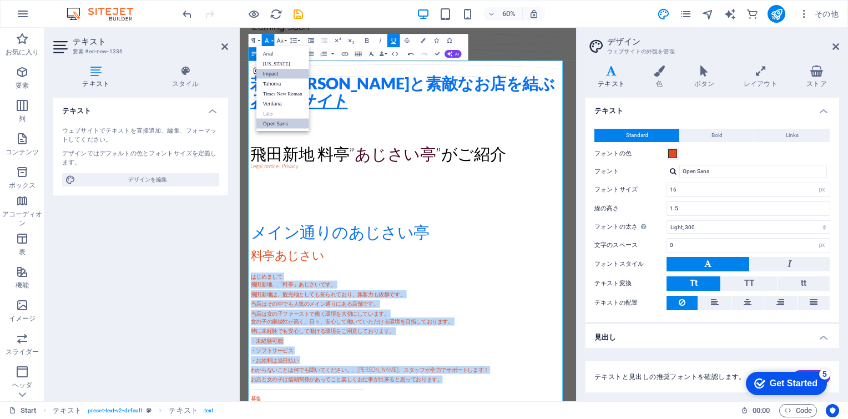
click at [269, 73] on link "Impact" at bounding box center [283, 73] width 53 height 10
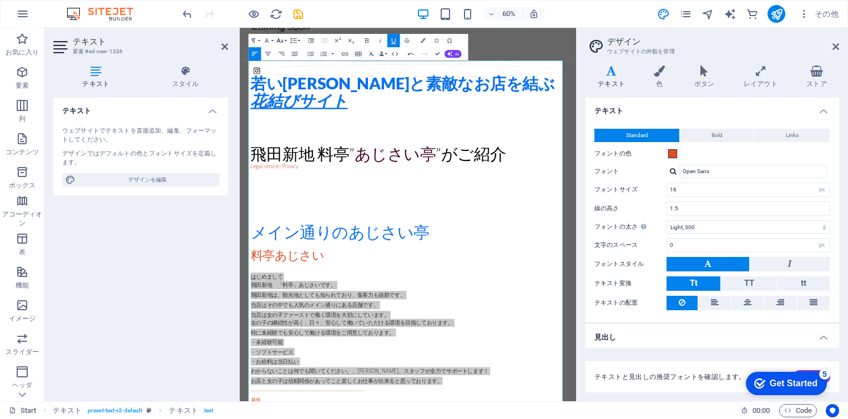
click at [284, 42] on button "Font Size" at bounding box center [281, 40] width 13 height 13
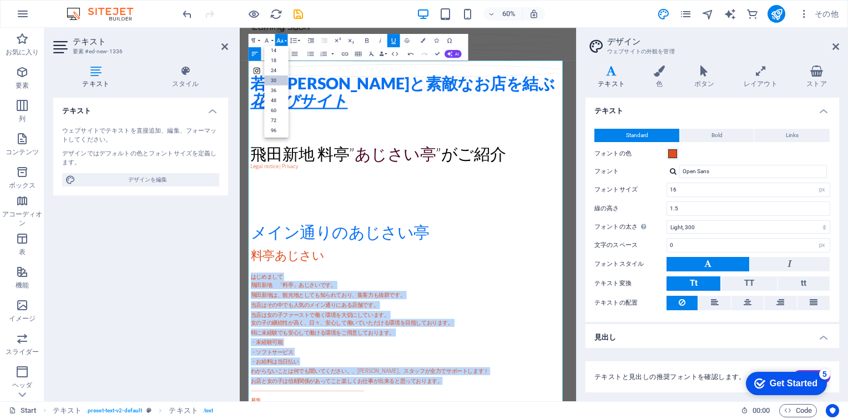
click at [279, 78] on link "30" at bounding box center [276, 80] width 24 height 10
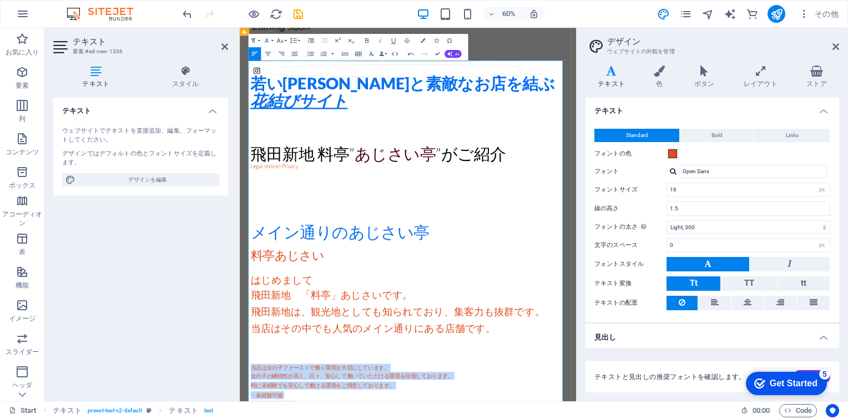
drag, startPoint x: 257, startPoint y: 284, endPoint x: 578, endPoint y: 400, distance: 341.6
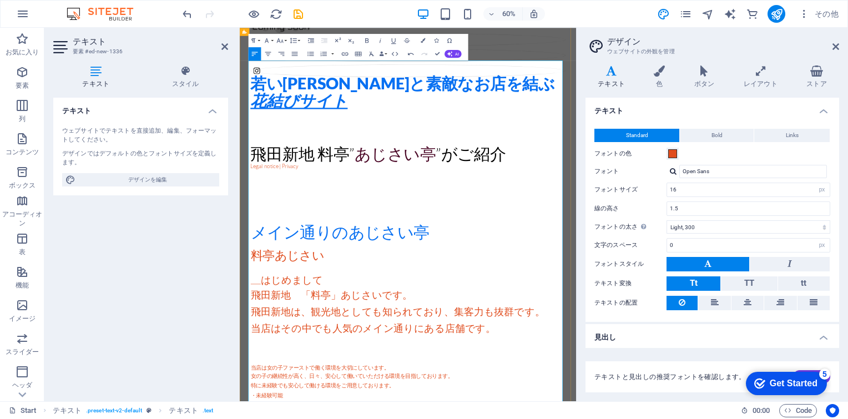
click at [552, 354] on div "メイン通りのあじさい亭" at bounding box center [520, 368] width 524 height 29
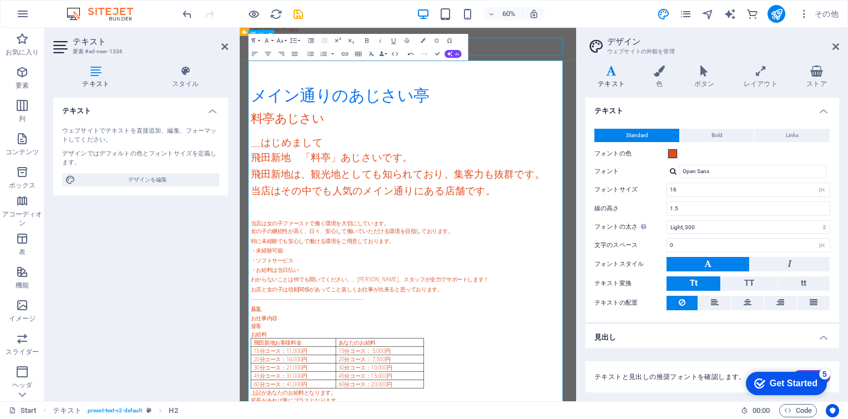
scroll to position [421, 0]
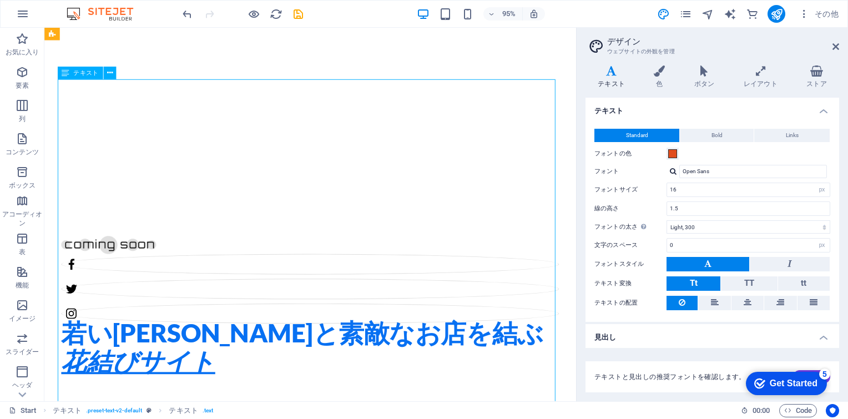
scroll to position [651, 0]
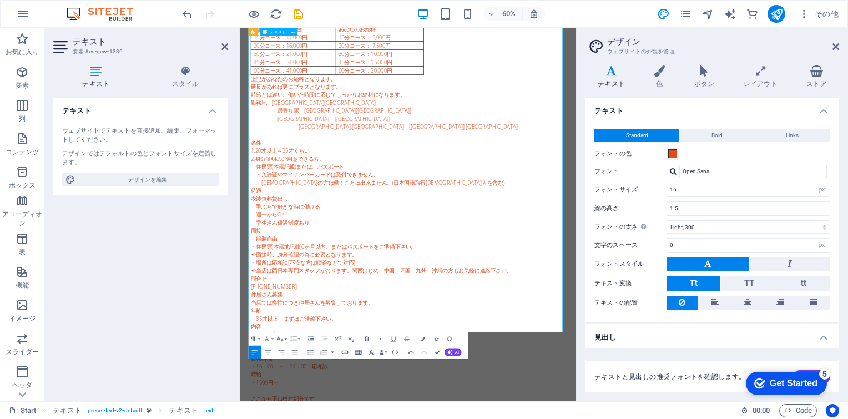
scroll to position [1410, 0]
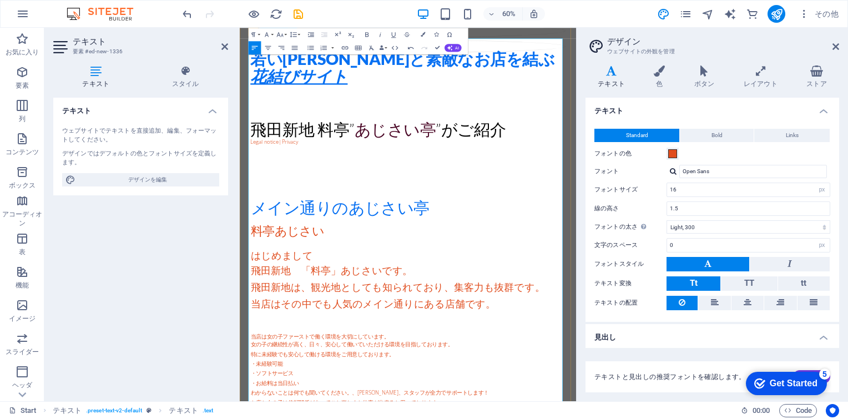
scroll to position [688, 0]
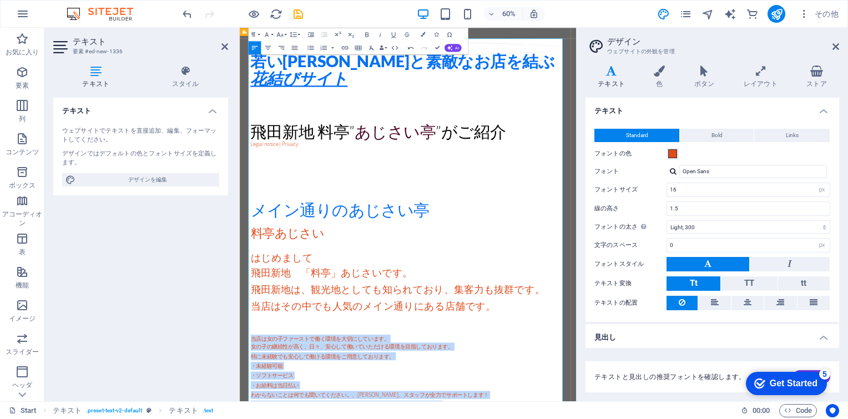
drag, startPoint x: 257, startPoint y: 236, endPoint x: 572, endPoint y: 348, distance: 334.5
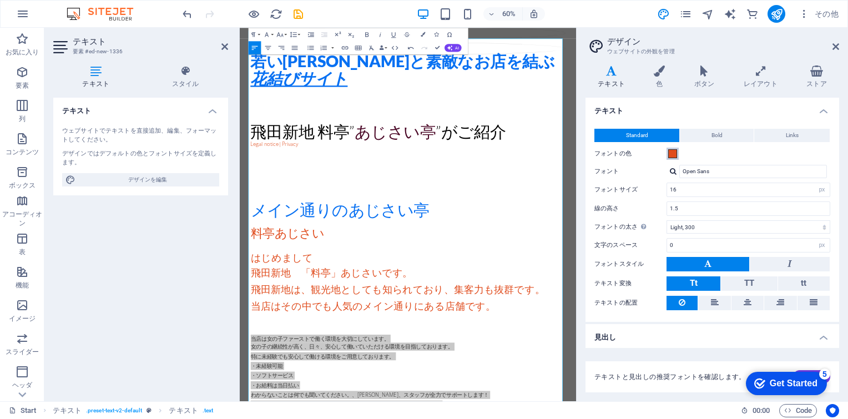
click at [552, 154] on span at bounding box center [672, 153] width 9 height 9
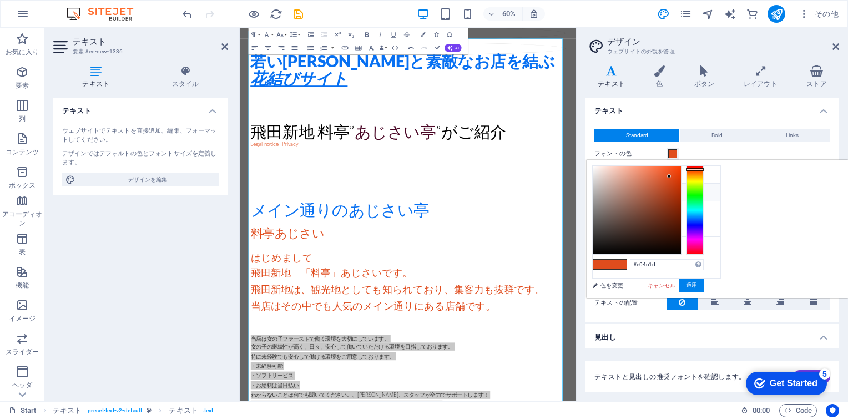
click at [552, 191] on icon at bounding box center [602, 192] width 8 height 8
type input "#000000"
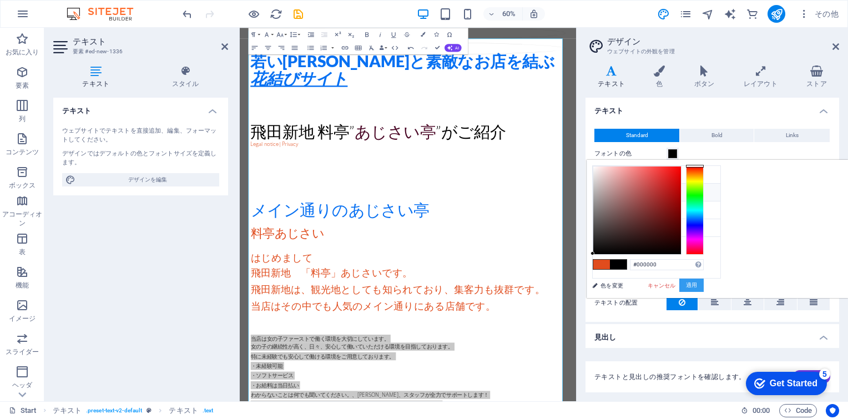
click at [552, 285] on button "適用" at bounding box center [692, 285] width 24 height 13
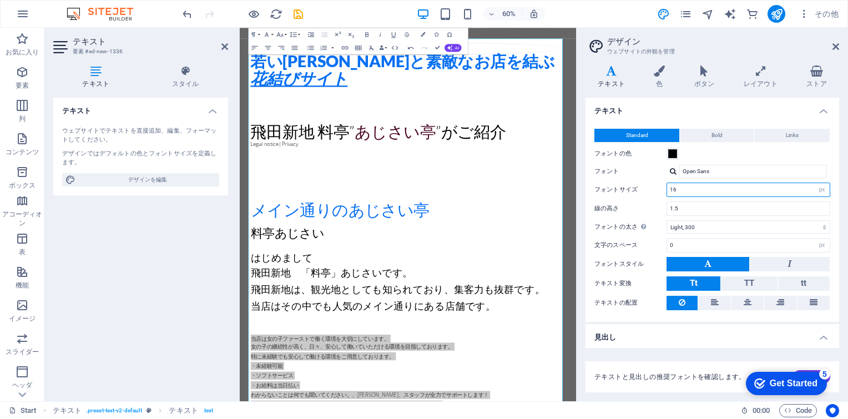
click at [552, 191] on input "16" at bounding box center [748, 189] width 163 height 13
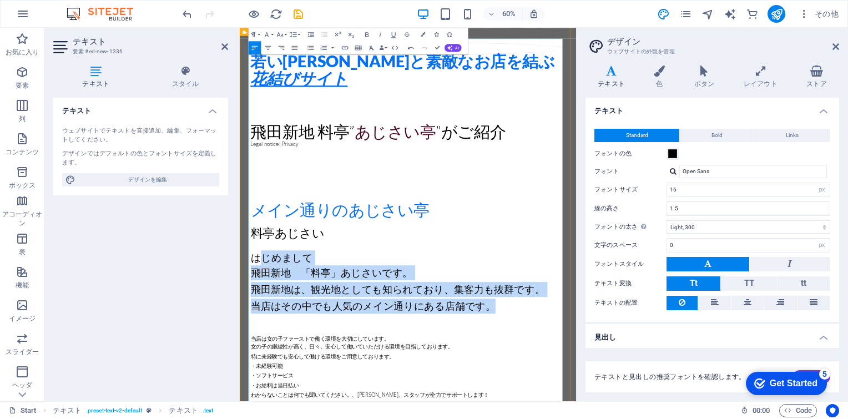
drag, startPoint x: 276, startPoint y: 102, endPoint x: 657, endPoint y: 185, distance: 390.3
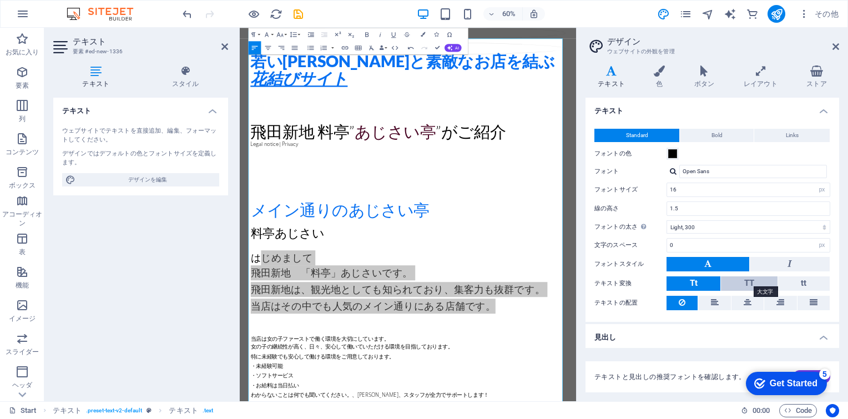
click at [552, 279] on span "TT" at bounding box center [750, 283] width 10 height 10
click at [552, 281] on button "tt" at bounding box center [804, 283] width 52 height 14
click at [552, 281] on button "TT" at bounding box center [749, 283] width 56 height 14
click at [552, 281] on button "Tt" at bounding box center [694, 283] width 54 height 14
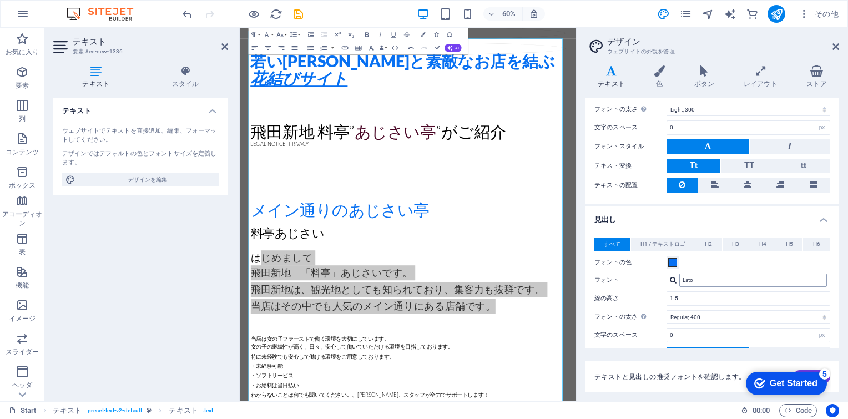
scroll to position [49, 0]
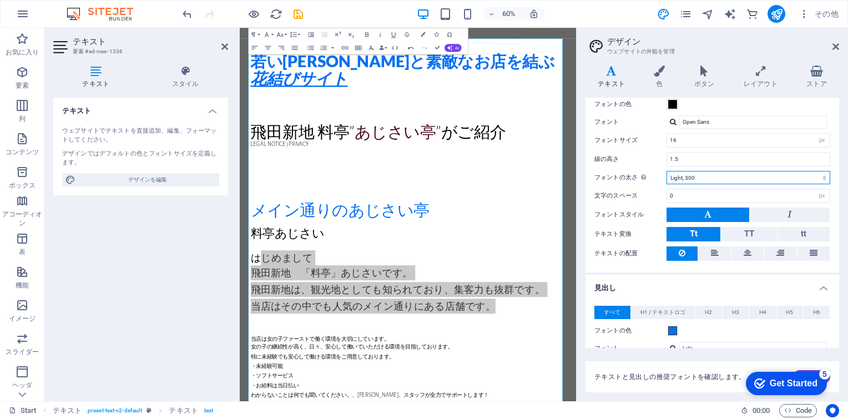
click at [552, 177] on select "Thin, 100 Extra-light, 200 Light, 300 Regular, 400 Medium, 500 Semi-bold, 600 B…" at bounding box center [749, 177] width 164 height 13
select select "500"
click at [552, 171] on select "Thin, 100 Extra-light, 200 Light, 300 Regular, 400 Medium, 500 Semi-bold, 600 B…" at bounding box center [749, 177] width 164 height 13
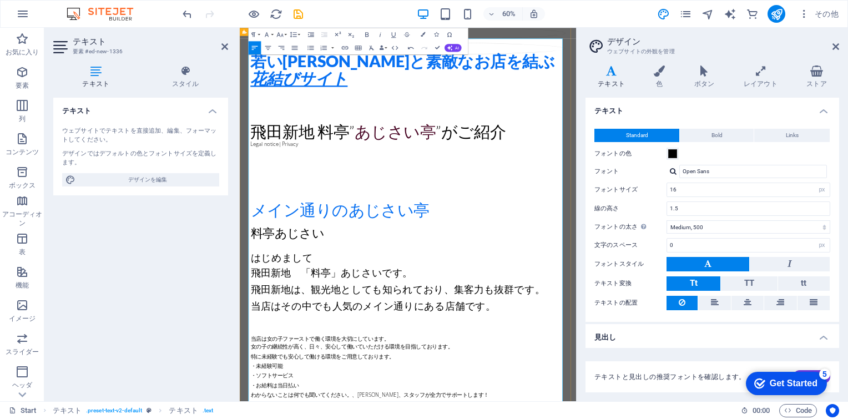
drag, startPoint x: 396, startPoint y: 247, endPoint x: 487, endPoint y: 256, distance: 91.5
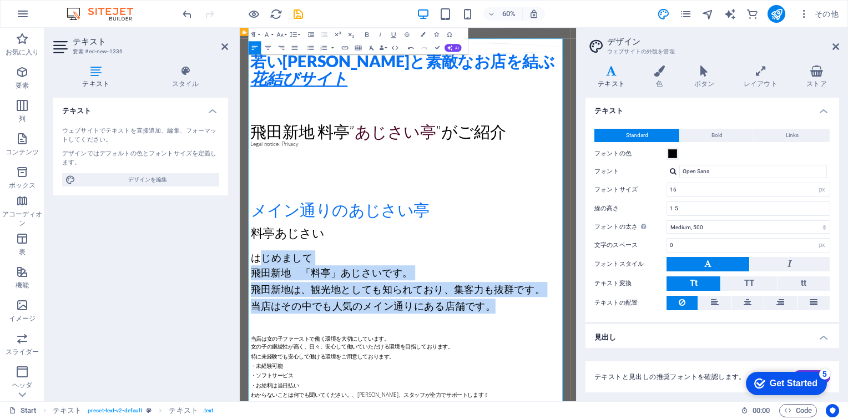
drag, startPoint x: 271, startPoint y: 98, endPoint x: 653, endPoint y: 183, distance: 390.8
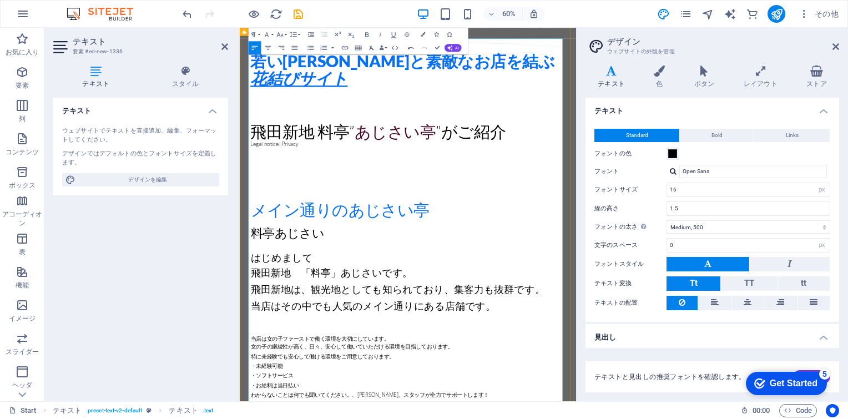
click at [280, 390] on span "はじめまして" at bounding box center [309, 411] width 103 height 18
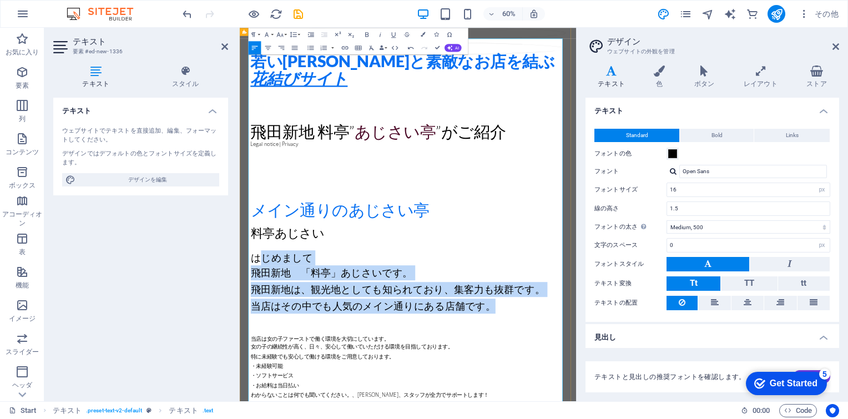
drag, startPoint x: 271, startPoint y: 103, endPoint x: 649, endPoint y: 183, distance: 385.9
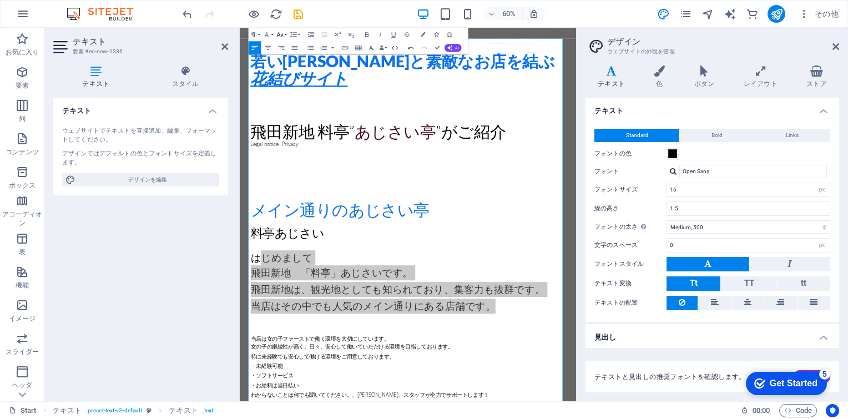
click at [284, 33] on icon "button" at bounding box center [280, 35] width 8 height 8
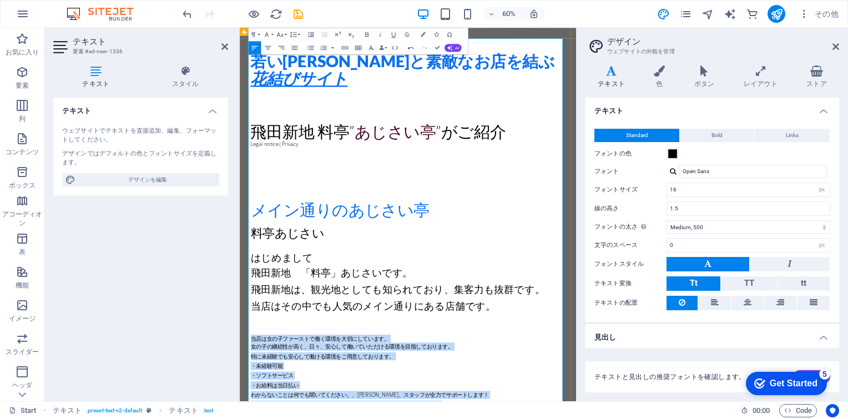
drag, startPoint x: 256, startPoint y: 238, endPoint x: 587, endPoint y: 346, distance: 348.3
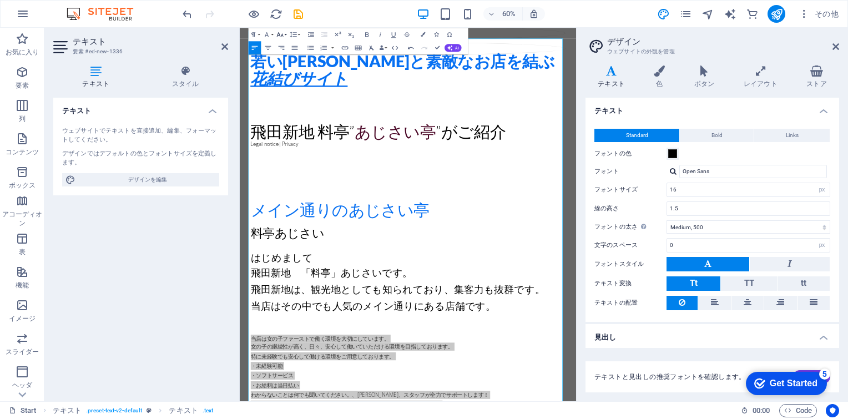
click at [285, 33] on button "Font Size" at bounding box center [281, 34] width 13 height 13
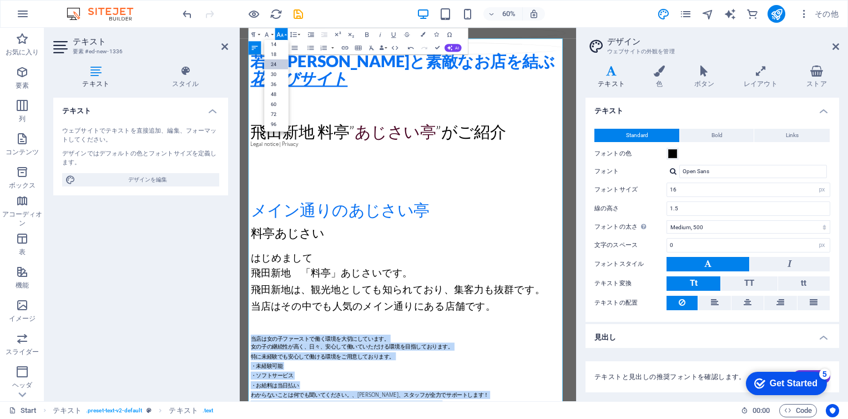
click at [275, 62] on link "24" at bounding box center [276, 64] width 24 height 10
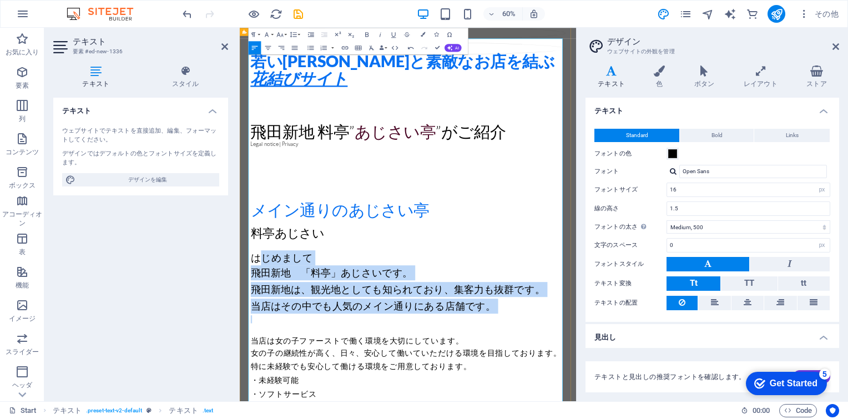
drag, startPoint x: 274, startPoint y: 94, endPoint x: 527, endPoint y: 202, distance: 275.9
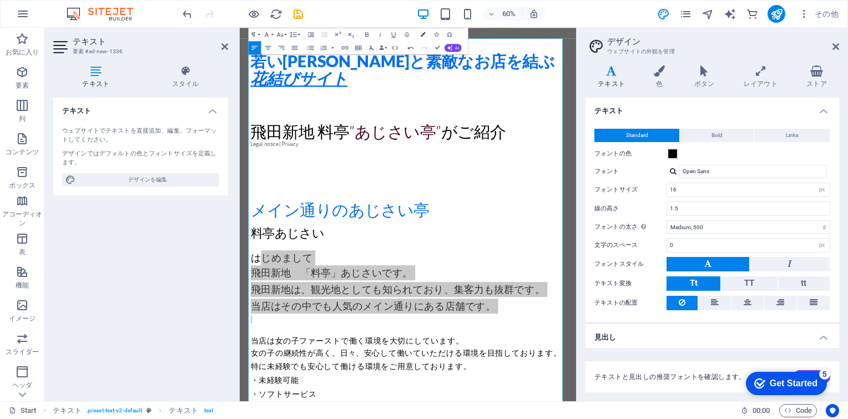
click at [423, 35] on icon "button" at bounding box center [423, 34] width 4 height 4
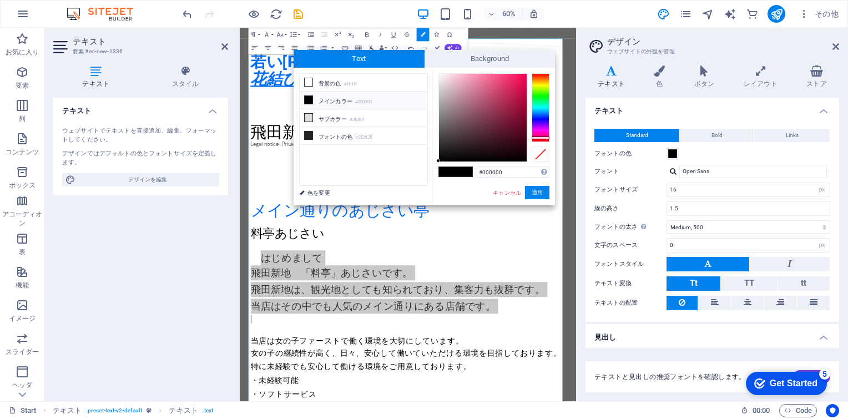
click at [541, 138] on div at bounding box center [541, 107] width 18 height 69
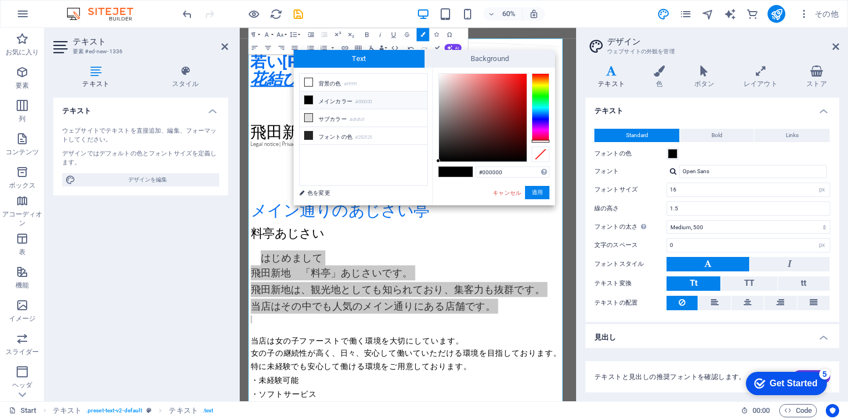
drag, startPoint x: 541, startPoint y: 138, endPoint x: 541, endPoint y: 144, distance: 6.7
click at [541, 144] on div at bounding box center [494, 117] width 111 height 89
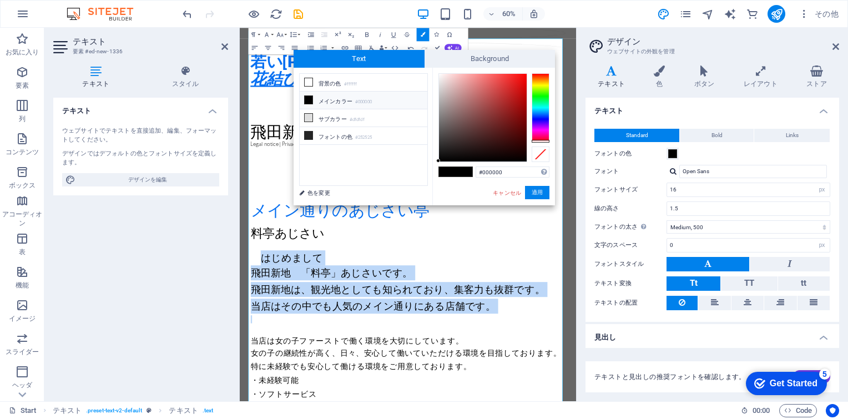
click at [534, 193] on button "適用" at bounding box center [537, 192] width 24 height 13
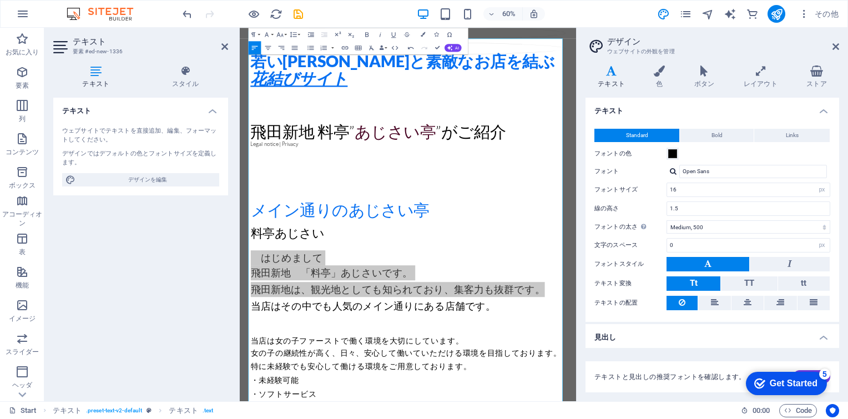
click at [494, 167] on div "既存のコンテンツを置き換えるには、ここにドラッグします。新しい要素を作成する場合は、「Ctrl」キーを押します。 H2 コンテナ コンテナ プリセット コンテ…" at bounding box center [408, 215] width 336 height 374
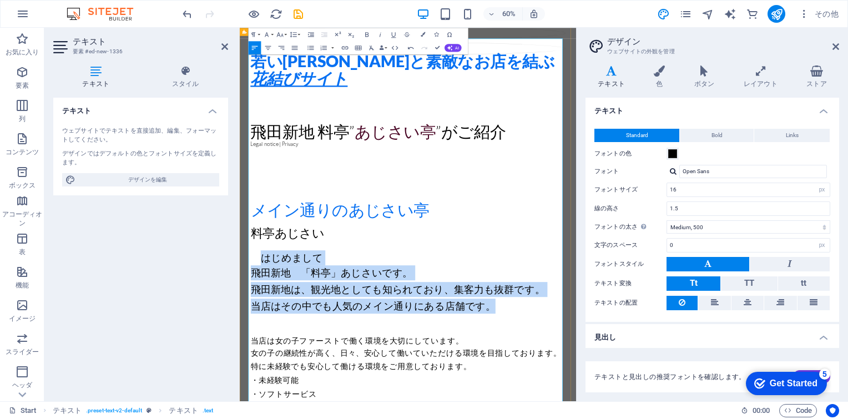
drag, startPoint x: 274, startPoint y: 103, endPoint x: 654, endPoint y: 193, distance: 390.9
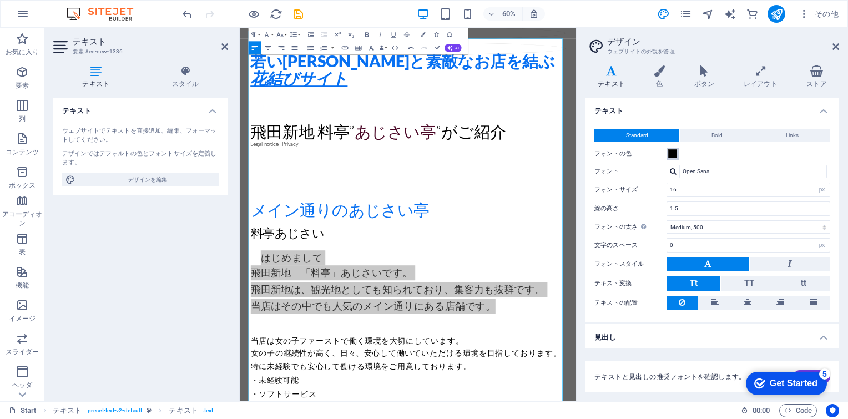
click at [552, 154] on span at bounding box center [672, 153] width 9 height 9
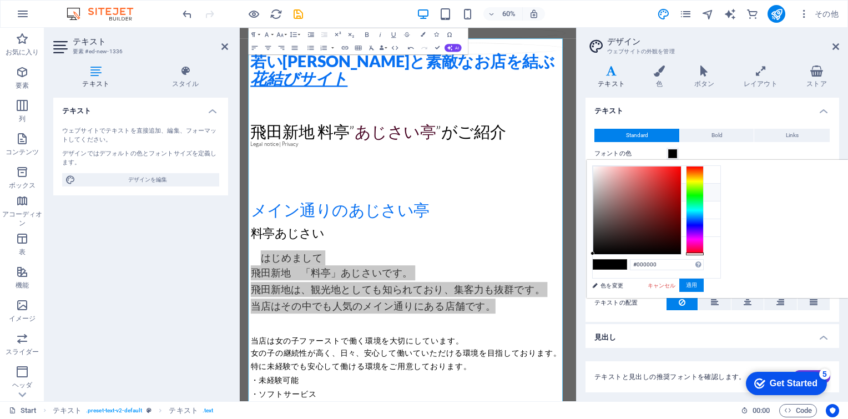
drag, startPoint x: 836, startPoint y: 167, endPoint x: 825, endPoint y: 258, distance: 91.7
click at [552, 258] on div "#000000 サポートされる形式 #0852ed rgb(8, 82, 237) rgba(8, 82, 237, 90%) hsv(221,97,93) …" at bounding box center [648, 309] width 123 height 299
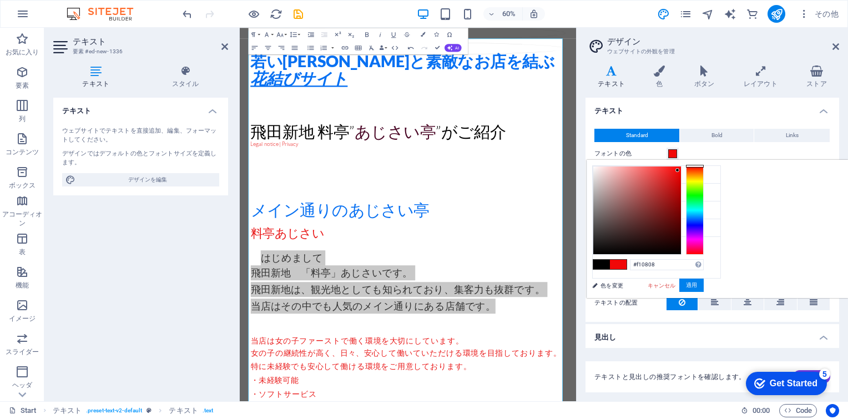
drag, startPoint x: 773, startPoint y: 220, endPoint x: 817, endPoint y: 170, distance: 66.1
click at [552, 170] on div at bounding box center [638, 211] width 88 height 88
drag, startPoint x: 835, startPoint y: 164, endPoint x: 833, endPoint y: 251, distance: 86.6
click at [552, 251] on div at bounding box center [695, 251] width 18 height 3
click at [552, 263] on span at bounding box center [618, 264] width 17 height 9
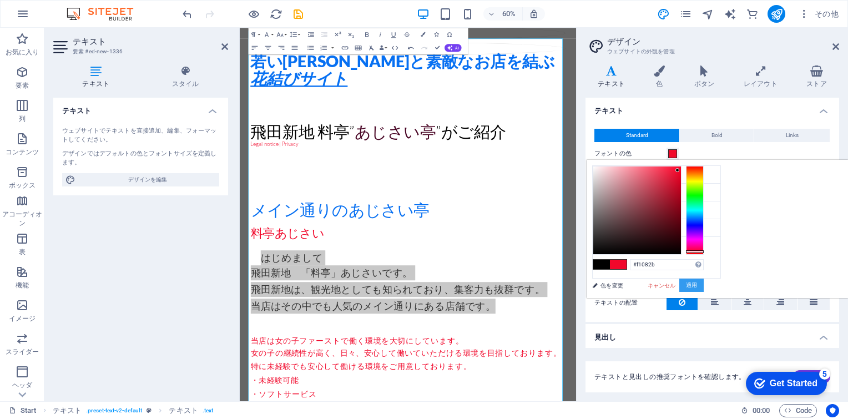
click at [552, 284] on button "適用" at bounding box center [692, 285] width 24 height 13
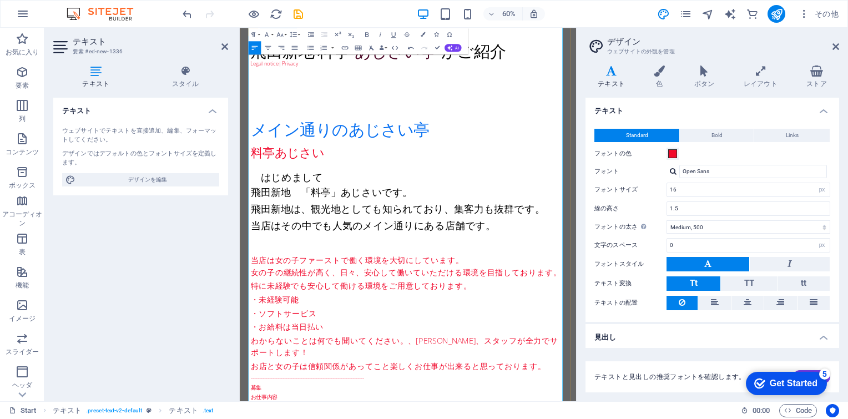
scroll to position [854, 0]
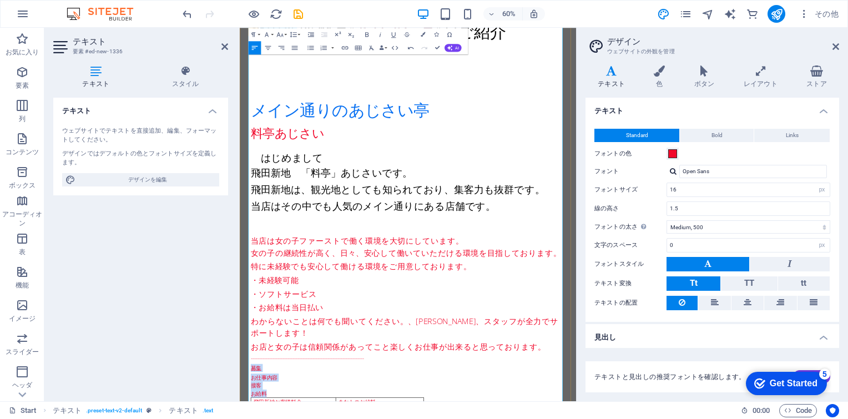
drag, startPoint x: 258, startPoint y: 287, endPoint x: 280, endPoint y: 325, distance: 43.5
click at [285, 36] on button "Font Size" at bounding box center [281, 34] width 13 height 13
click at [280, 53] on link "18" at bounding box center [276, 54] width 24 height 10
click at [286, 36] on button "Font Size" at bounding box center [281, 34] width 13 height 13
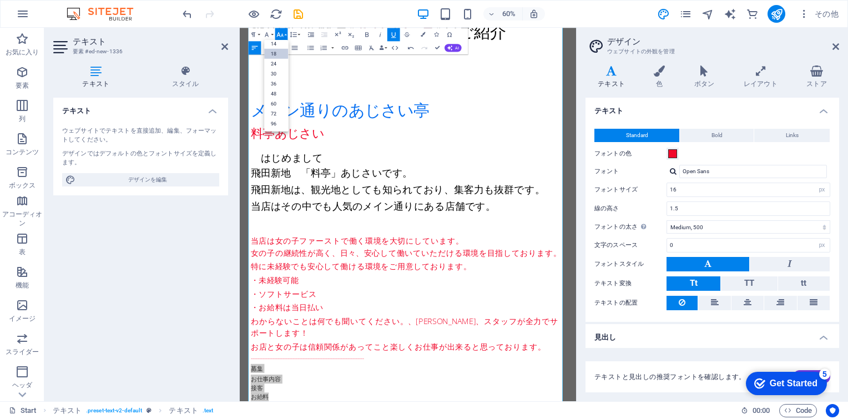
scroll to position [89, 0]
click at [278, 64] on link "24" at bounding box center [276, 64] width 24 height 10
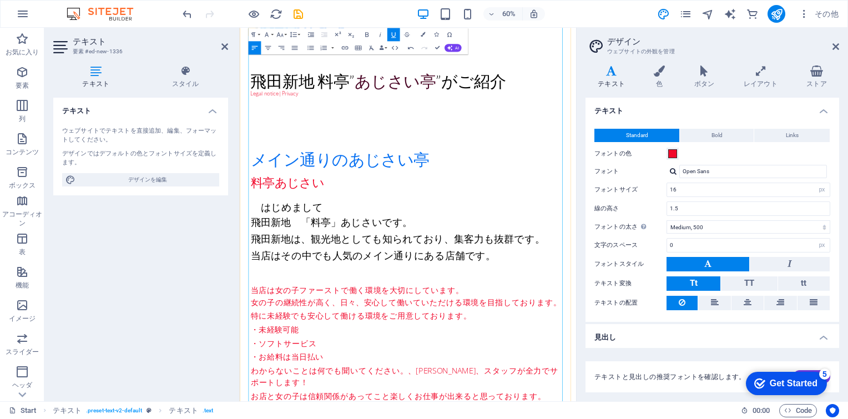
scroll to position [688, 0]
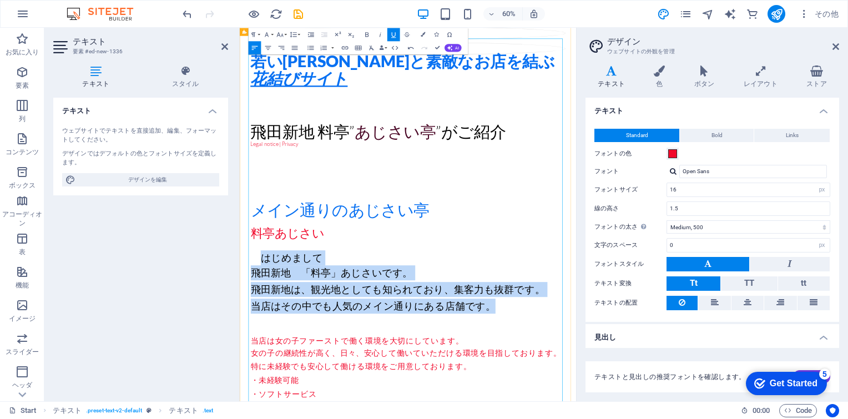
drag, startPoint x: 270, startPoint y: 104, endPoint x: 656, endPoint y: 188, distance: 394.7
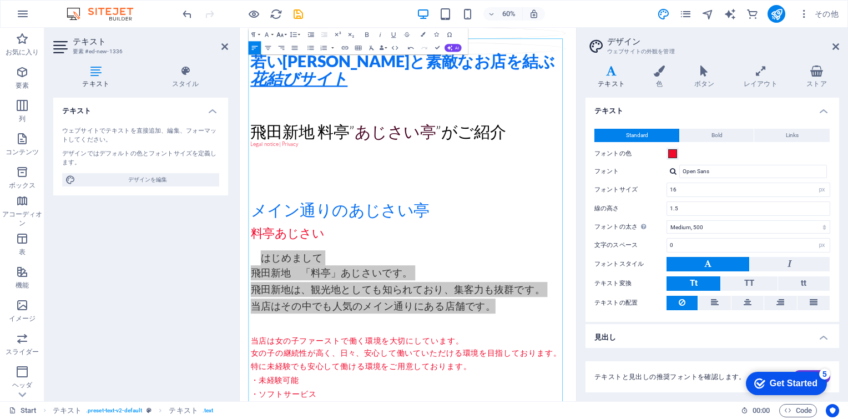
click at [285, 36] on button "Font Size" at bounding box center [281, 34] width 13 height 13
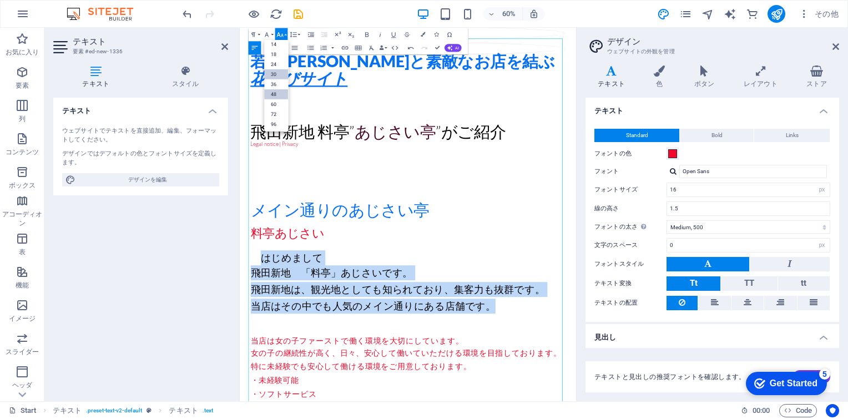
click at [273, 90] on link "48" at bounding box center [276, 94] width 24 height 10
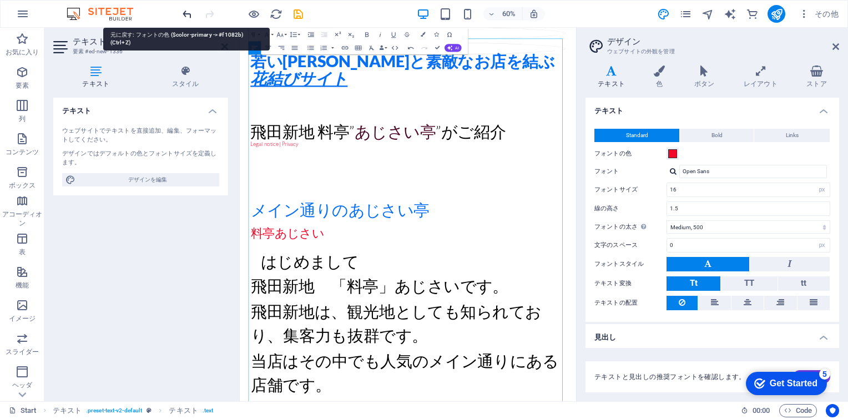
click at [191, 13] on icon "undo" at bounding box center [187, 14] width 13 height 13
click at [185, 12] on icon "undo" at bounding box center [187, 14] width 13 height 13
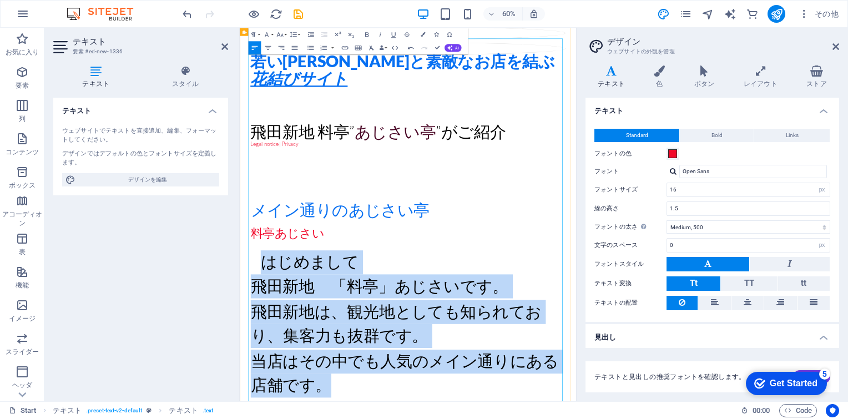
drag, startPoint x: 276, startPoint y: 109, endPoint x: 373, endPoint y: 313, distance: 226.2
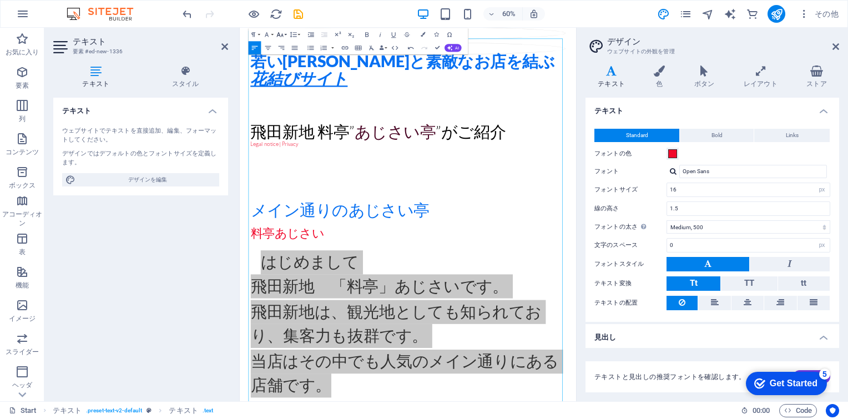
click at [288, 33] on button "Font Size" at bounding box center [281, 34] width 13 height 13
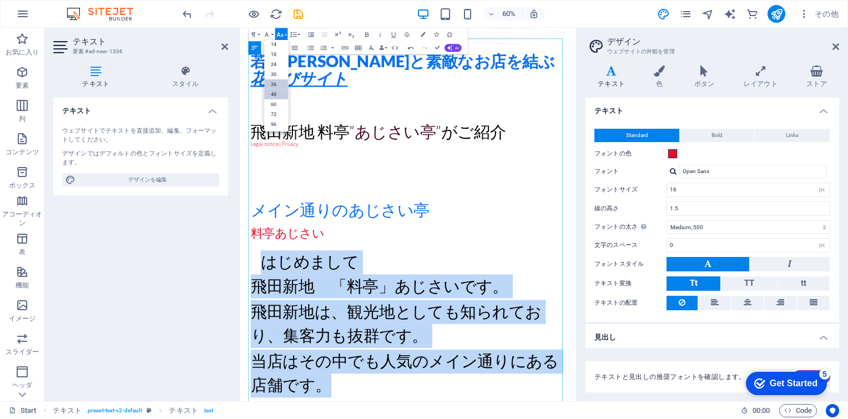
click at [274, 80] on link "36" at bounding box center [276, 84] width 24 height 10
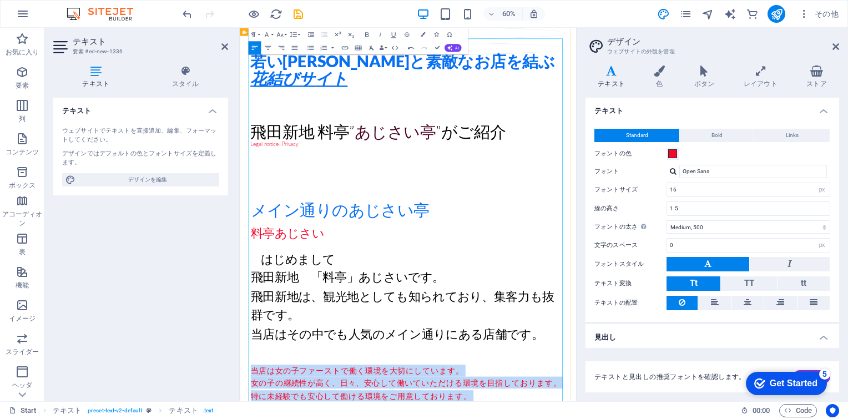
drag, startPoint x: 259, startPoint y: 291, endPoint x: 733, endPoint y: 478, distance: 510.2
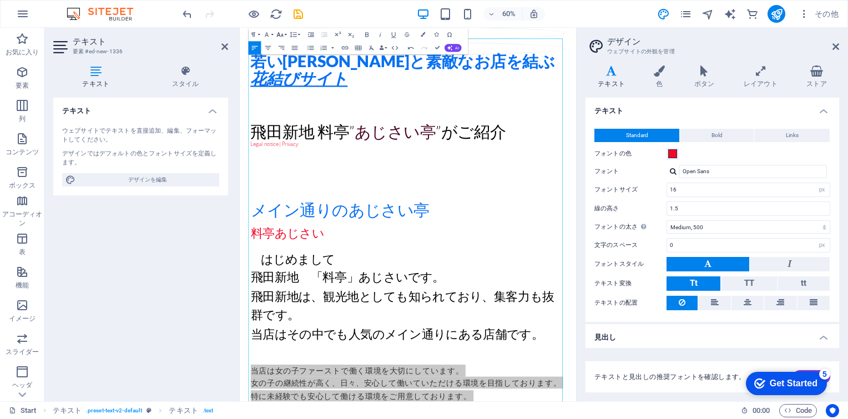
click at [286, 33] on button "Font Size" at bounding box center [281, 34] width 13 height 13
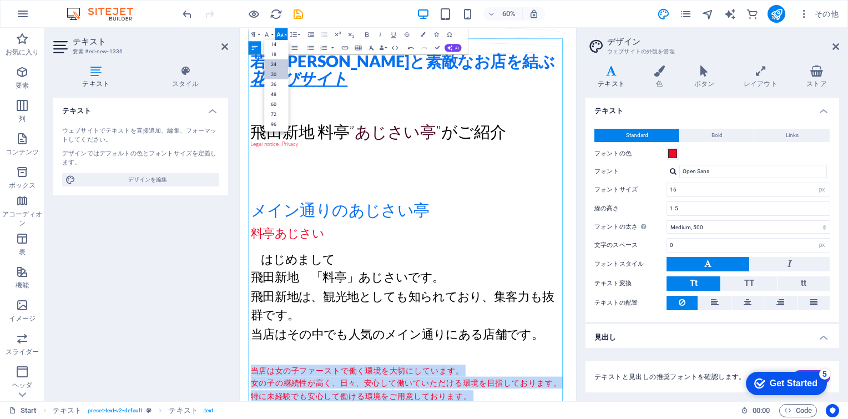
click at [278, 71] on link "30" at bounding box center [276, 74] width 24 height 10
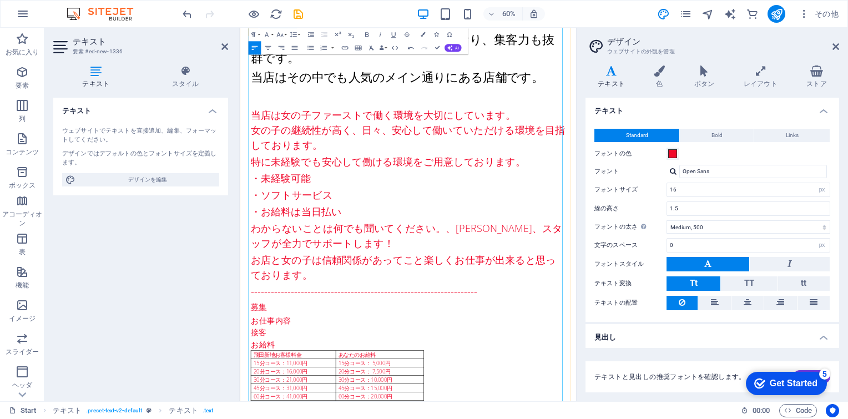
scroll to position [1132, 0]
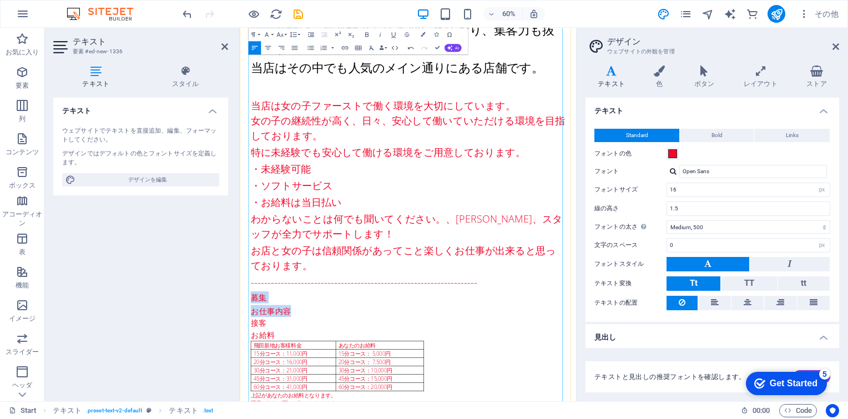
drag, startPoint x: 257, startPoint y: 165, endPoint x: 321, endPoint y: 189, distance: 68.7
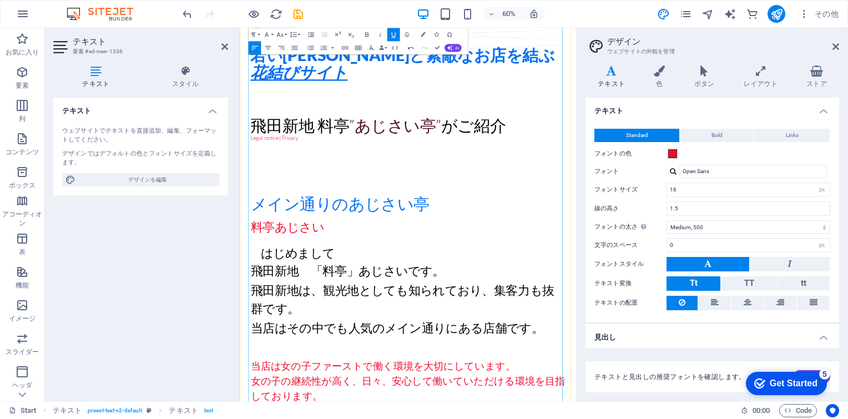
scroll to position [632, 0]
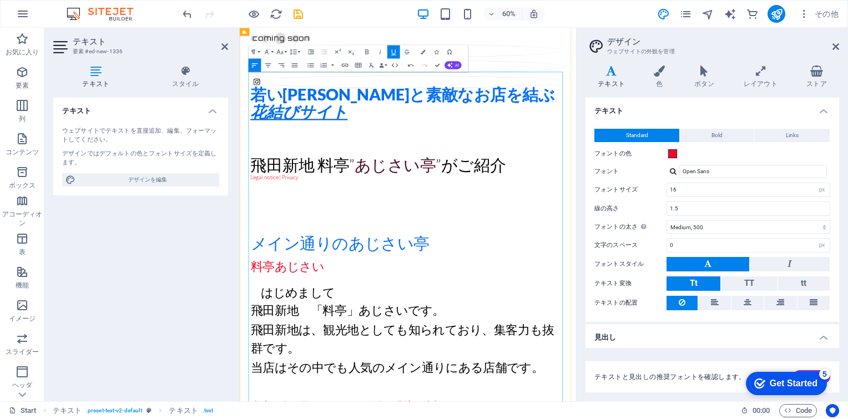
click at [259, 390] on span "料亭あじさい" at bounding box center [319, 425] width 122 height 27
click at [320, 390] on span "料亭あじさい" at bounding box center [331, 425] width 147 height 27
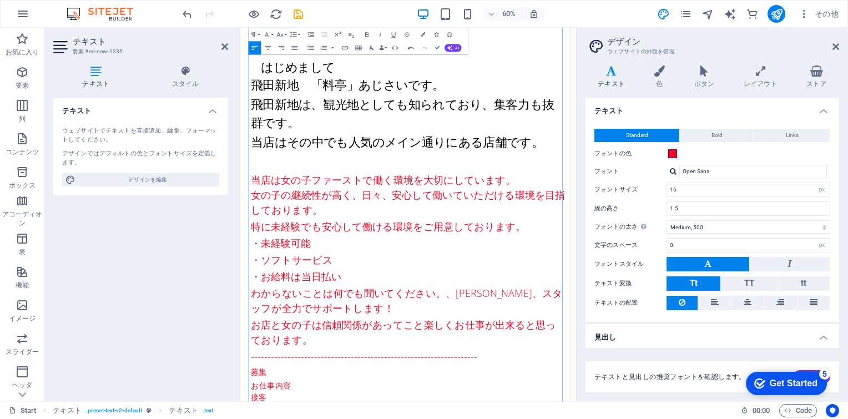
scroll to position [1021, 0]
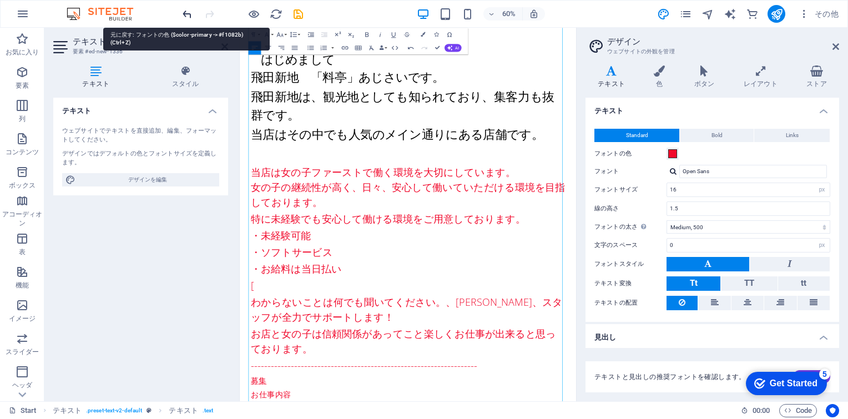
click at [187, 11] on icon "undo" at bounding box center [187, 14] width 13 height 13
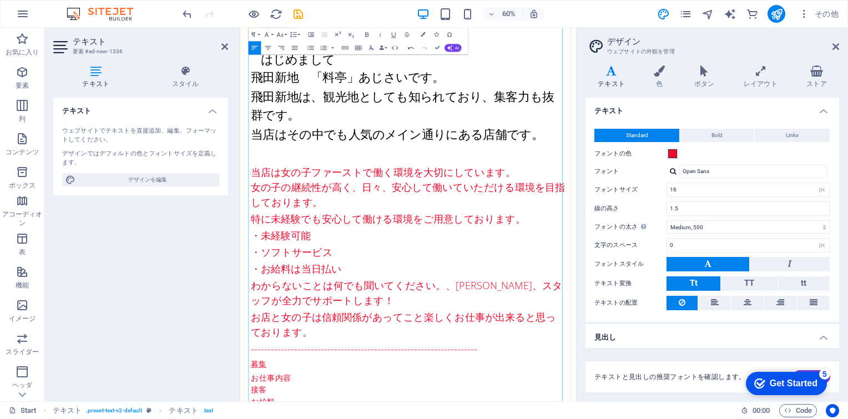
drag, startPoint x: 263, startPoint y: 278, endPoint x: 294, endPoint y: 338, distance: 67.5
click at [286, 36] on button "Font Size" at bounding box center [281, 34] width 13 height 13
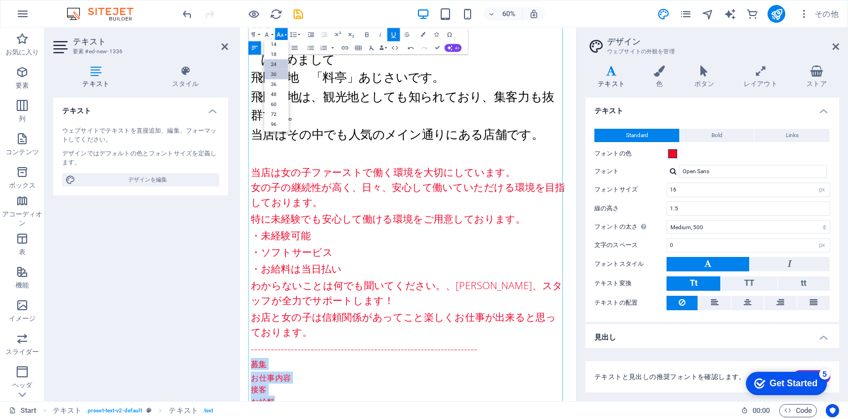
click at [273, 71] on link "30" at bounding box center [276, 74] width 24 height 10
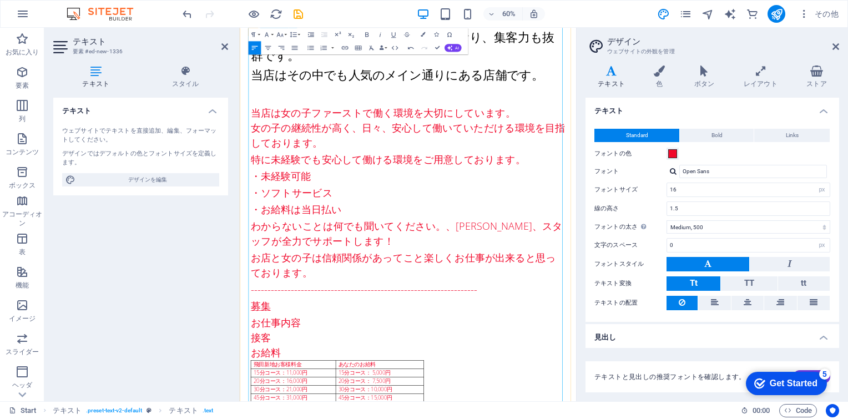
scroll to position [1132, 0]
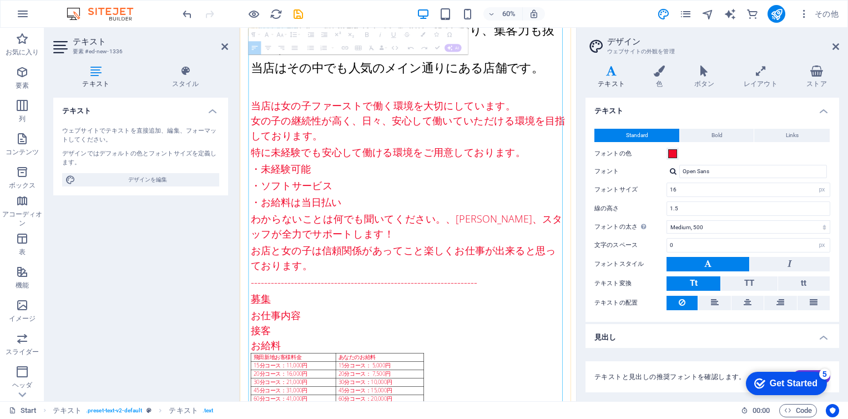
drag, startPoint x: 271, startPoint y: 266, endPoint x: 462, endPoint y: 325, distance: 200.4
drag, startPoint x: 262, startPoint y: 265, endPoint x: 274, endPoint y: 298, distance: 35.5
drag, startPoint x: 543, startPoint y: 380, endPoint x: 534, endPoint y: 355, distance: 26.5
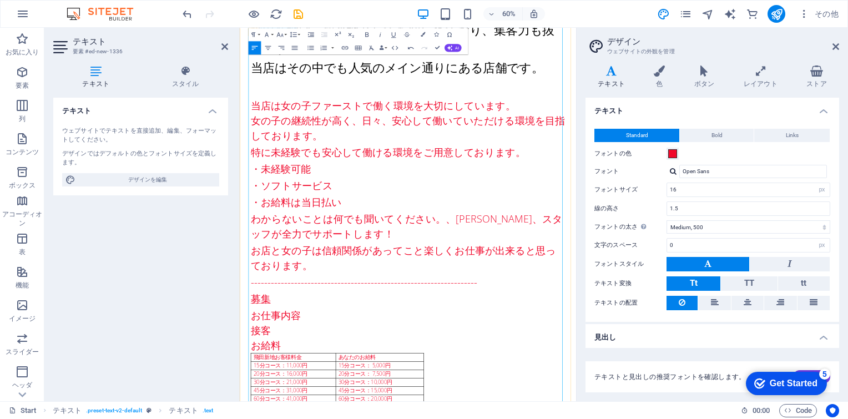
drag, startPoint x: 260, startPoint y: 273, endPoint x: 345, endPoint y: 271, distance: 84.4
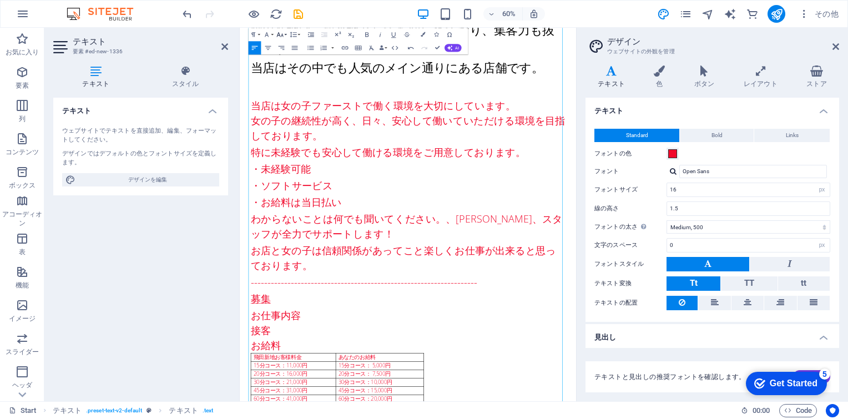
click at [286, 35] on button "Font Size" at bounding box center [281, 34] width 13 height 13
click at [275, 62] on link "24" at bounding box center [276, 64] width 24 height 10
drag, startPoint x: 419, startPoint y: 265, endPoint x: 479, endPoint y: 267, distance: 60.0
drag, startPoint x: 400, startPoint y: 268, endPoint x: 460, endPoint y: 274, distance: 60.3
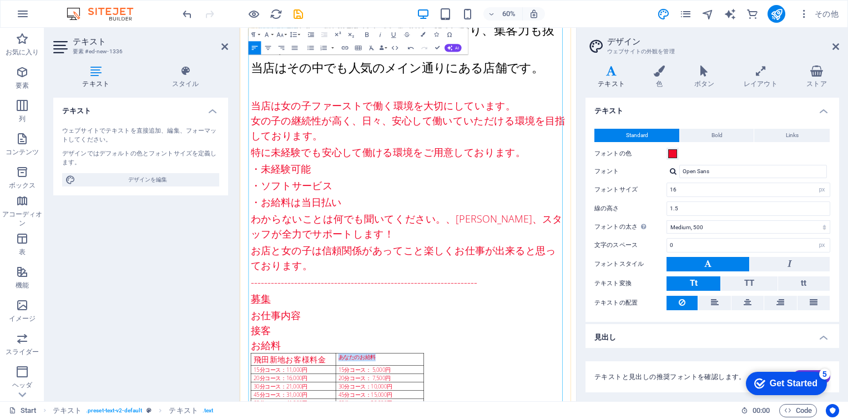
click at [286, 33] on button "Font Size" at bounding box center [281, 34] width 13 height 13
click at [282, 60] on link "24" at bounding box center [276, 64] width 24 height 10
click at [285, 34] on button "Font Size" at bounding box center [281, 34] width 13 height 13
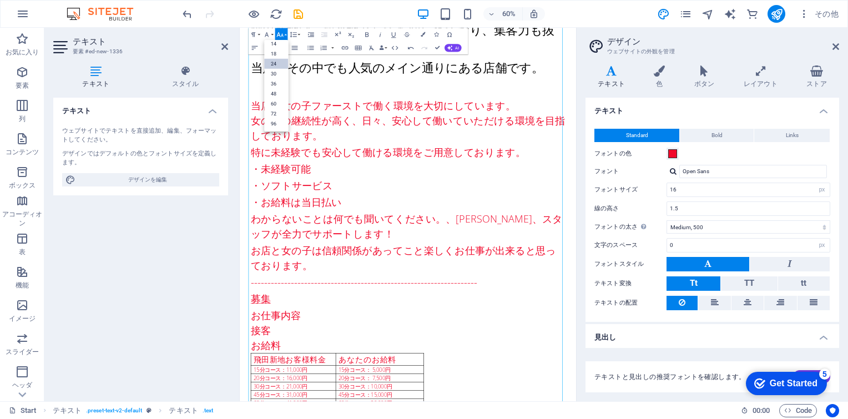
scroll to position [89, 0]
click at [288, 33] on button "Font Size" at bounding box center [281, 34] width 13 height 13
drag, startPoint x: 263, startPoint y: 286, endPoint x: 334, endPoint y: 289, distance: 71.7
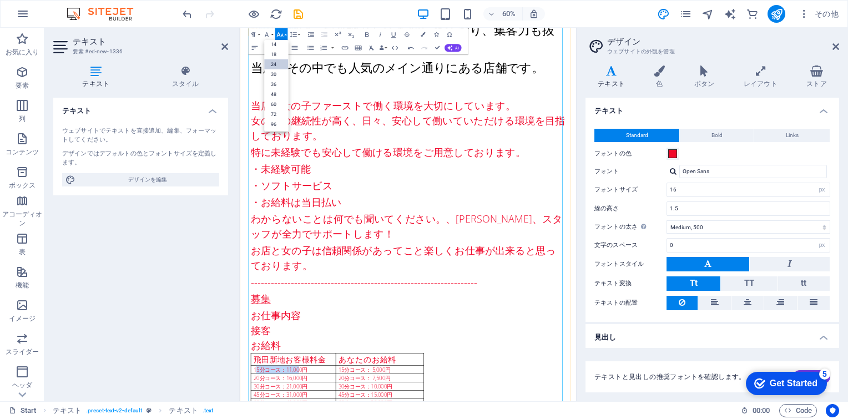
drag, startPoint x: 259, startPoint y: 289, endPoint x: 363, endPoint y: 287, distance: 103.8
click at [275, 54] on link "18" at bounding box center [276, 54] width 24 height 10
drag, startPoint x: 396, startPoint y: 288, endPoint x: 492, endPoint y: 291, distance: 95.6
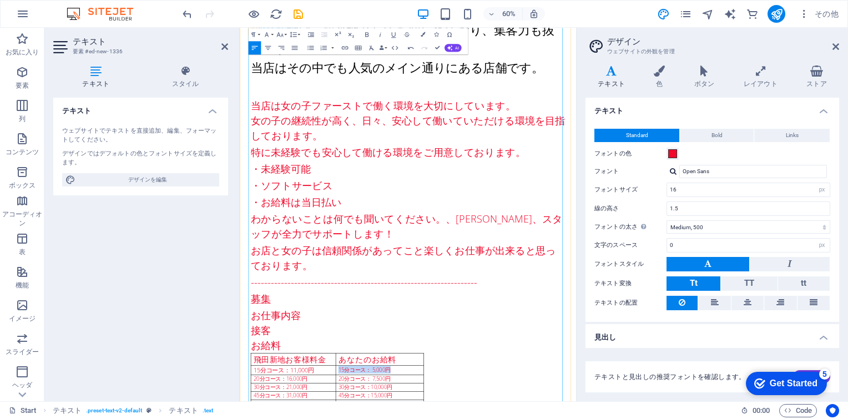
click at [281, 33] on icon "button" at bounding box center [280, 35] width 8 height 8
click at [275, 56] on link "18" at bounding box center [276, 54] width 24 height 10
click at [284, 34] on button "Font Size" at bounding box center [281, 34] width 13 height 13
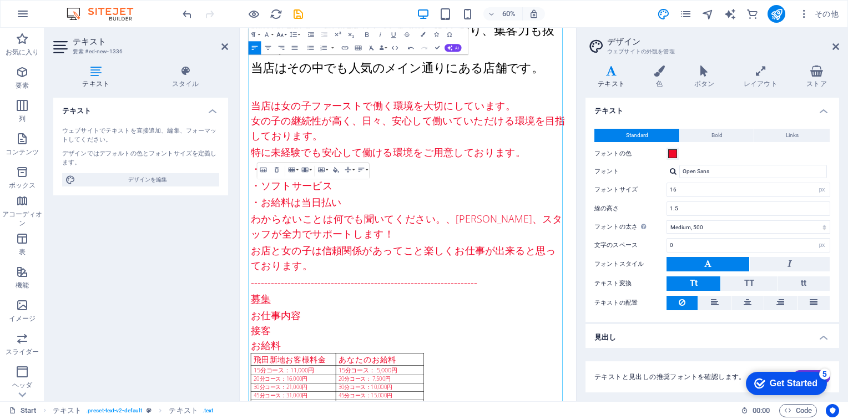
click at [285, 33] on button "Font Size" at bounding box center [281, 34] width 13 height 13
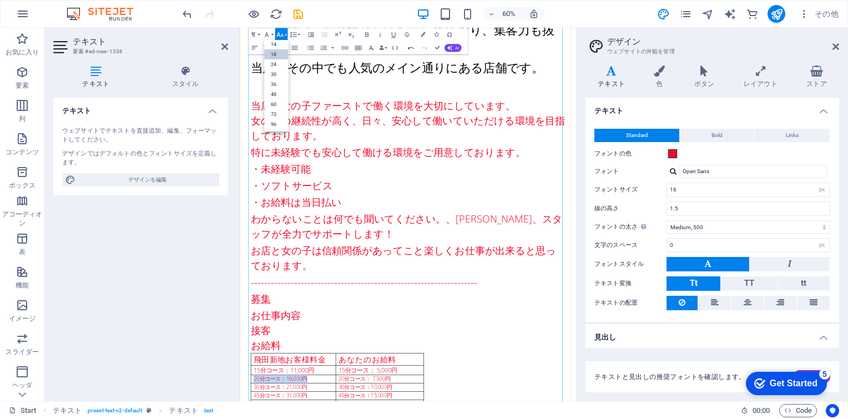
drag, startPoint x: 260, startPoint y: 305, endPoint x: 351, endPoint y: 304, distance: 91.6
drag, startPoint x: 398, startPoint y: 304, endPoint x: 485, endPoint y: 341, distance: 94.0
drag, startPoint x: 260, startPoint y: 304, endPoint x: 293, endPoint y: 311, distance: 33.5
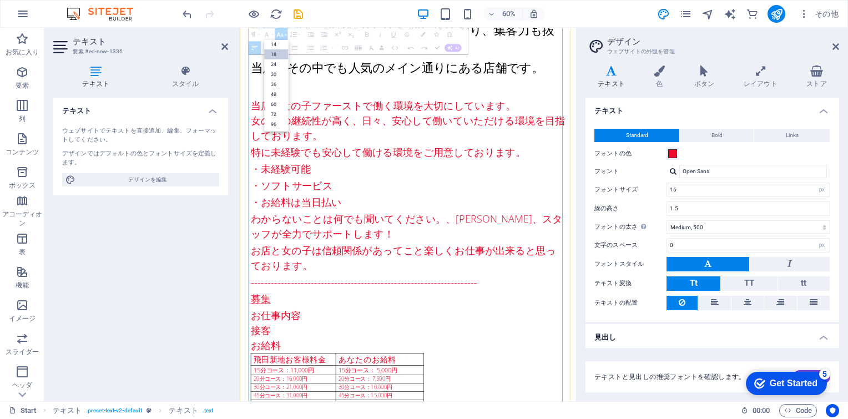
drag, startPoint x: 492, startPoint y: 220, endPoint x: 261, endPoint y: 304, distance: 245.7
drag, startPoint x: 262, startPoint y: 289, endPoint x: 323, endPoint y: 294, distance: 61.3
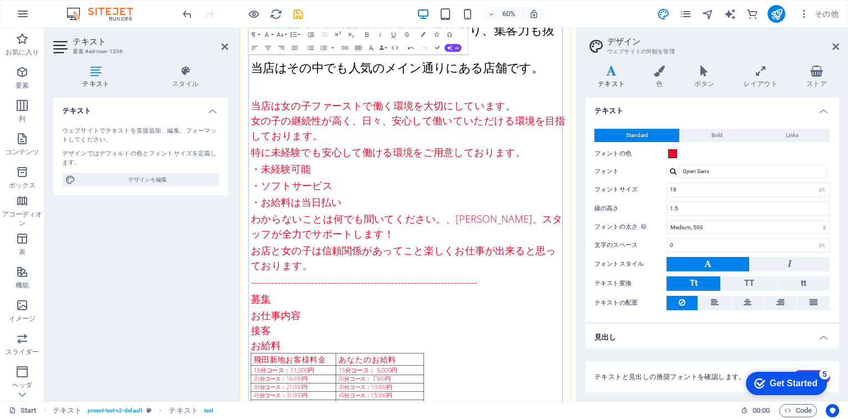
drag, startPoint x: 492, startPoint y: 211, endPoint x: 314, endPoint y: 294, distance: 197.2
click at [285, 33] on button "Font Size" at bounding box center [281, 34] width 13 height 13
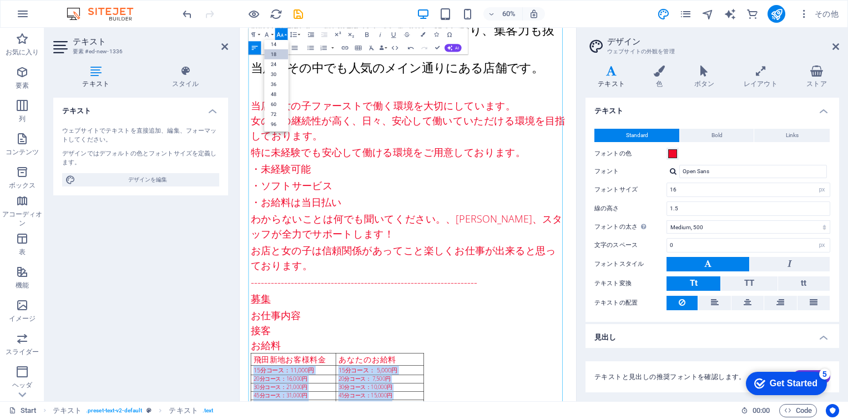
click at [278, 55] on link "18" at bounding box center [276, 54] width 24 height 10
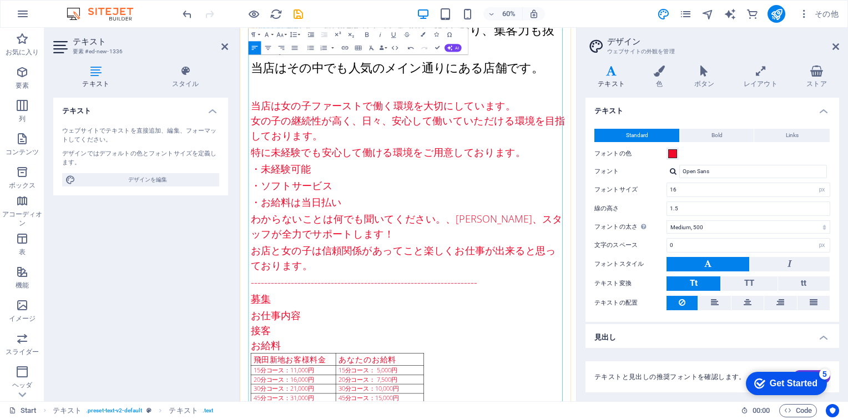
drag, startPoint x: 255, startPoint y: 366, endPoint x: 542, endPoint y: 451, distance: 299.2
click at [286, 34] on button "Font Size" at bounding box center [281, 34] width 13 height 13
click at [280, 69] on link "30" at bounding box center [276, 74] width 24 height 10
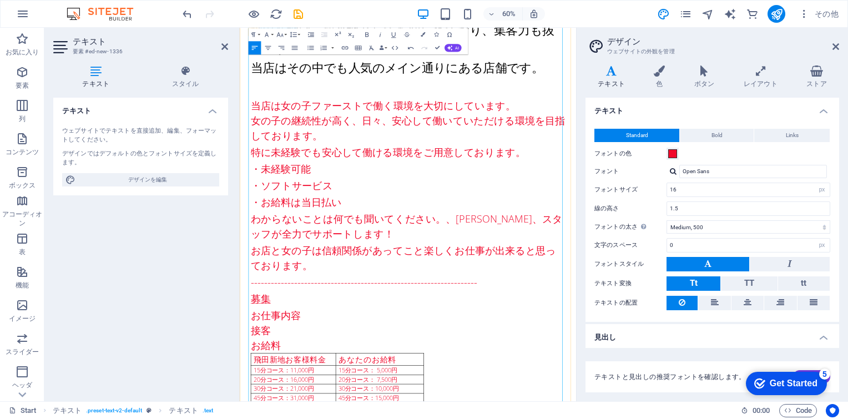
click at [285, 35] on button "Font Size" at bounding box center [281, 34] width 13 height 13
drag, startPoint x: 256, startPoint y: 371, endPoint x: 728, endPoint y: 520, distance: 495.4
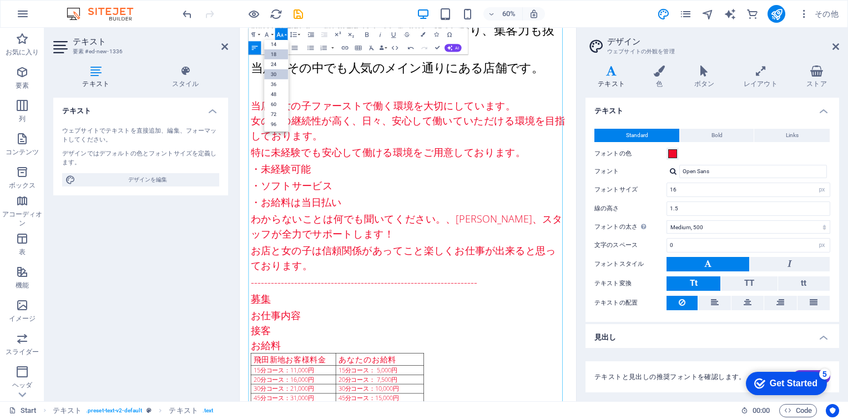
click at [281, 53] on link "18" at bounding box center [276, 54] width 24 height 10
drag, startPoint x: 263, startPoint y: 169, endPoint x: 281, endPoint y: 167, distance: 18.5
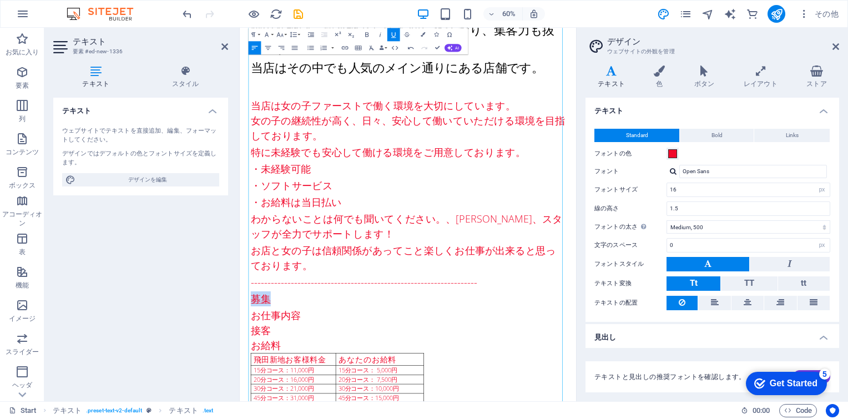
click at [397, 33] on icon "button" at bounding box center [394, 35] width 8 height 8
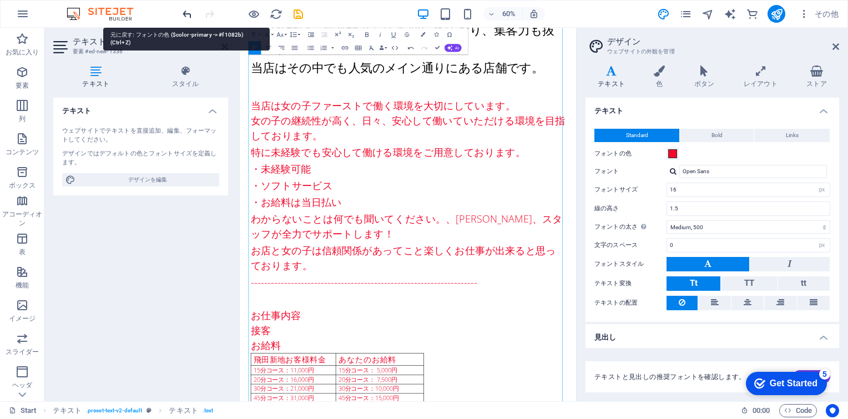
click at [187, 14] on icon "undo" at bounding box center [187, 14] width 13 height 13
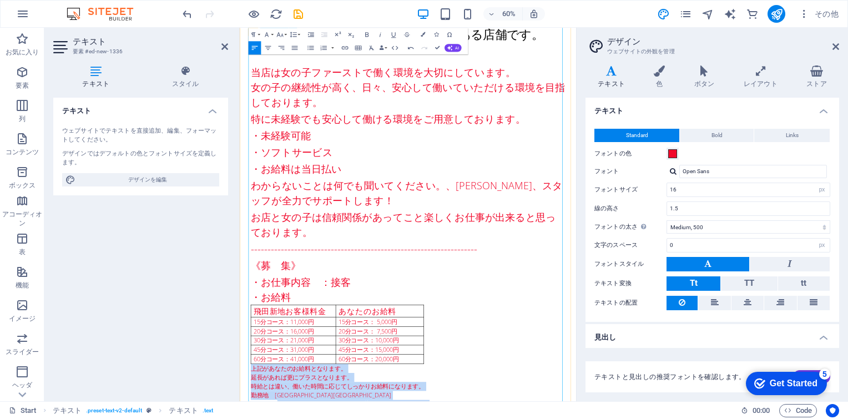
drag, startPoint x: 258, startPoint y: 283, endPoint x: 575, endPoint y: 378, distance: 331.5
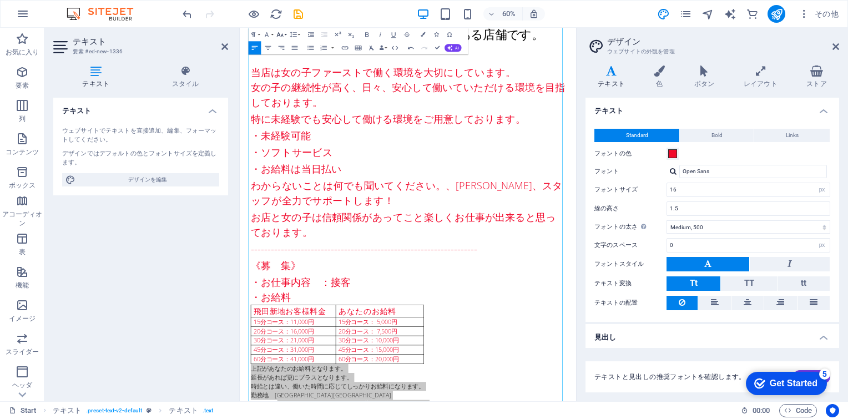
click at [284, 34] on button "Font Size" at bounding box center [281, 34] width 13 height 13
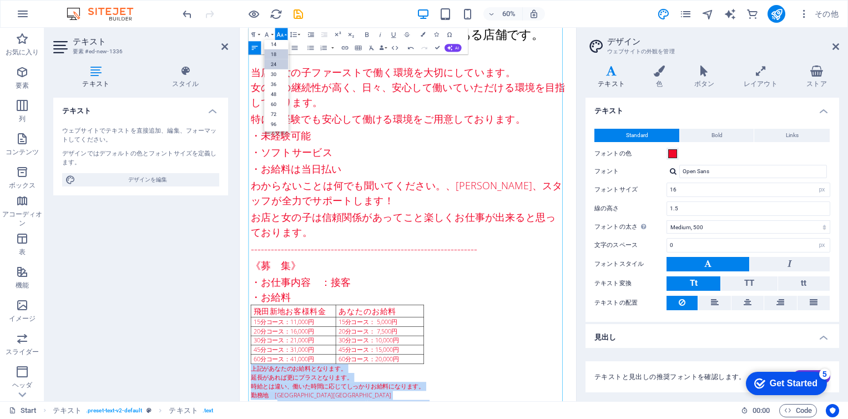
click at [277, 62] on link "24" at bounding box center [276, 64] width 24 height 10
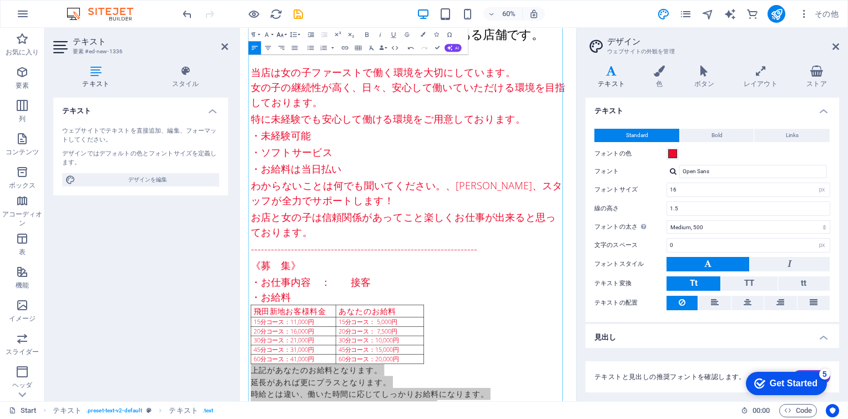
click at [286, 33] on button "Font Size" at bounding box center [281, 34] width 13 height 13
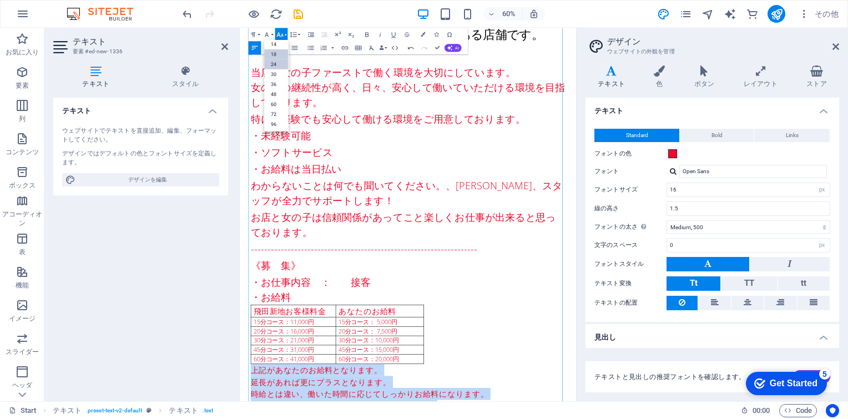
click at [276, 51] on link "18" at bounding box center [276, 54] width 24 height 10
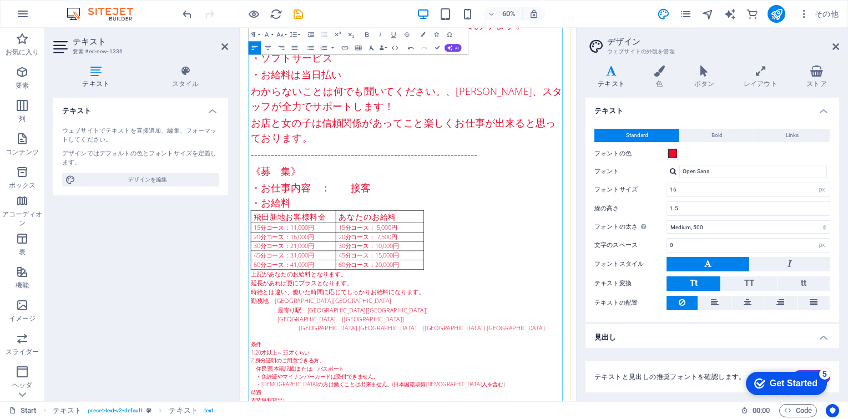
scroll to position [1410, 0]
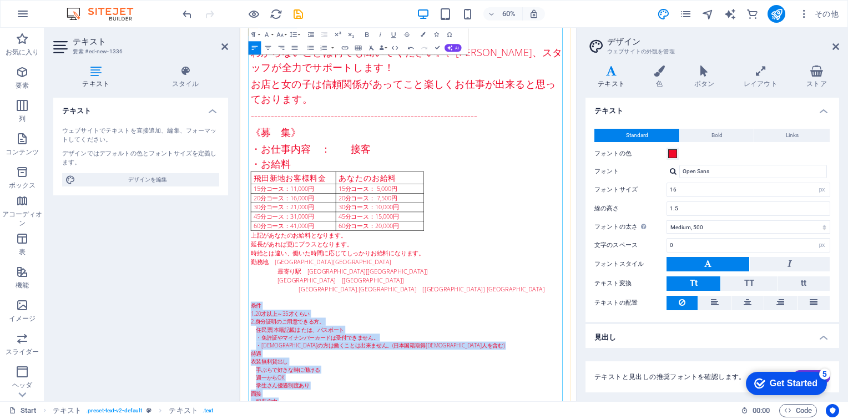
drag, startPoint x: 258, startPoint y: 182, endPoint x: 318, endPoint y: 577, distance: 399.8
click at [318, 390] on div "料亭 あじさい ​ 　 はじめまして 飛田新地　「料亭」あじさいです。 飛田新地は、観光地としても知られており、集客力も抜群です。 当店はその中でも人気のメイ…" at bounding box center [520, 379] width 524 height 1490
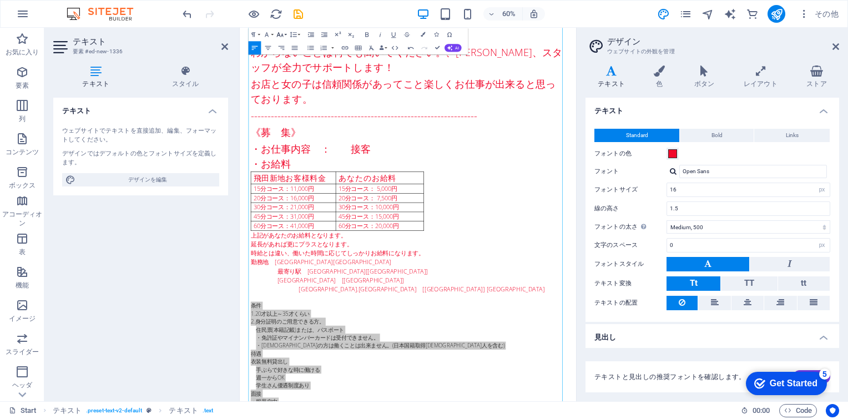
click at [283, 36] on icon "button" at bounding box center [280, 35] width 8 height 8
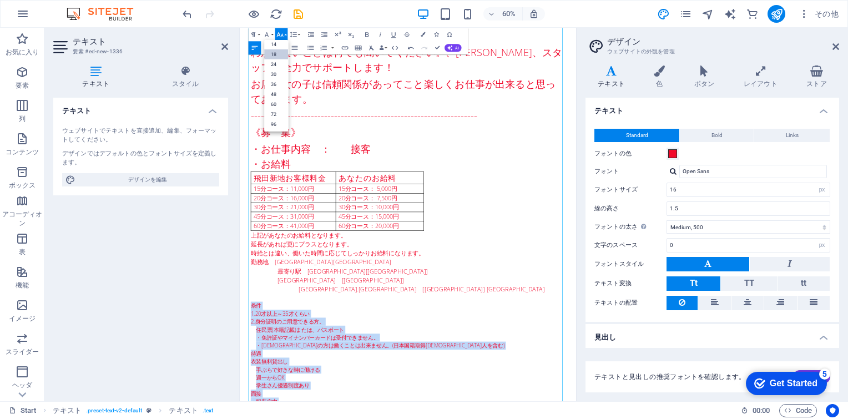
click at [275, 54] on link "18" at bounding box center [276, 54] width 24 height 10
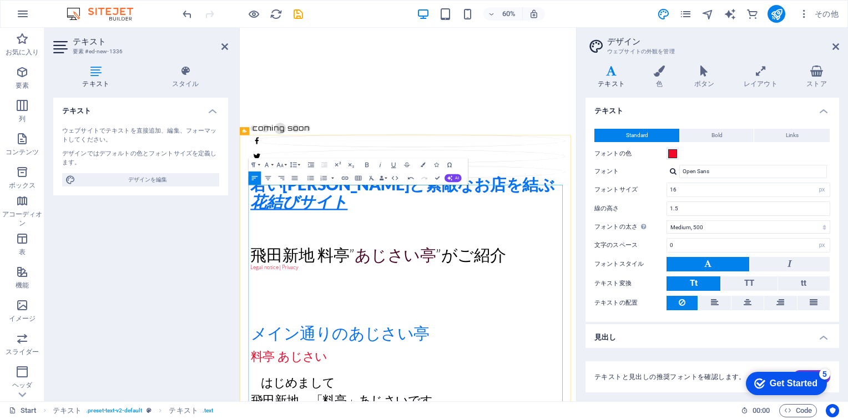
scroll to position [500, 0]
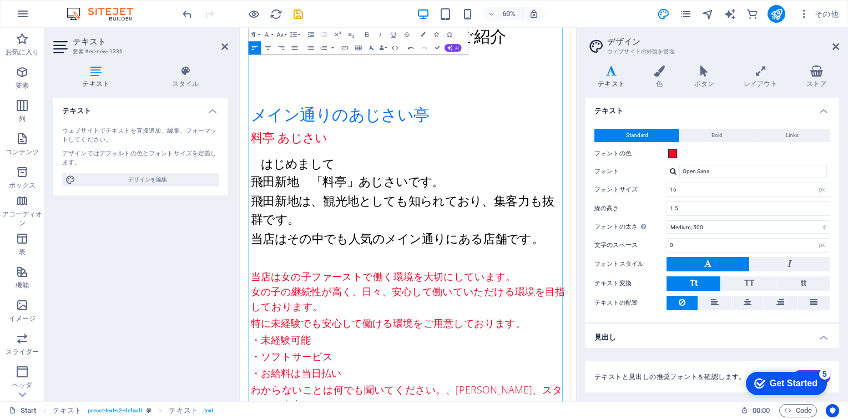
scroll to position [833, 0]
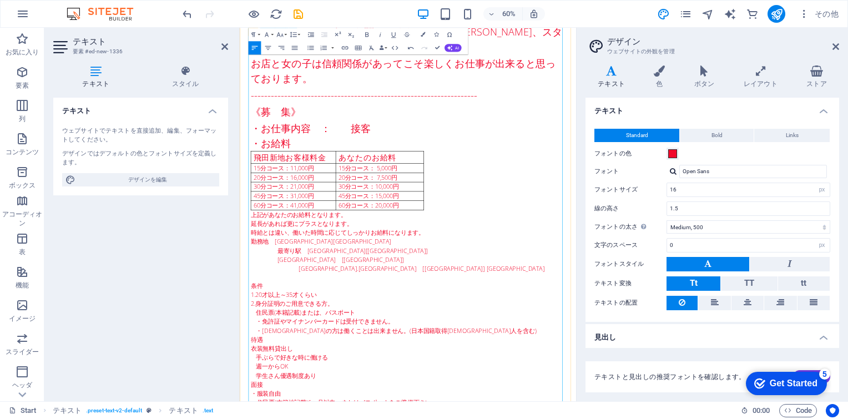
scroll to position [1499, 0]
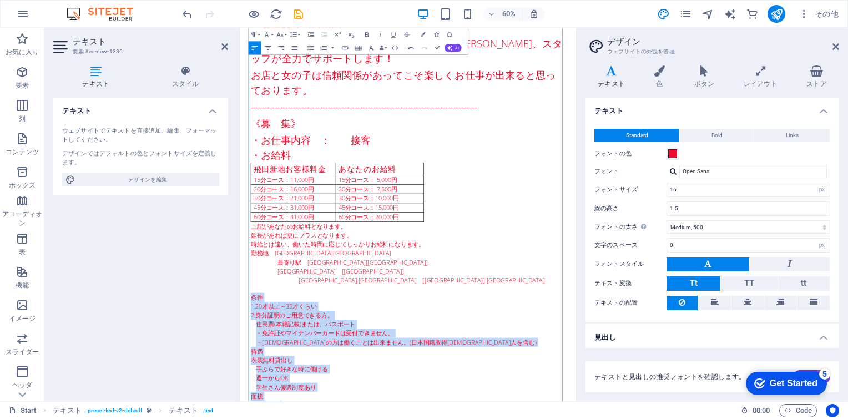
scroll to position [1430, 0]
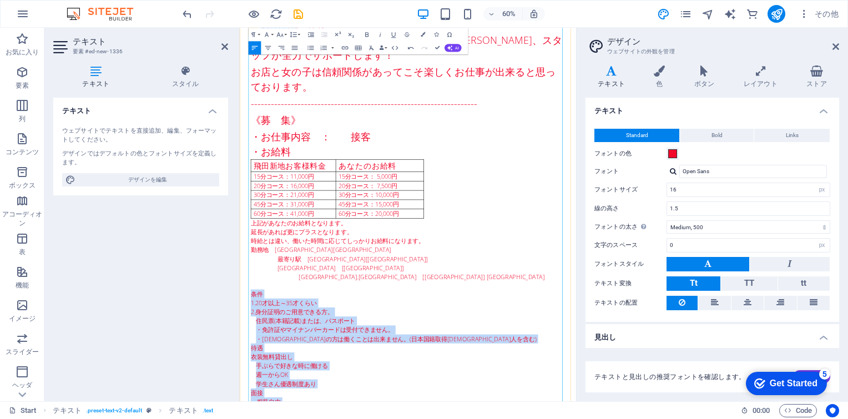
drag, startPoint x: 258, startPoint y: 202, endPoint x: 381, endPoint y: 613, distance: 429.3
click at [381, 390] on div "料亭 あじさい ​ 　 はじめまして 飛田新地　「料亭」あじさいです。 飛田新地は、観光地としても知られており、集客力も抜群です。 当店はその中でも人気のメイ…" at bounding box center [520, 384] width 524 height 1542
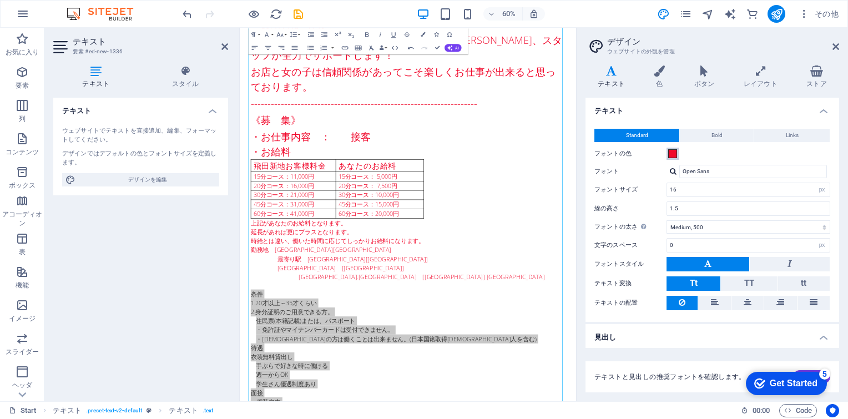
click at [552, 154] on span at bounding box center [672, 153] width 9 height 9
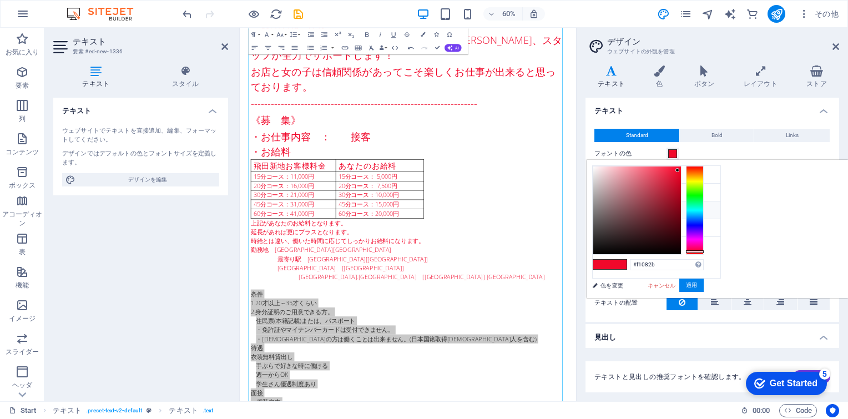
click at [552, 209] on icon at bounding box center [602, 210] width 8 height 8
type input "#dfdfdf"
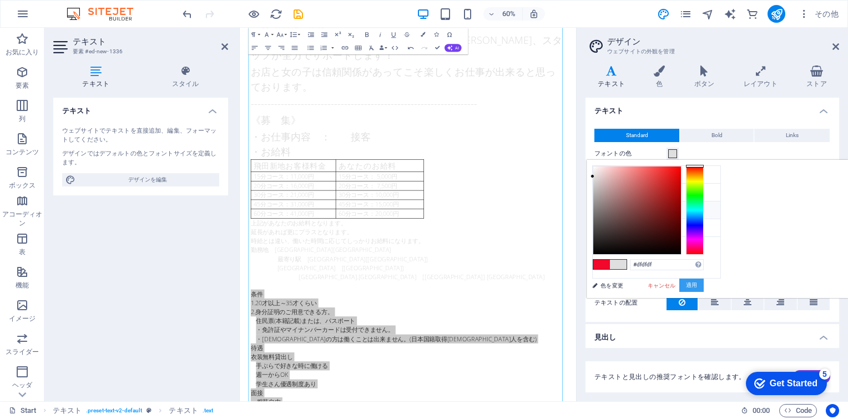
click at [552, 285] on button "適用" at bounding box center [692, 285] width 24 height 13
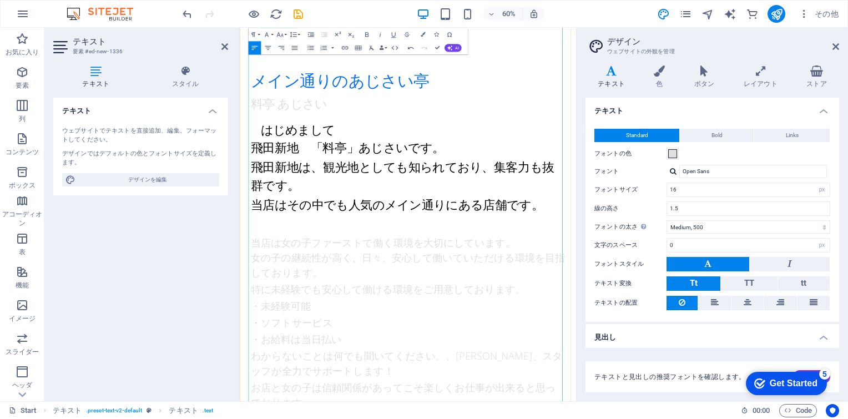
scroll to position [819, 0]
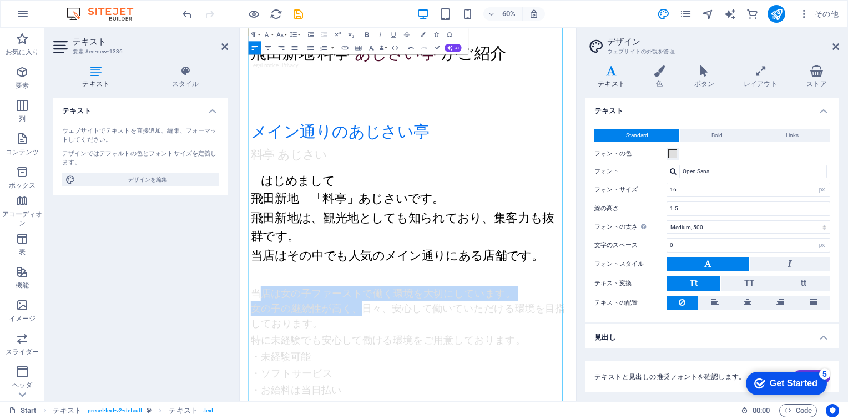
drag, startPoint x: 263, startPoint y: 161, endPoint x: 379, endPoint y: 181, distance: 117.2
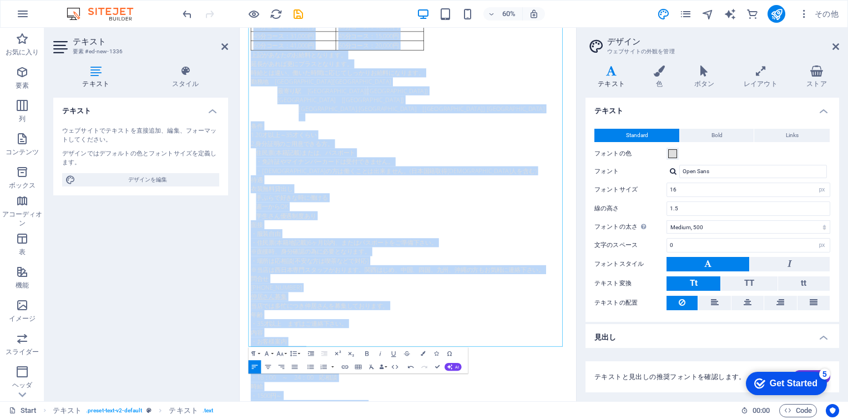
scroll to position [1716, 0]
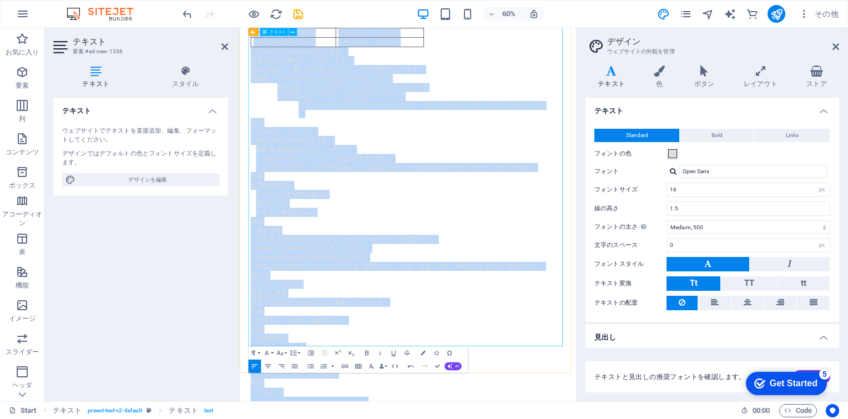
drag, startPoint x: 260, startPoint y: 163, endPoint x: 439, endPoint y: 553, distance: 428.6
click at [439, 390] on div "料亭 あじさい ​ 　 はじめまして 飛田新地　「料亭」あじさいです。 飛田新地は、観光地としても知られており、集客力も抜群です。 当店はその中でも人気のメイ…" at bounding box center [520, 98] width 524 height 1542
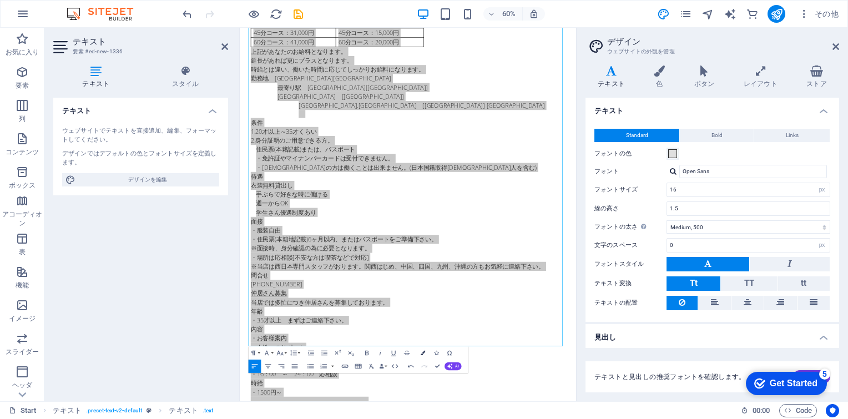
click at [422, 353] on icon "button" at bounding box center [423, 352] width 4 height 4
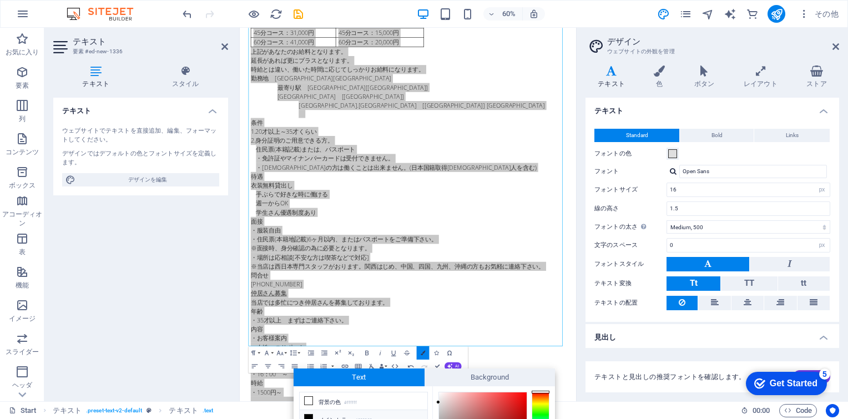
scroll to position [104, 0]
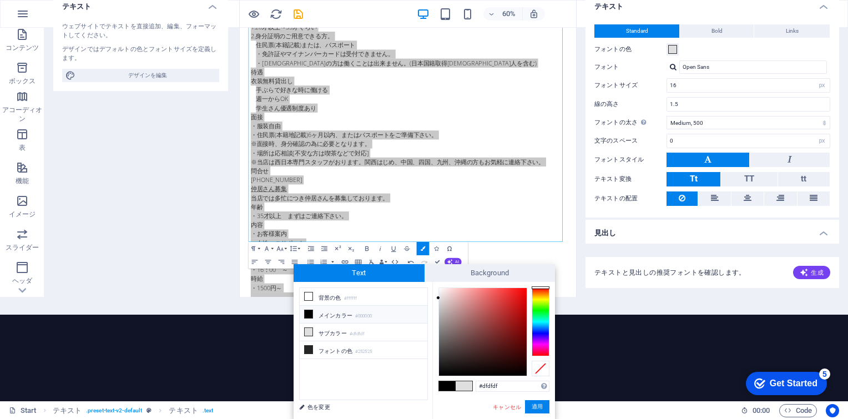
click at [331, 316] on li "メインカラー #000000" at bounding box center [364, 315] width 128 height 18
click at [544, 329] on div at bounding box center [541, 322] width 18 height 69
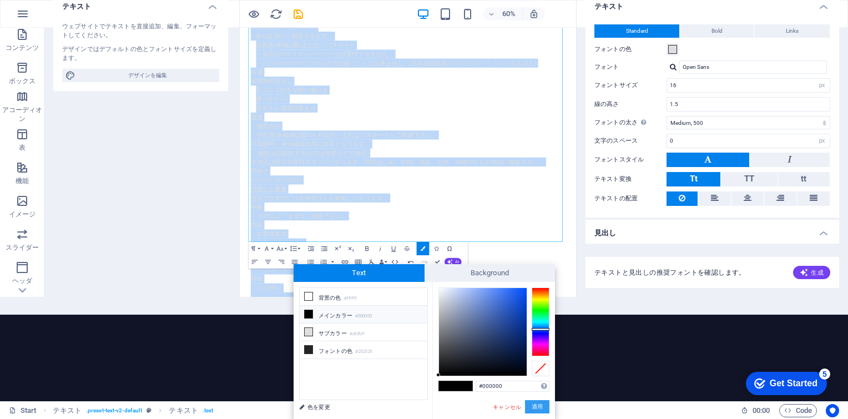
click at [536, 390] on button "適用" at bounding box center [537, 406] width 24 height 13
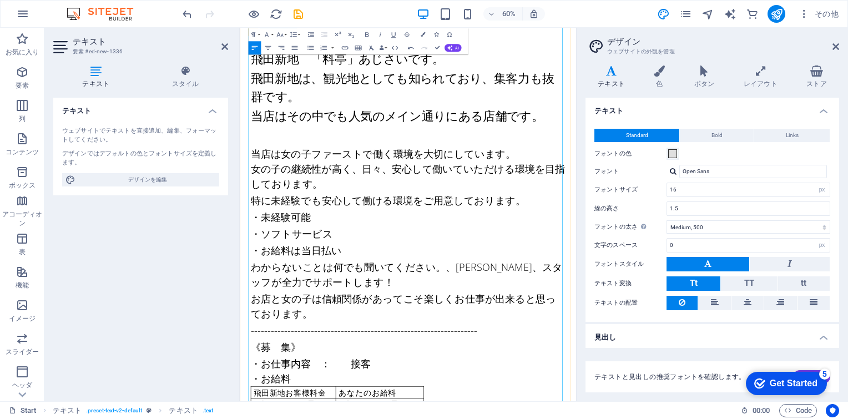
scroll to position [1050, 0]
drag, startPoint x: 607, startPoint y: 413, endPoint x: 604, endPoint y: 384, distance: 29.0
click at [421, 36] on icon "button" at bounding box center [423, 34] width 4 height 4
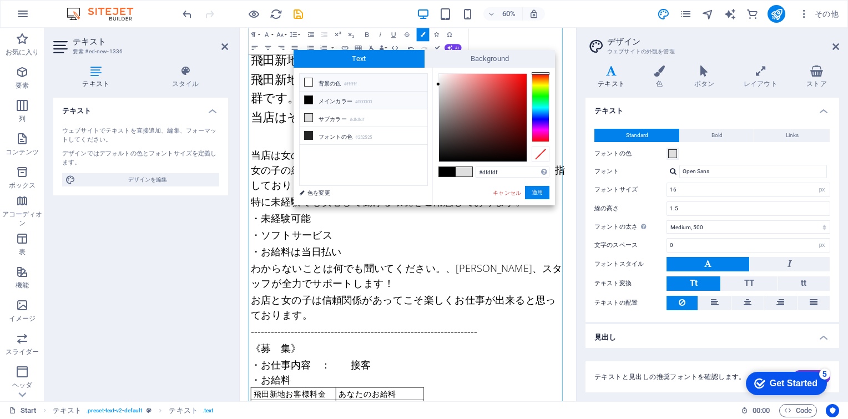
click at [320, 81] on li "背景の色 #ffffff" at bounding box center [364, 83] width 128 height 18
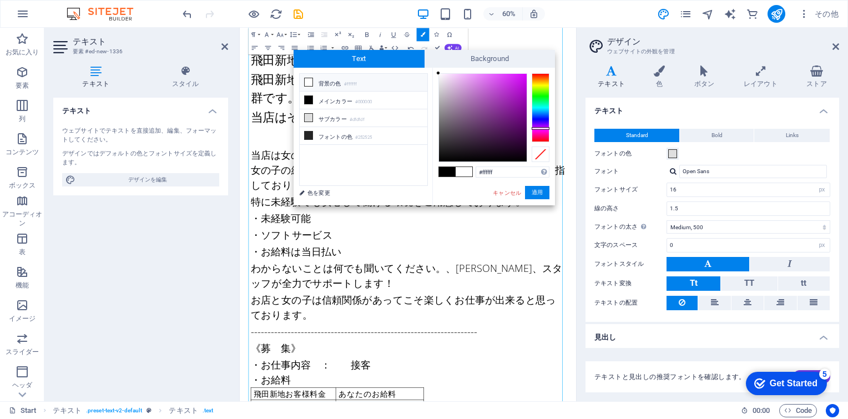
click at [542, 128] on div at bounding box center [541, 107] width 18 height 69
click at [540, 194] on button "適用" at bounding box center [537, 192] width 24 height 13
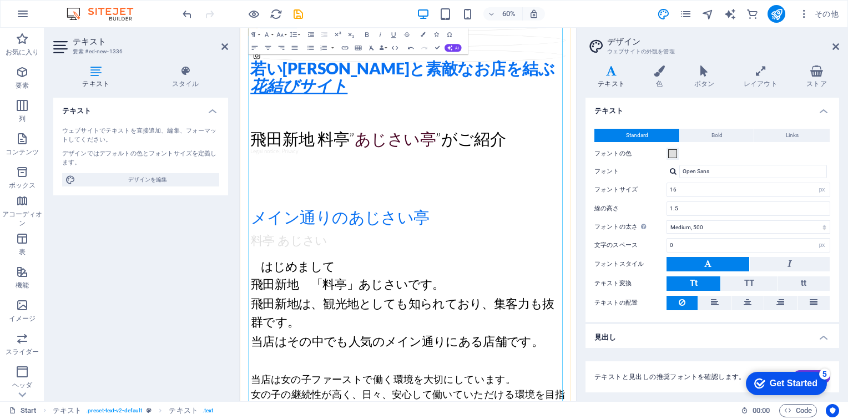
scroll to position [606, 0]
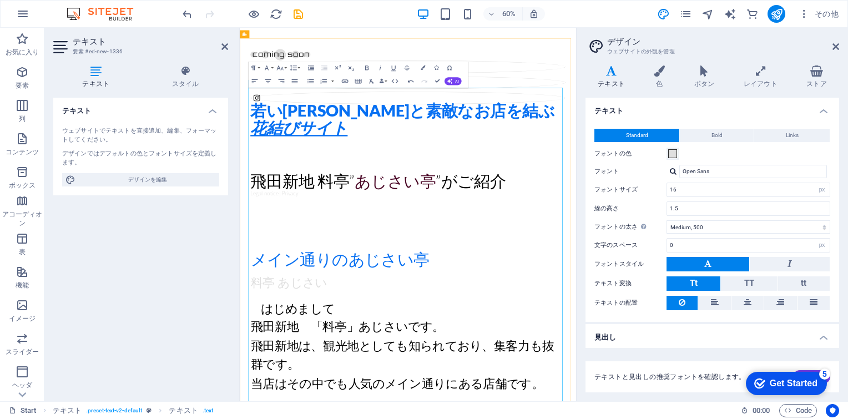
drag, startPoint x: 285, startPoint y: 142, endPoint x: 400, endPoint y: 150, distance: 115.7
drag, startPoint x: 352, startPoint y: 145, endPoint x: 351, endPoint y: 138, distance: 6.7
drag, startPoint x: 351, startPoint y: 138, endPoint x: 311, endPoint y: 140, distance: 40.6
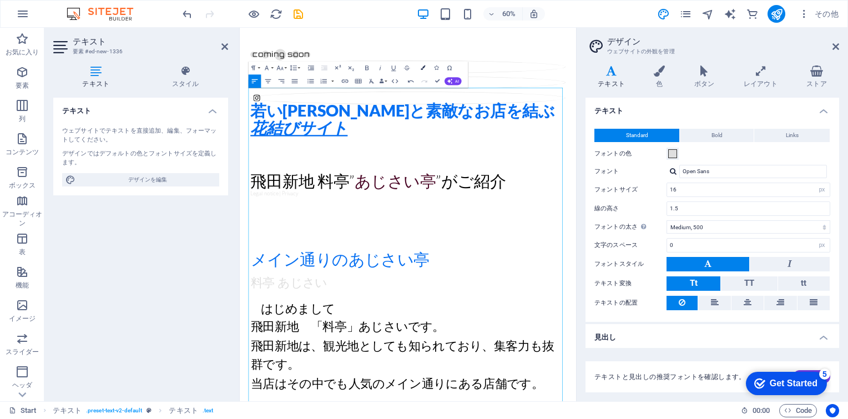
click at [425, 70] on button "Colors" at bounding box center [422, 67] width 13 height 13
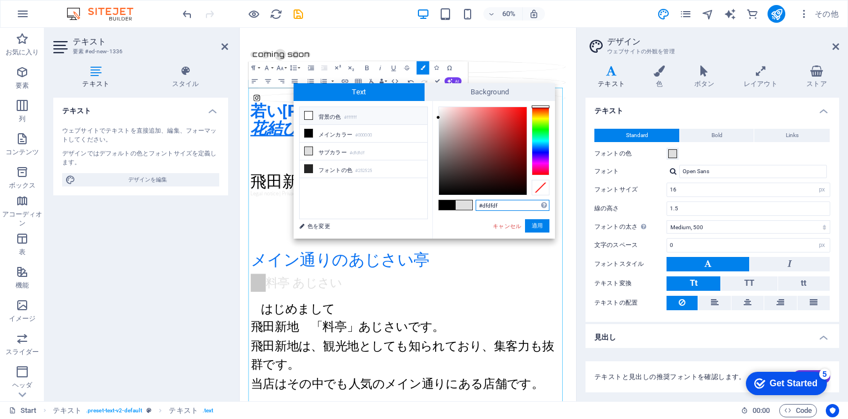
click at [542, 144] on div at bounding box center [541, 141] width 18 height 69
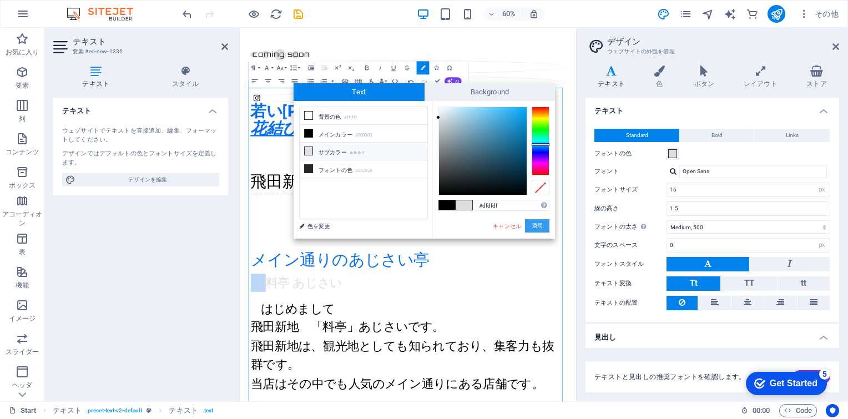
click at [537, 229] on button "適用" at bounding box center [537, 225] width 24 height 13
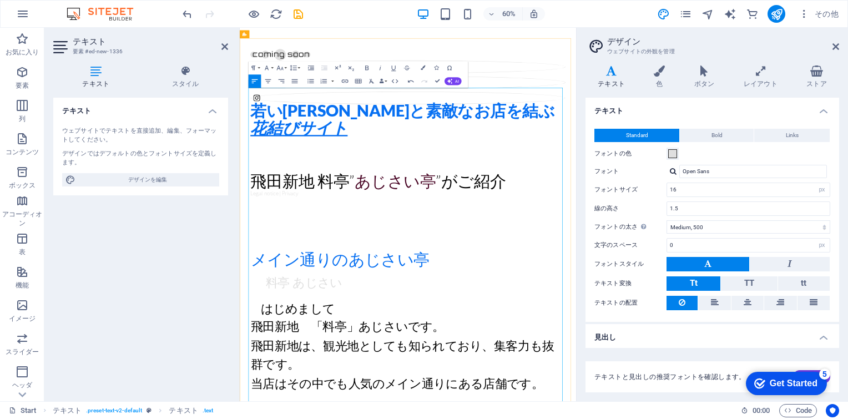
drag, startPoint x: 279, startPoint y: 144, endPoint x: 403, endPoint y: 148, distance: 123.9
click at [419, 69] on button "Colors" at bounding box center [422, 67] width 13 height 13
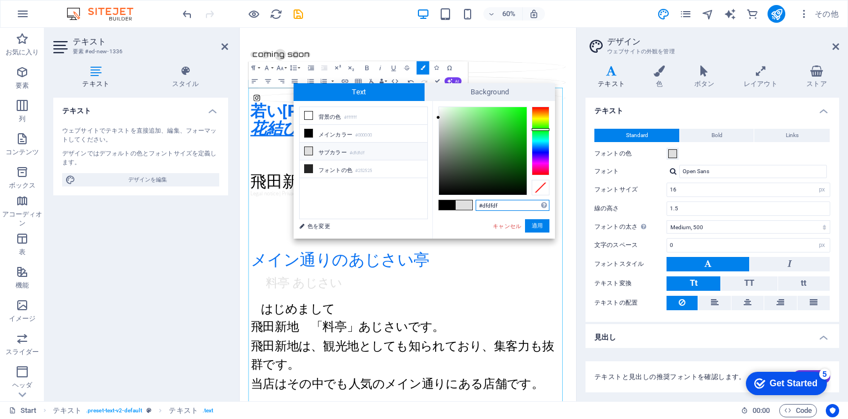
drag, startPoint x: 541, startPoint y: 141, endPoint x: 546, endPoint y: 129, distance: 12.7
click at [546, 129] on div at bounding box center [541, 141] width 18 height 69
click at [341, 133] on li "メインカラー #000000" at bounding box center [364, 134] width 128 height 18
type input "#000000"
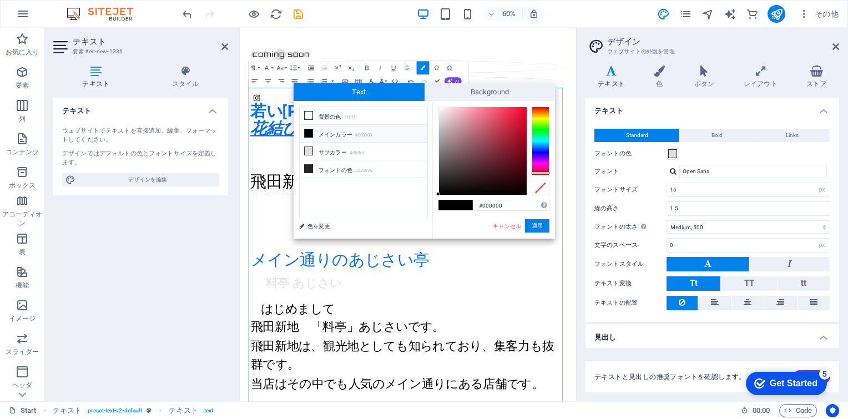
drag, startPoint x: 542, startPoint y: 107, endPoint x: 537, endPoint y: 173, distance: 66.3
click at [537, 173] on div at bounding box center [541, 173] width 18 height 3
click at [535, 221] on button "適用" at bounding box center [537, 225] width 24 height 13
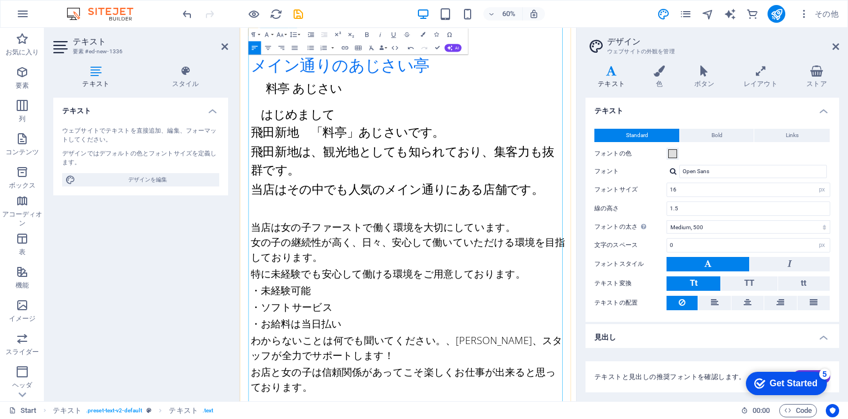
scroll to position [994, 0]
